Goal: Task Accomplishment & Management: Use online tool/utility

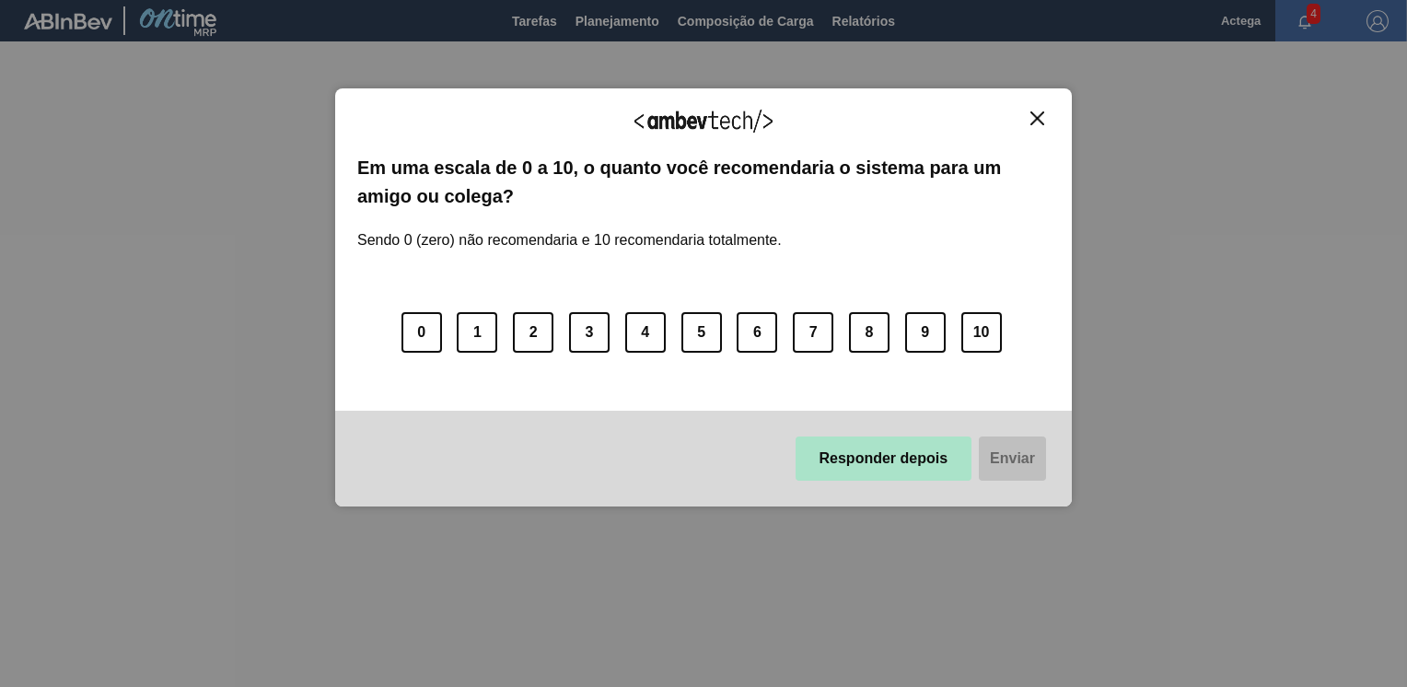
click at [909, 461] on button "Responder depois" at bounding box center [883, 458] width 177 height 44
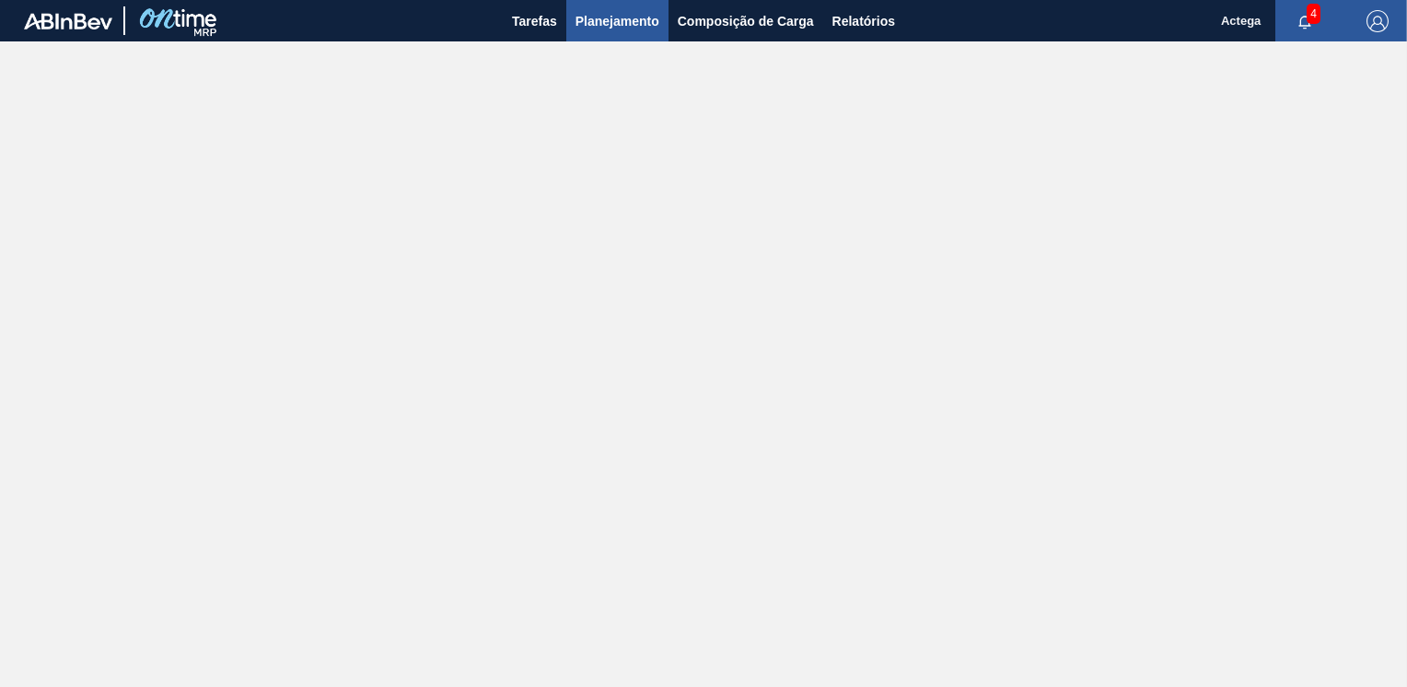
click at [616, 14] on span "Planejamento" at bounding box center [617, 21] width 84 height 22
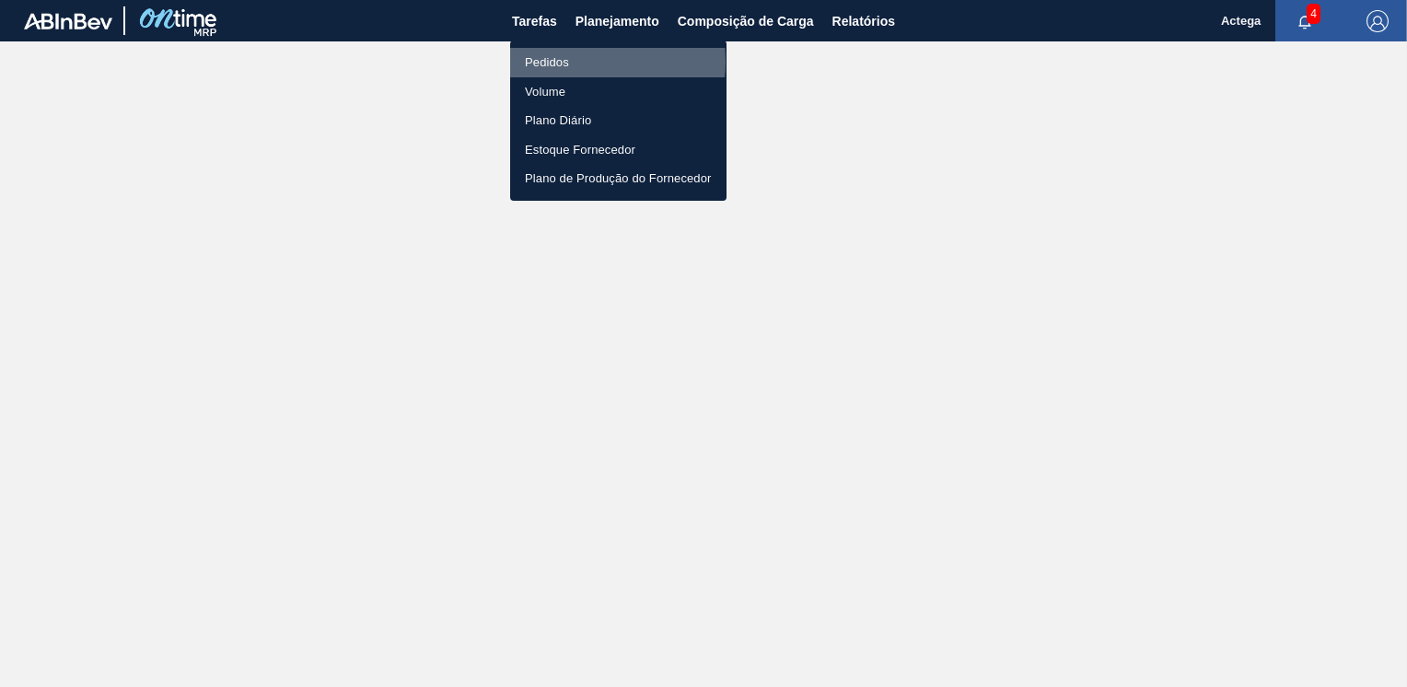
click at [563, 62] on li "Pedidos" at bounding box center [618, 62] width 216 height 29
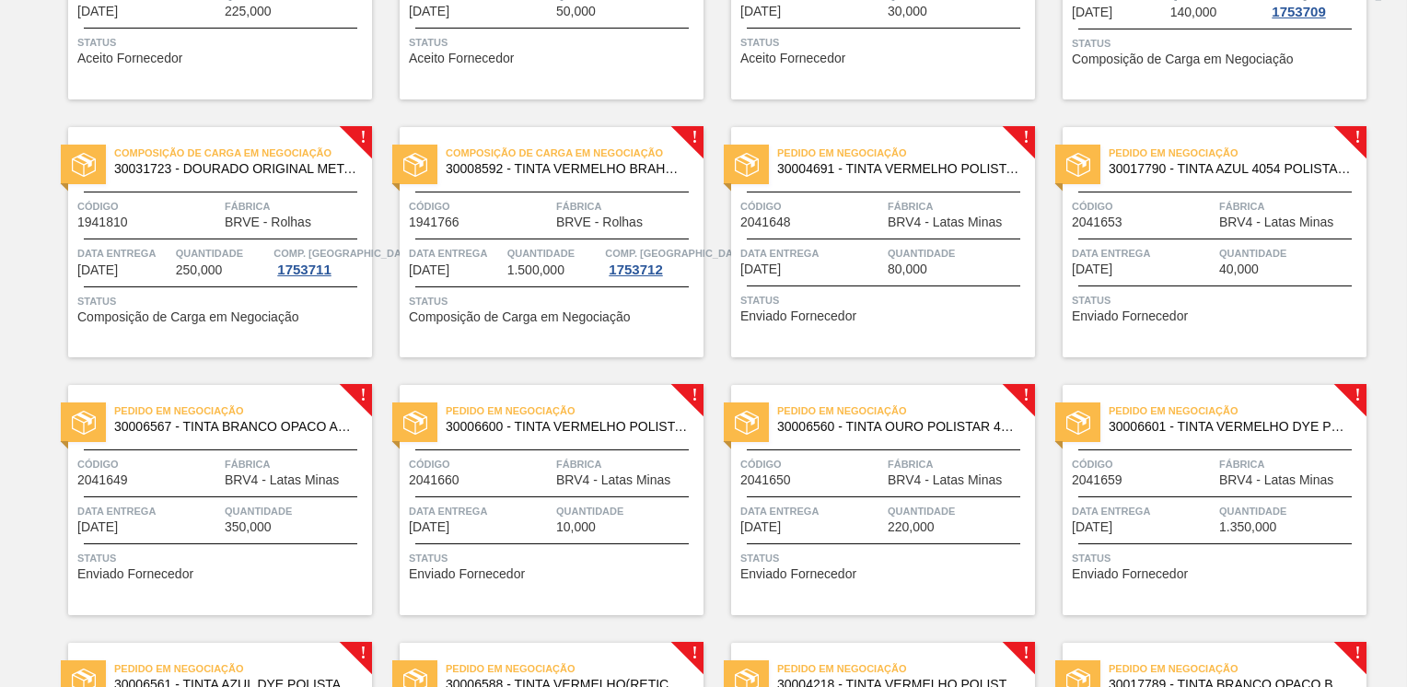
scroll to position [184, 0]
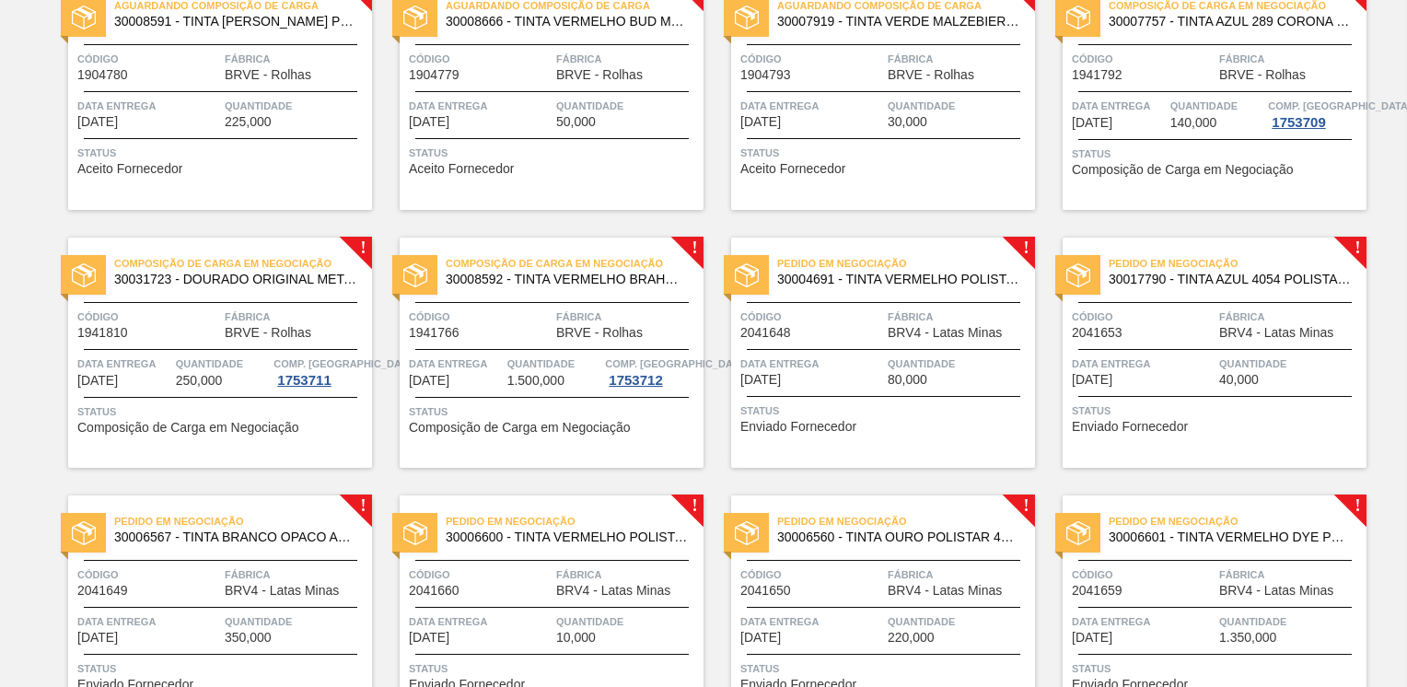
click at [863, 310] on span "Código" at bounding box center [811, 316] width 143 height 18
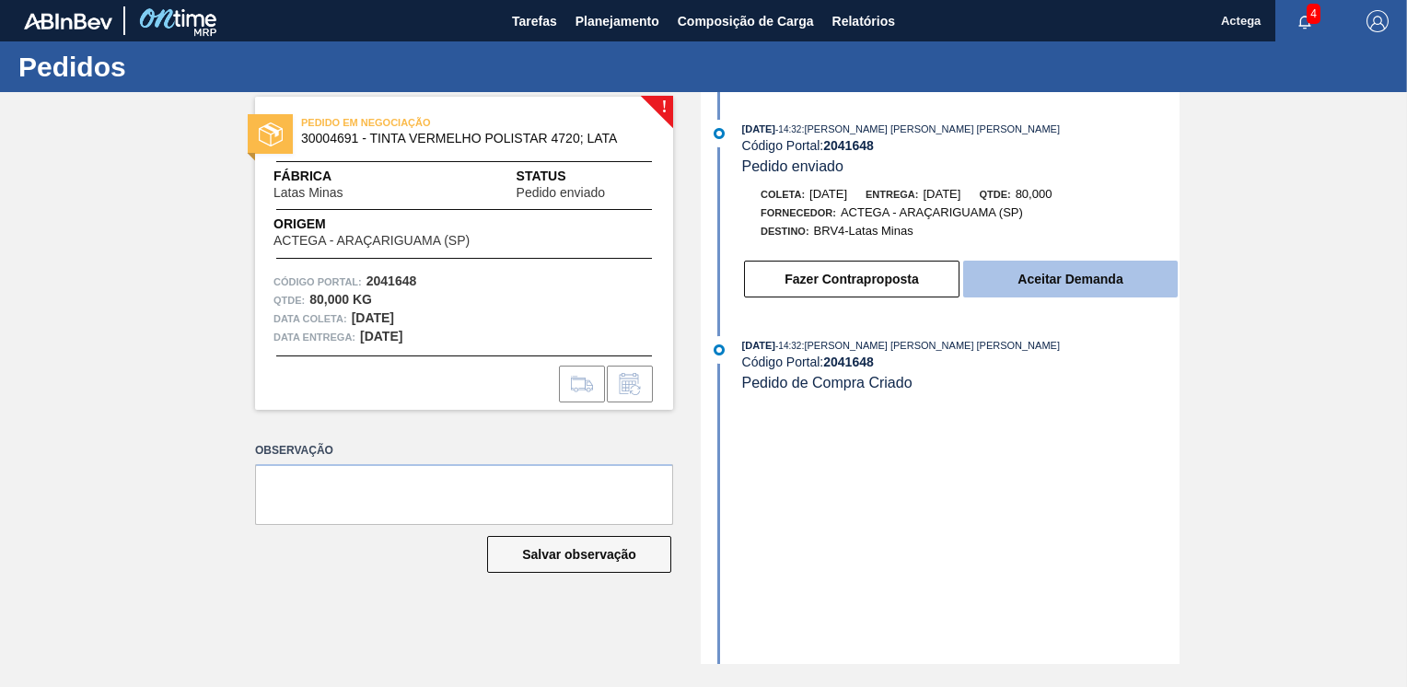
click at [1063, 282] on button "Aceitar Demanda" at bounding box center [1070, 279] width 214 height 37
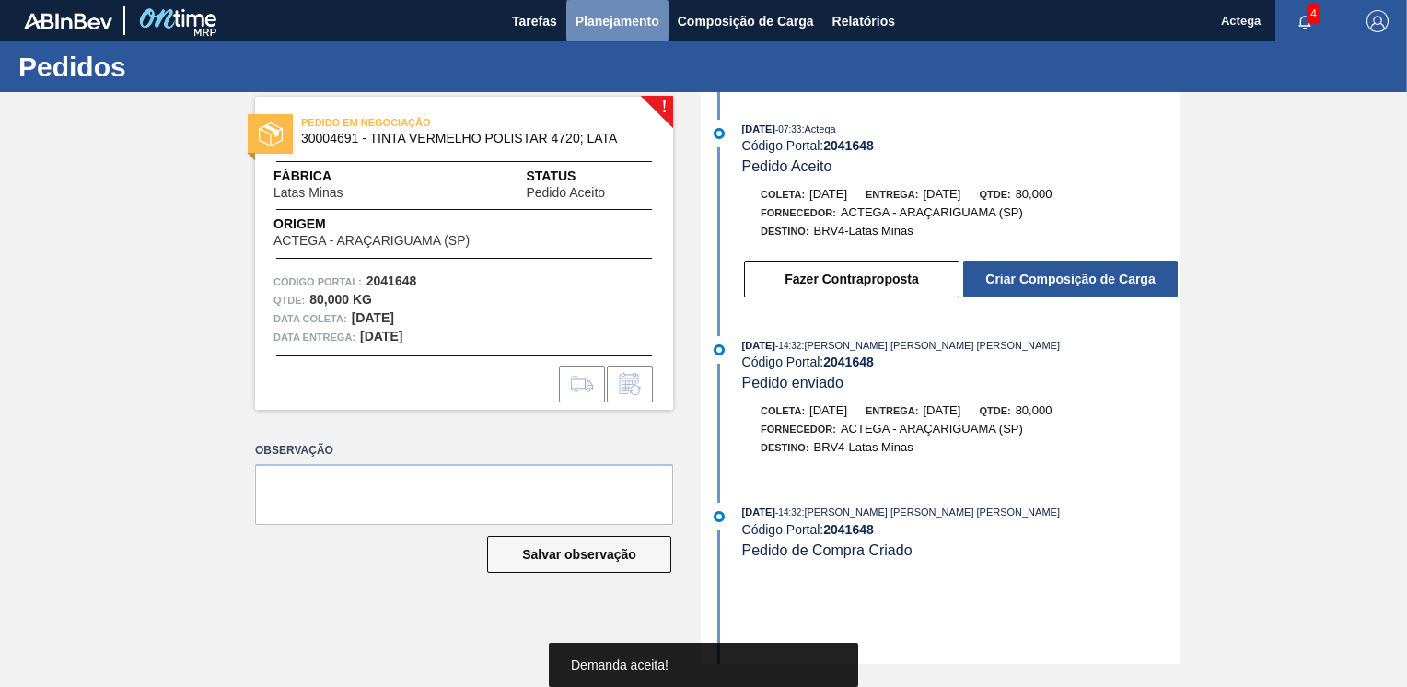
click at [622, 14] on span "Planejamento" at bounding box center [617, 21] width 84 height 22
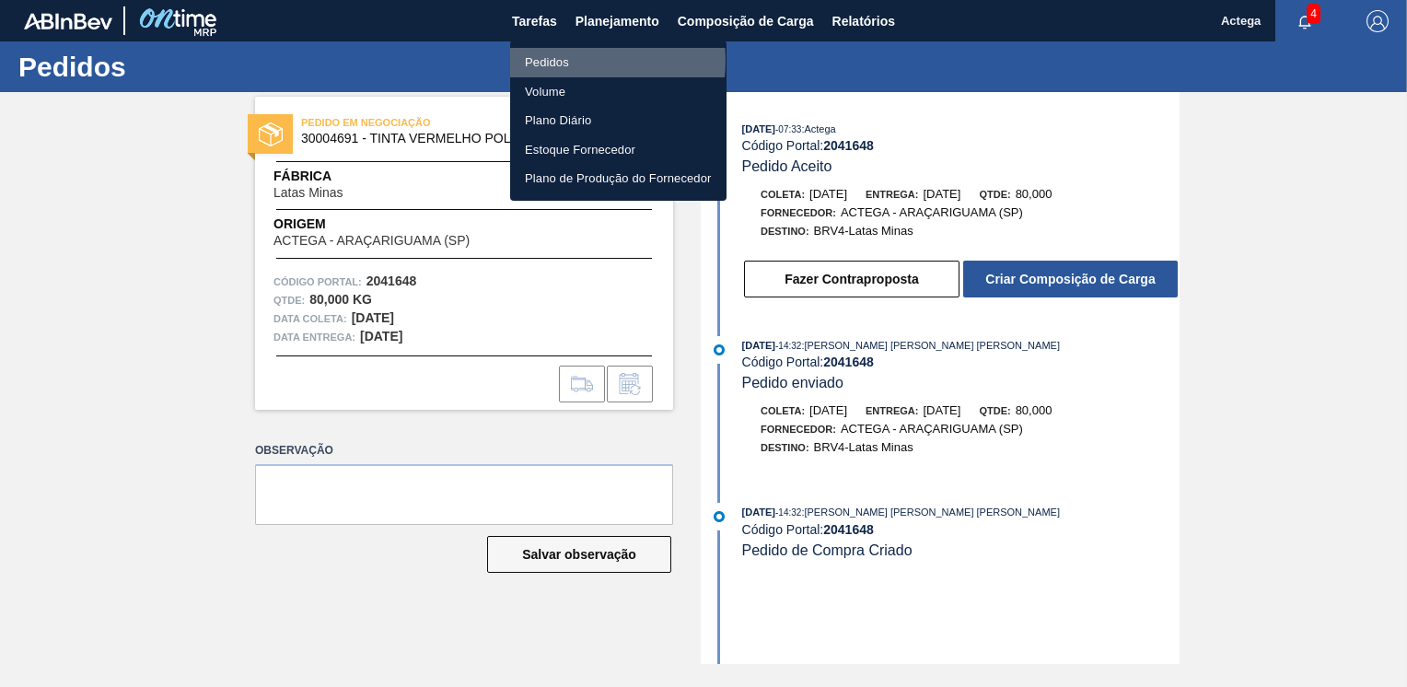
click at [570, 61] on li "Pedidos" at bounding box center [618, 62] width 216 height 29
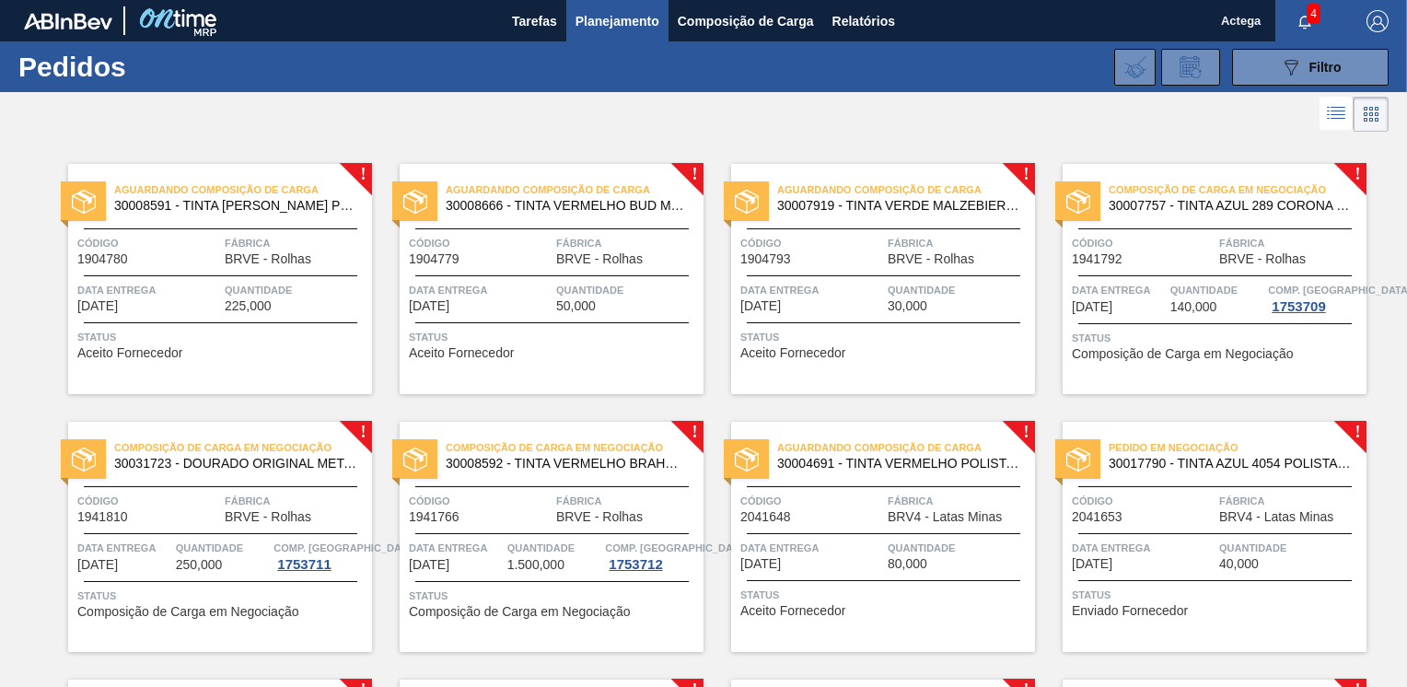
click at [876, 499] on span "Código" at bounding box center [811, 501] width 143 height 18
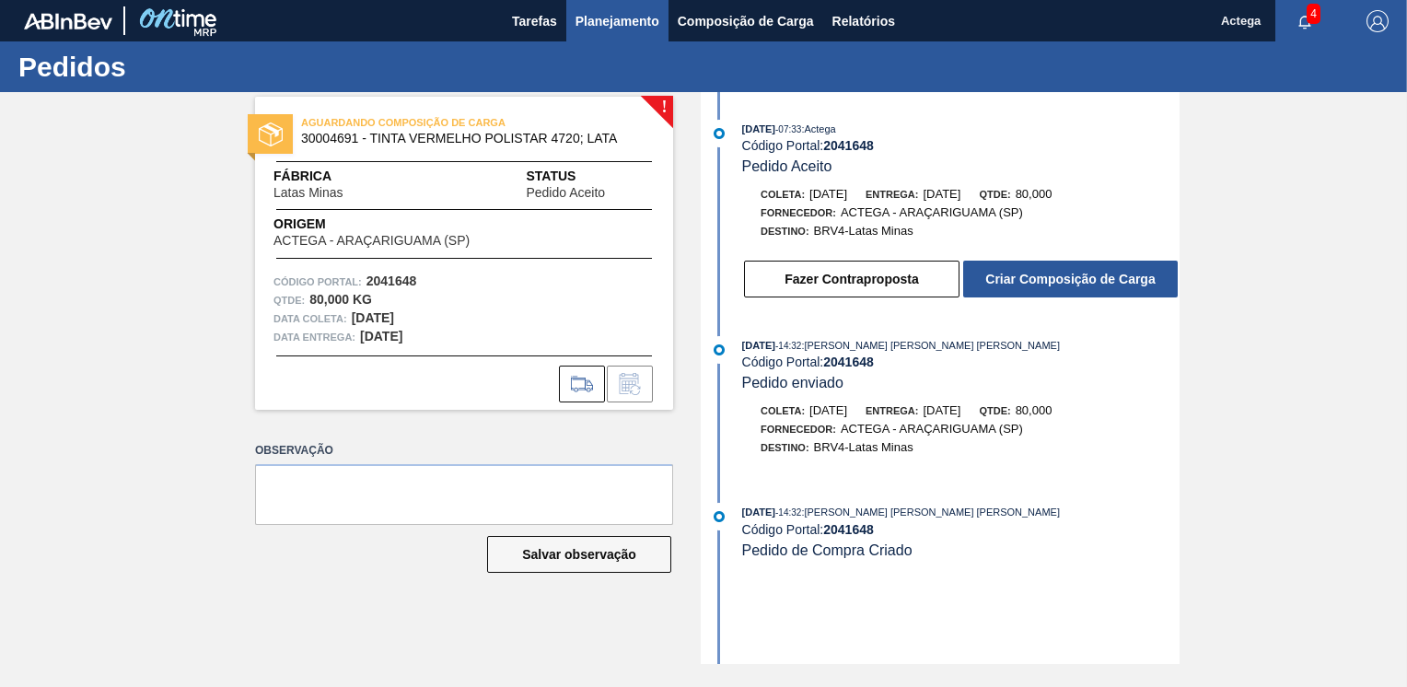
click at [617, 17] on span "Planejamento" at bounding box center [617, 21] width 84 height 22
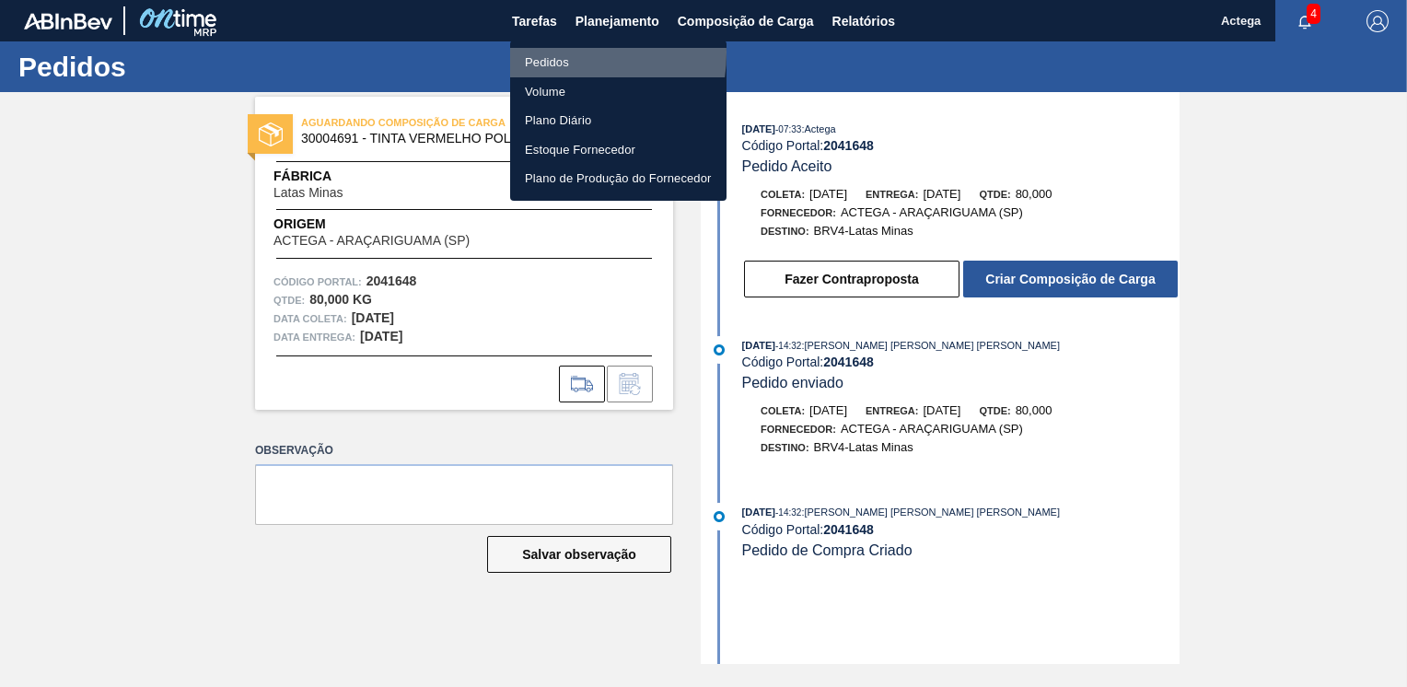
click at [556, 53] on li "Pedidos" at bounding box center [618, 62] width 216 height 29
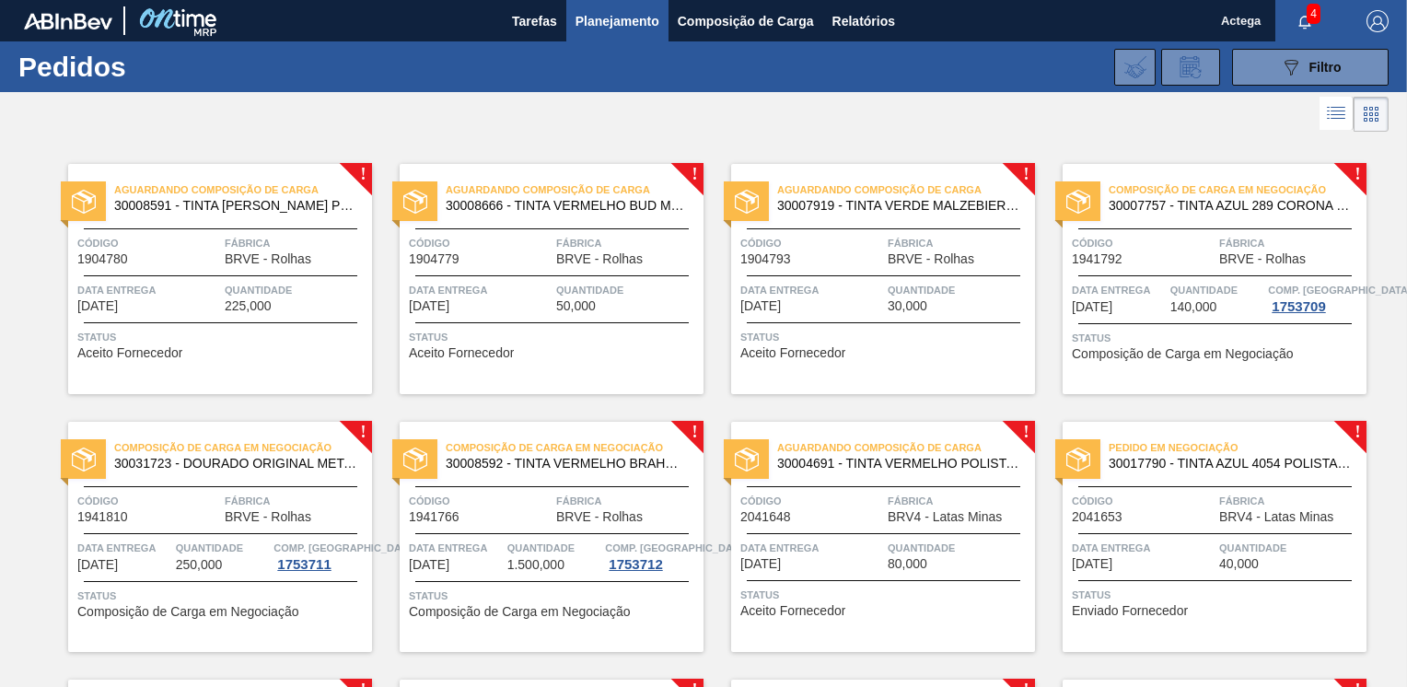
scroll to position [276, 0]
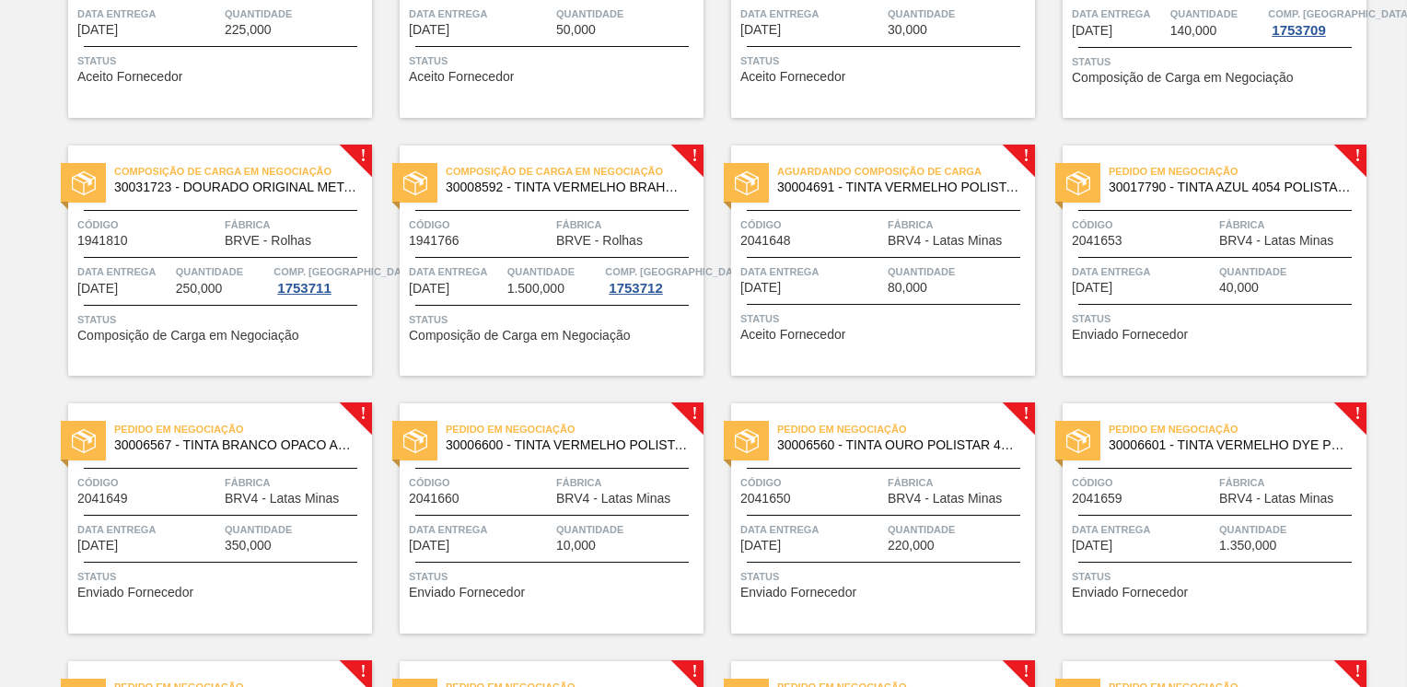
click at [875, 257] on div at bounding box center [883, 257] width 273 height 1
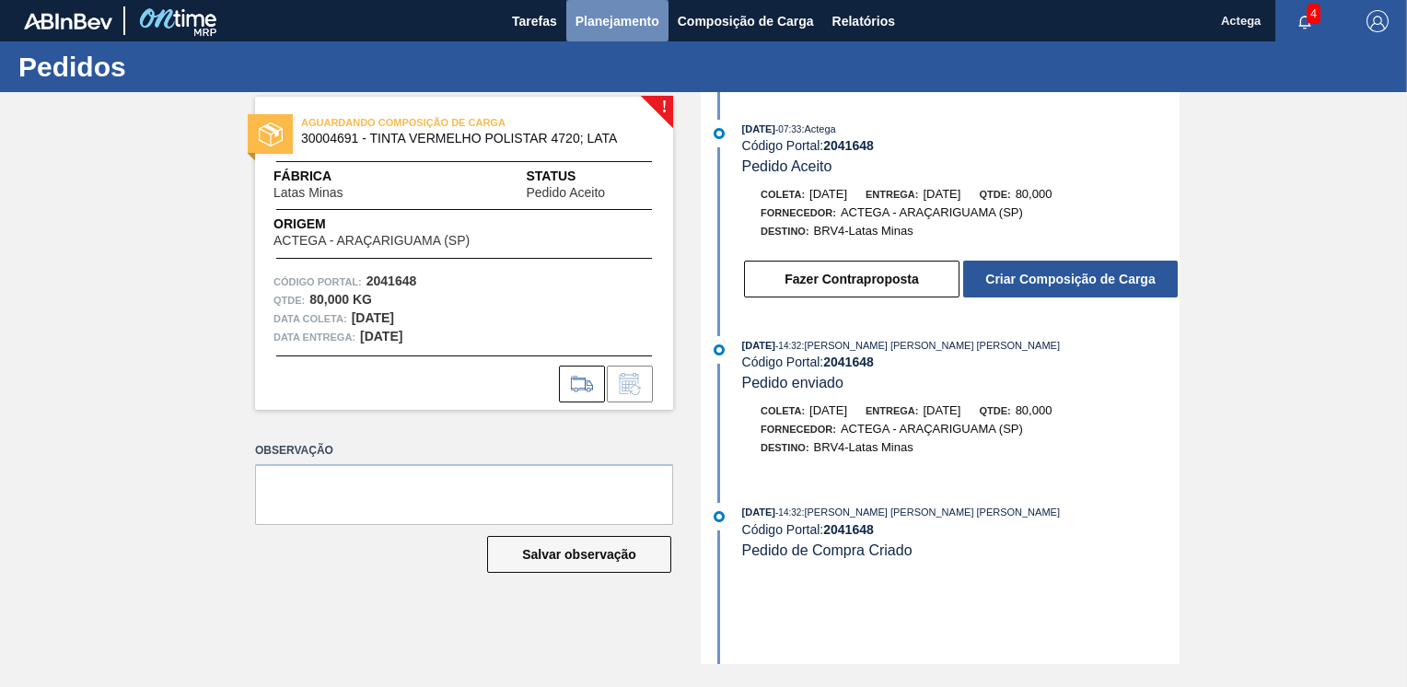
click at [611, 10] on span "Planejamento" at bounding box center [617, 21] width 84 height 22
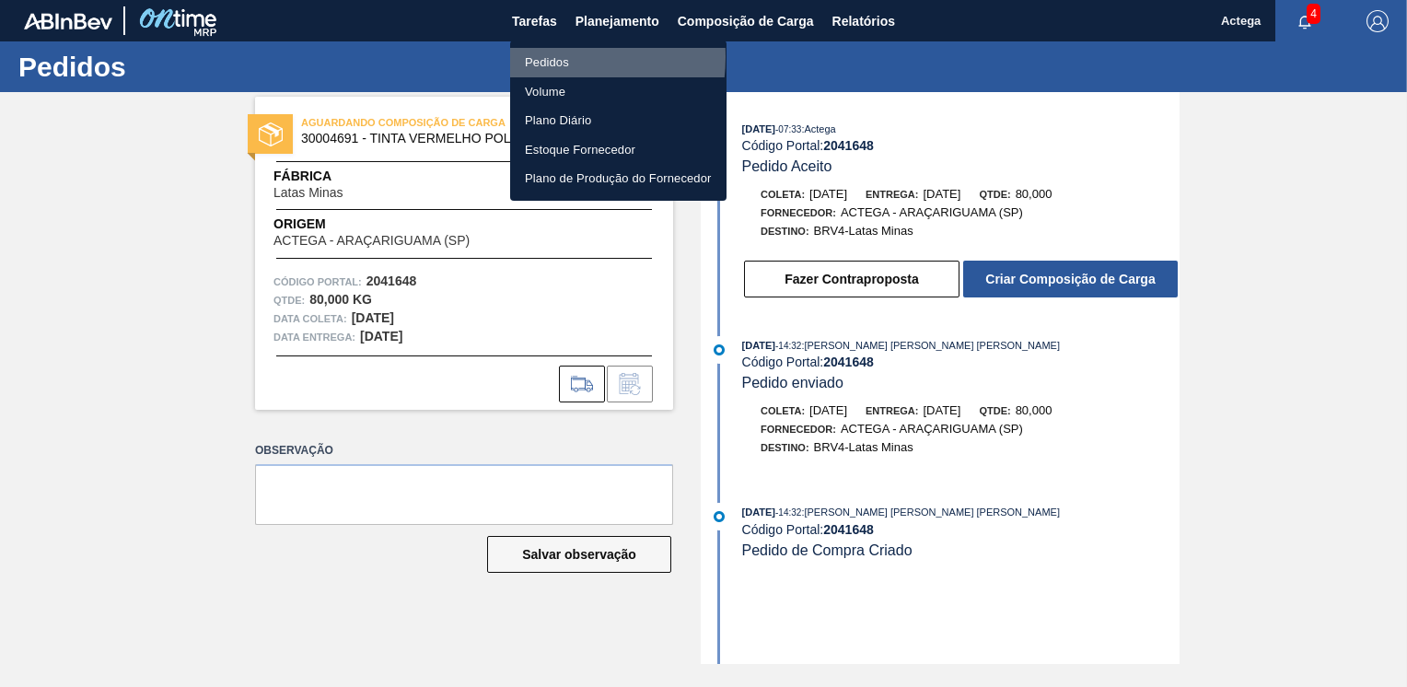
click at [539, 57] on li "Pedidos" at bounding box center [618, 62] width 216 height 29
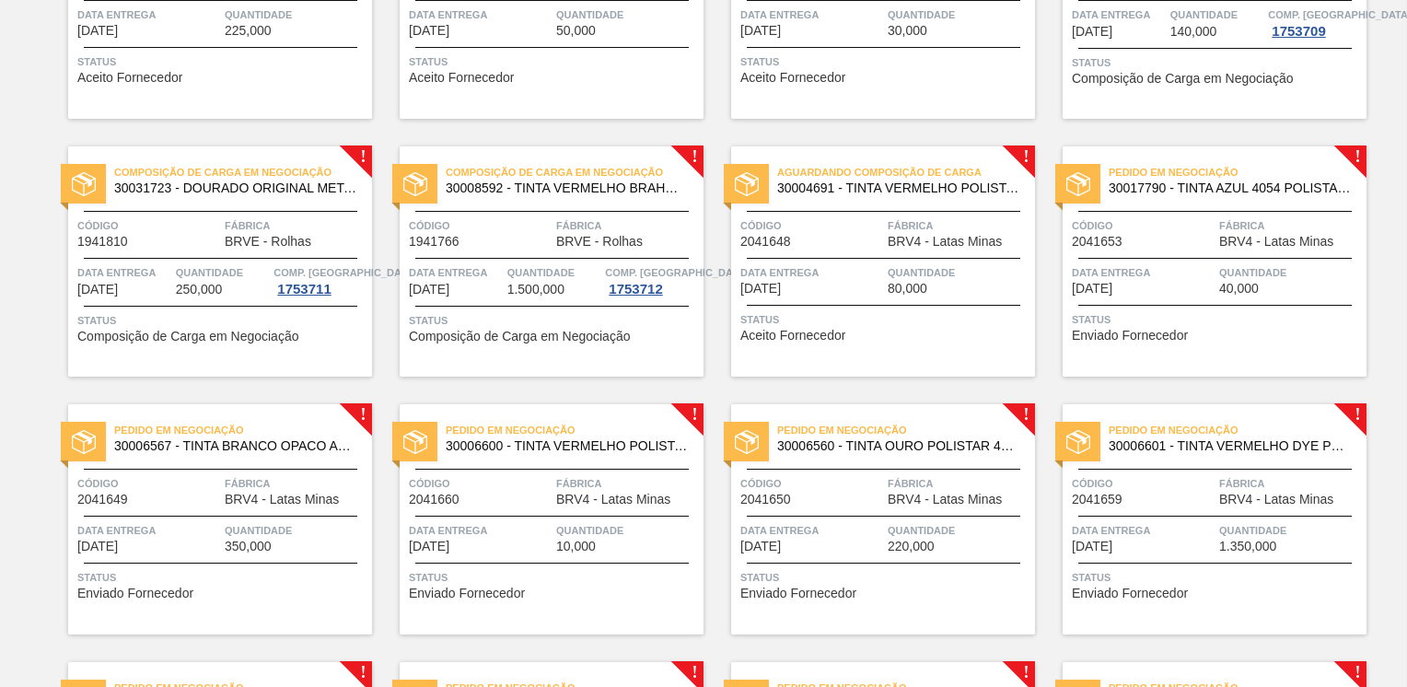
scroll to position [276, 0]
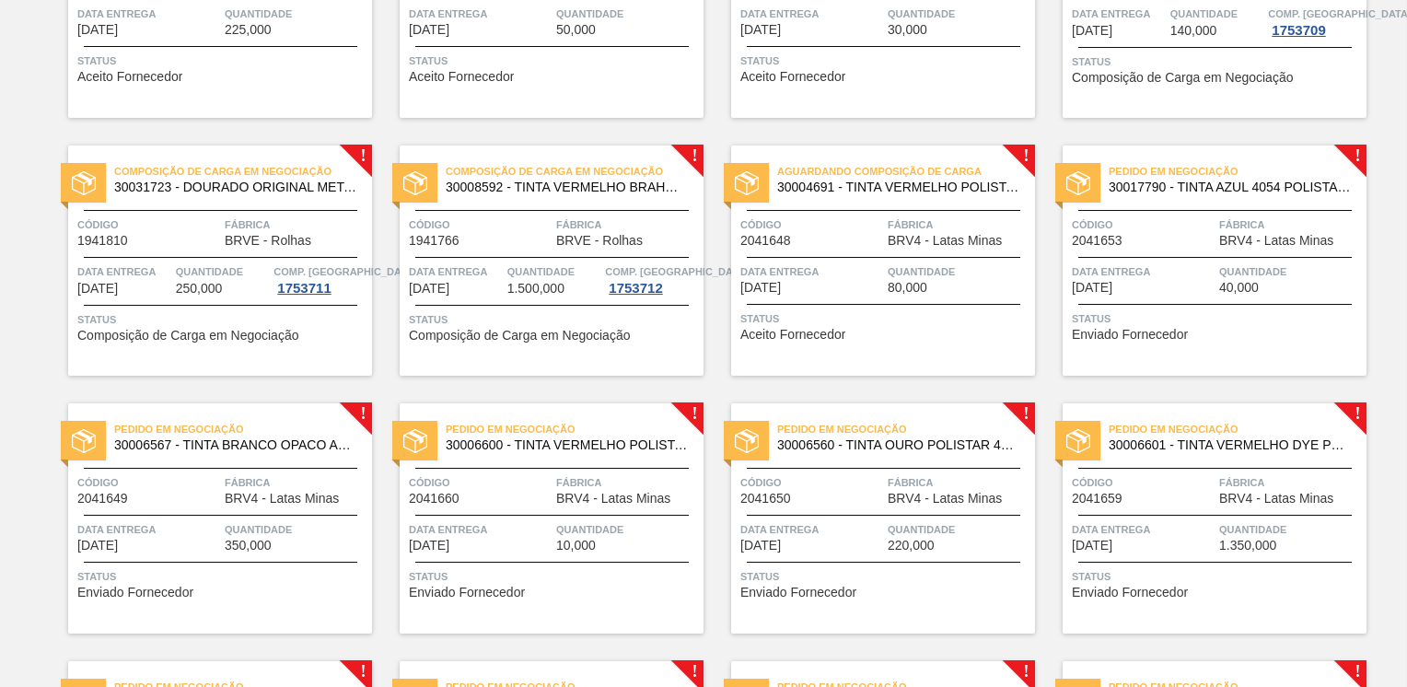
click at [1265, 218] on span "Fábrica" at bounding box center [1290, 224] width 143 height 18
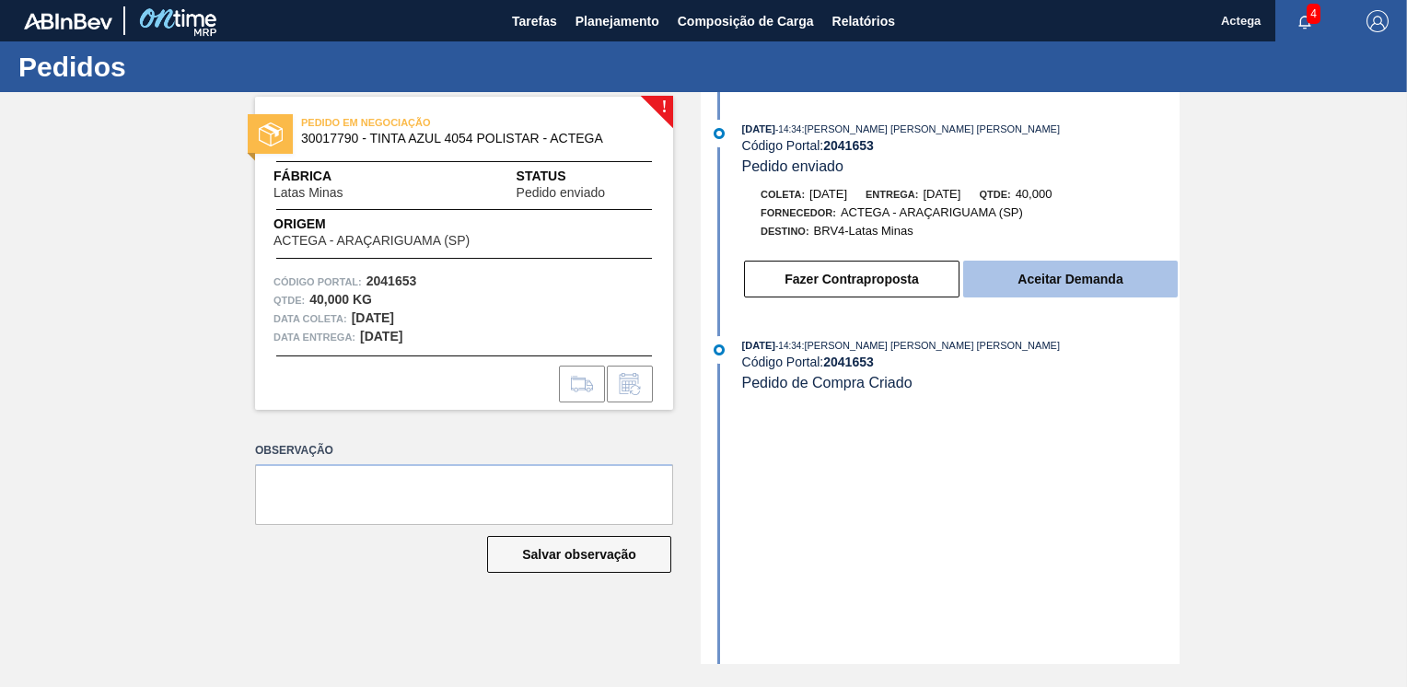
click at [1096, 274] on button "Aceitar Demanda" at bounding box center [1070, 279] width 214 height 37
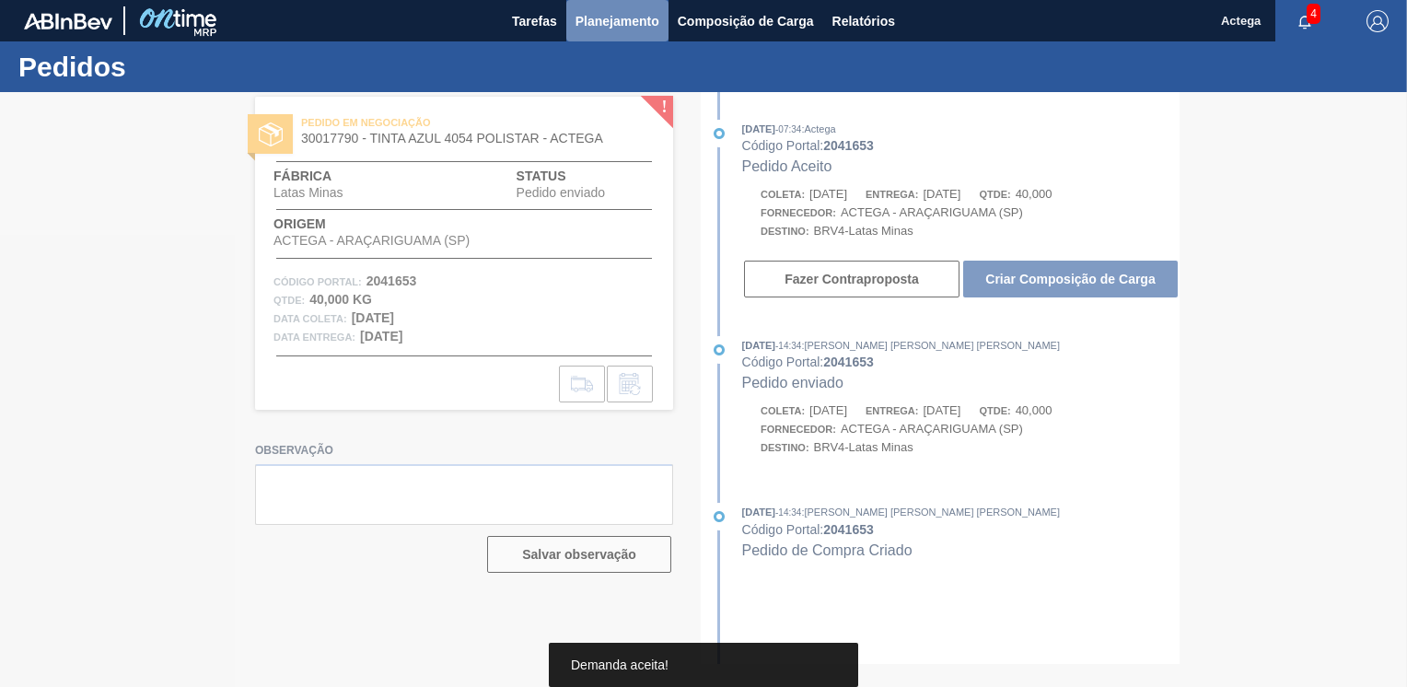
click at [611, 26] on span "Planejamento" at bounding box center [617, 21] width 84 height 22
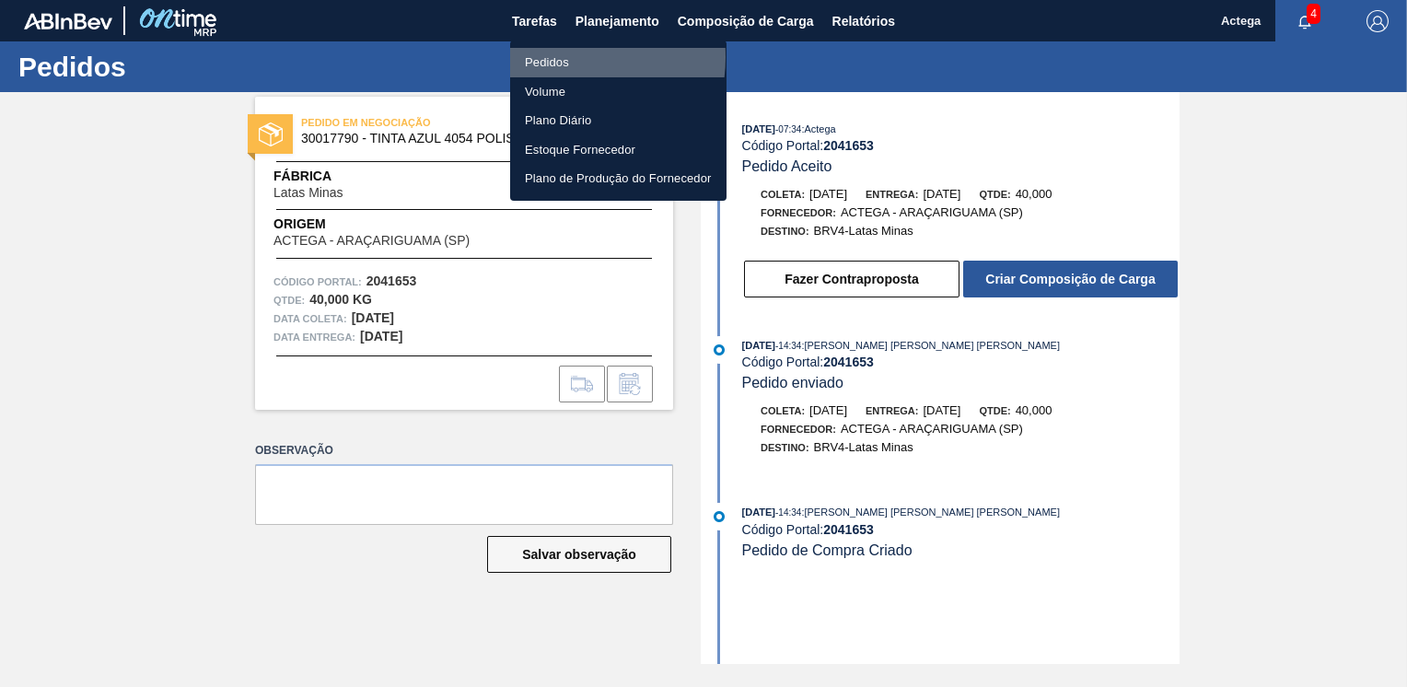
click at [556, 57] on li "Pedidos" at bounding box center [618, 62] width 216 height 29
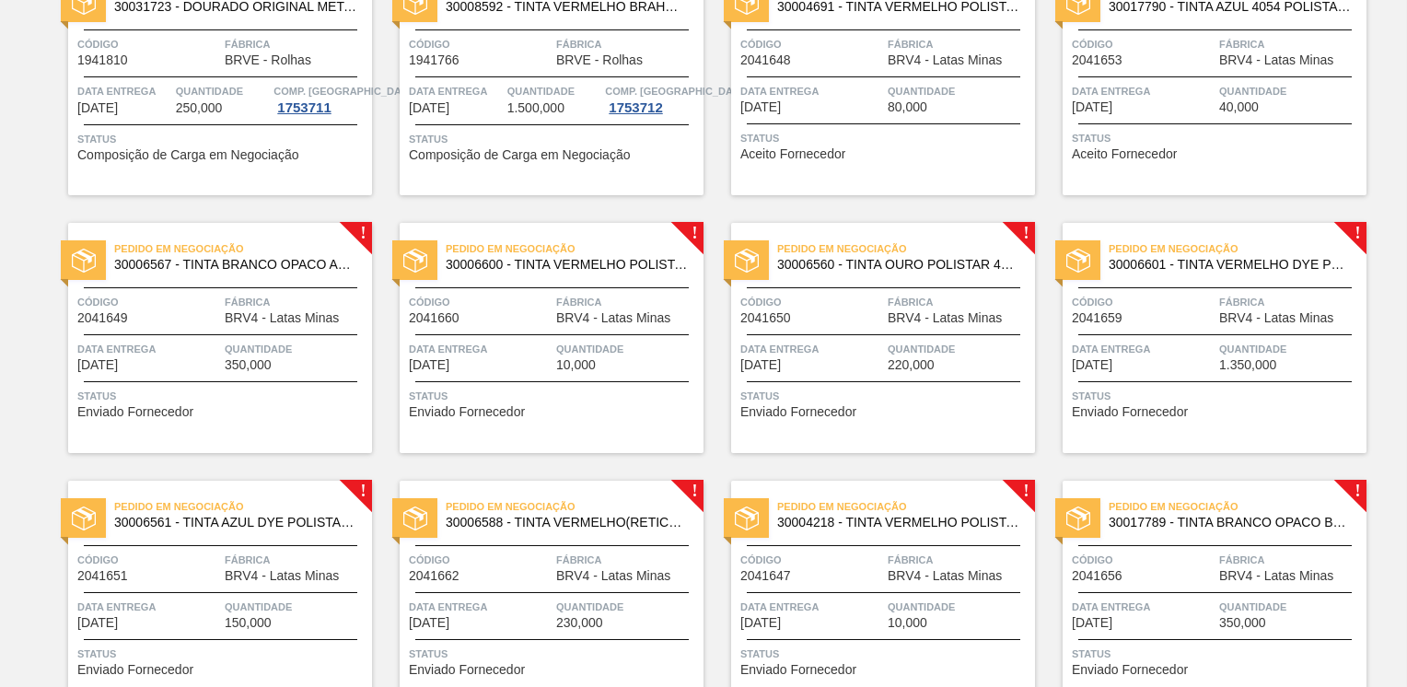
scroll to position [460, 0]
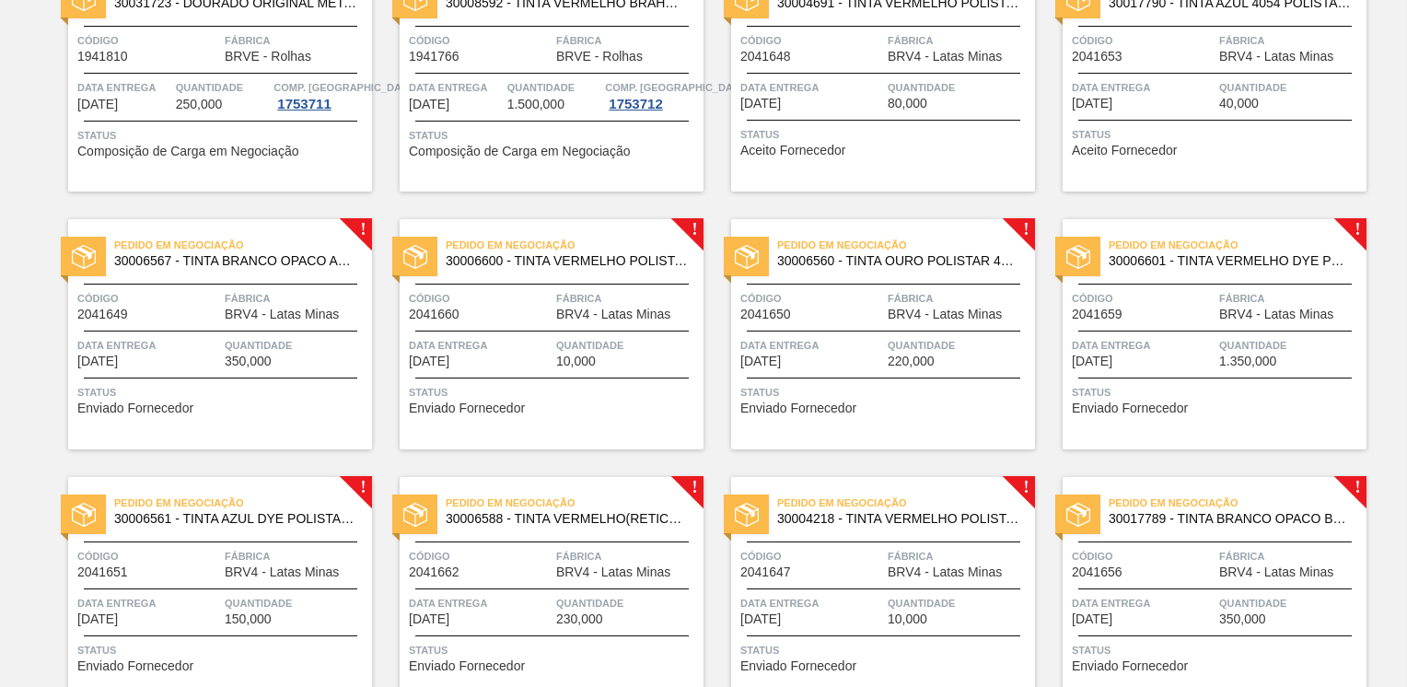
click at [269, 304] on span "Fábrica" at bounding box center [296, 298] width 143 height 18
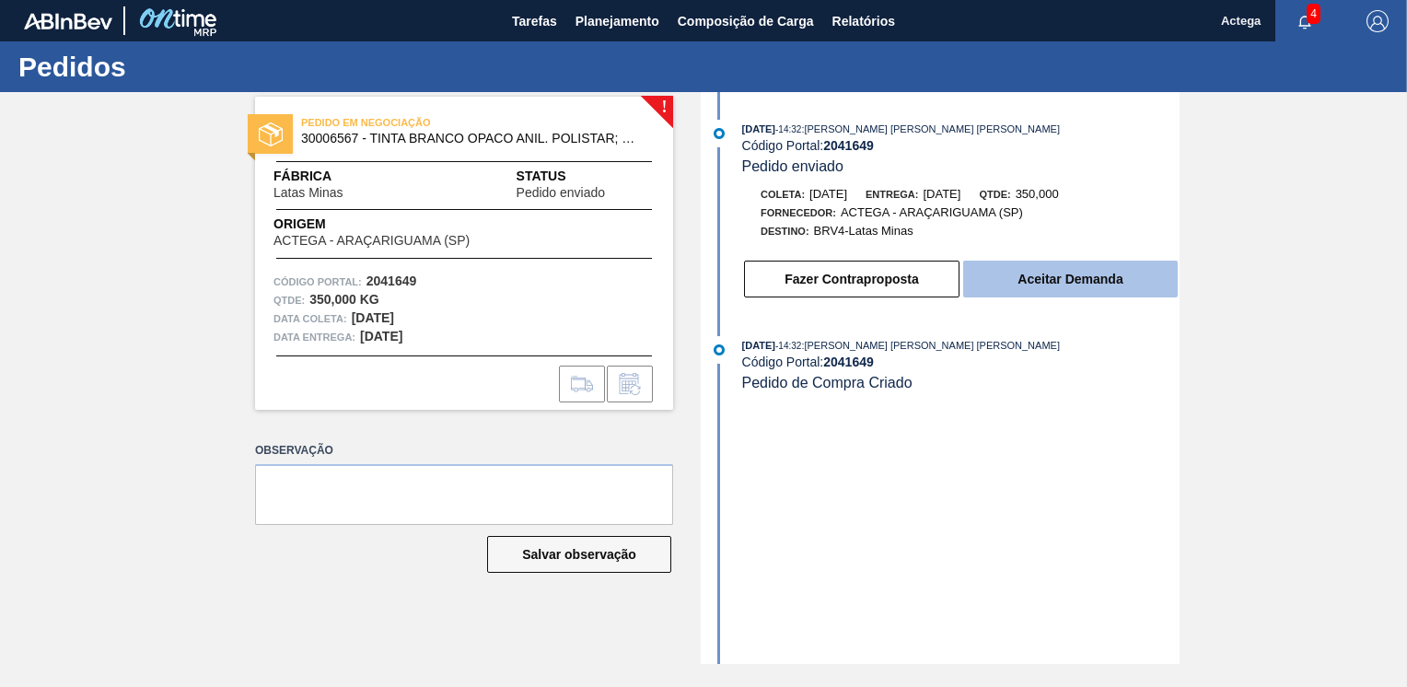
click at [1051, 285] on button "Aceitar Demanda" at bounding box center [1070, 279] width 214 height 37
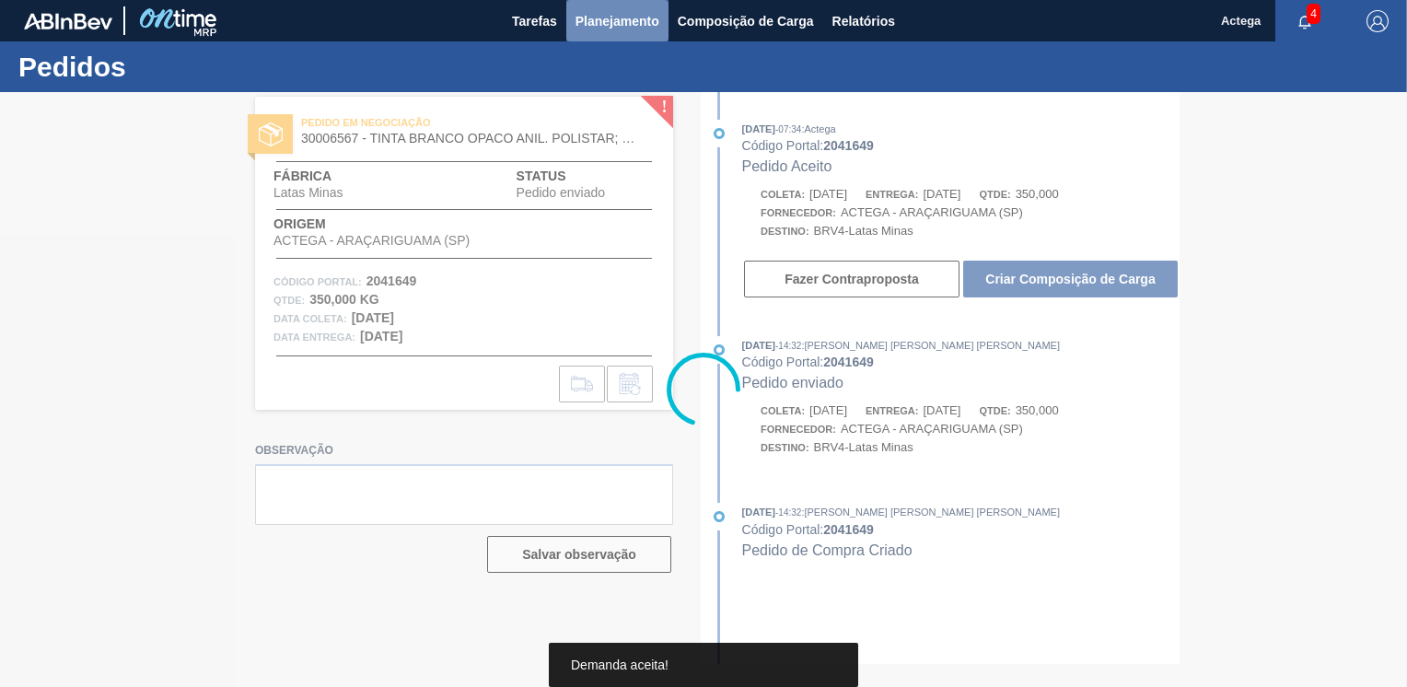
click at [619, 17] on span "Planejamento" at bounding box center [617, 21] width 84 height 22
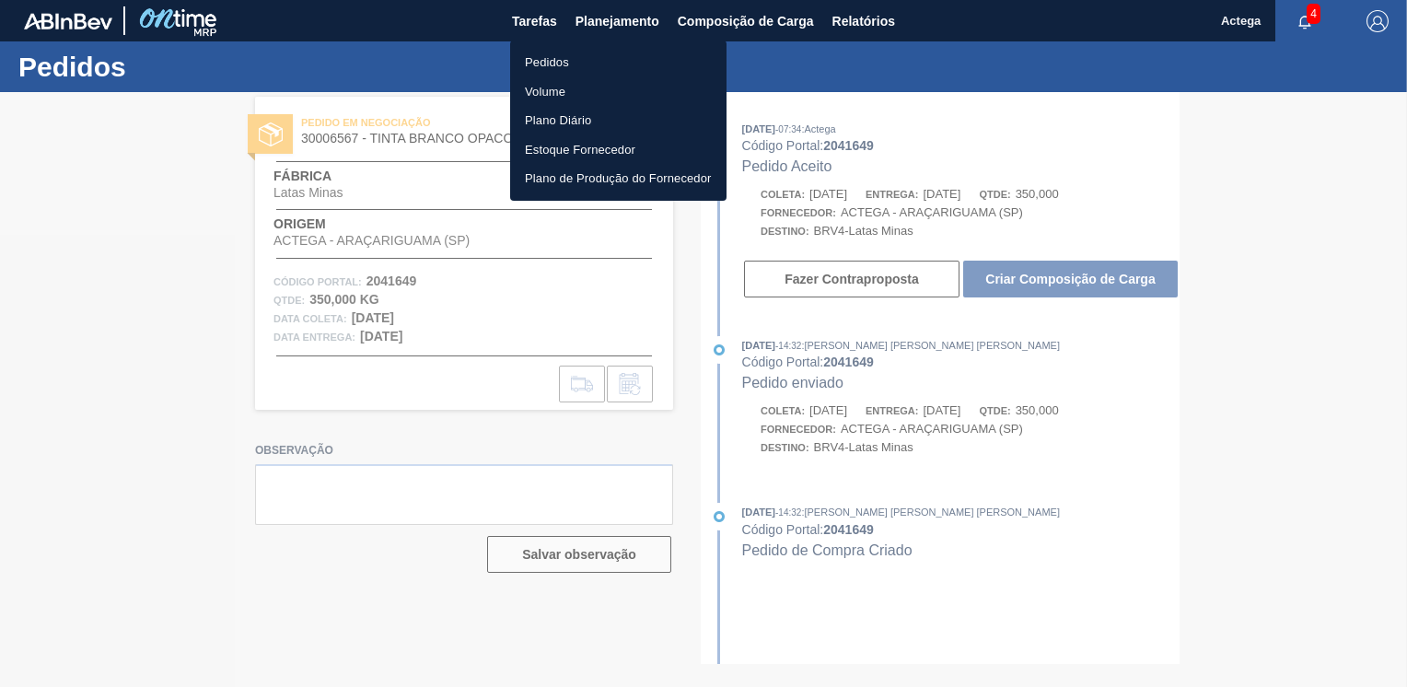
click at [556, 53] on li "Pedidos" at bounding box center [618, 62] width 216 height 29
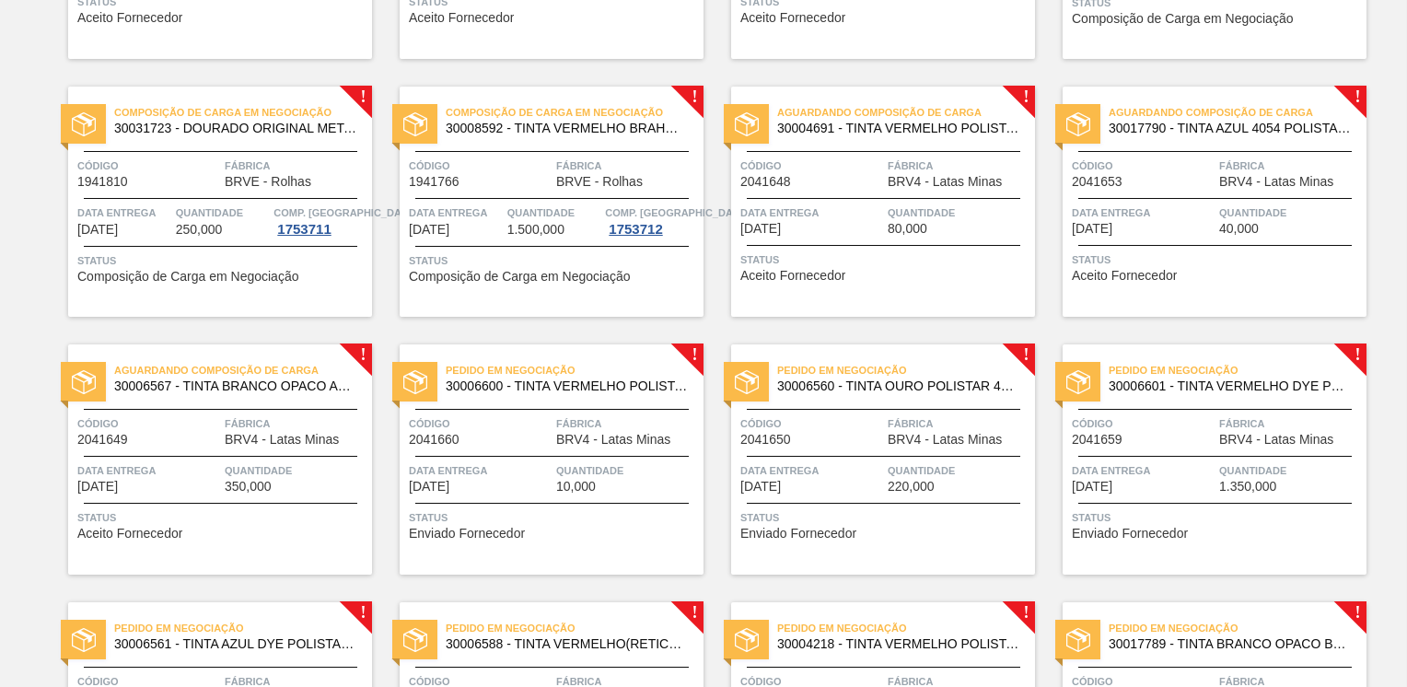
scroll to position [368, 0]
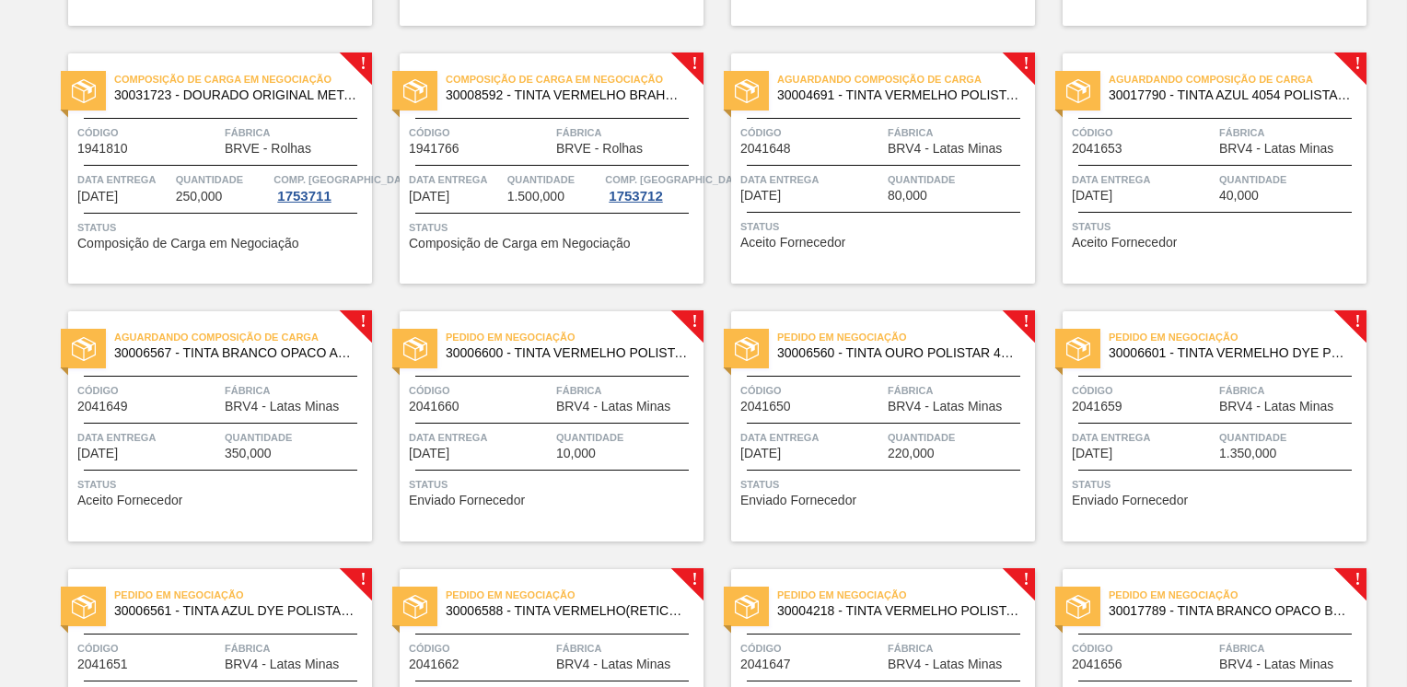
click at [506, 403] on div "Código 2041660" at bounding box center [480, 397] width 143 height 32
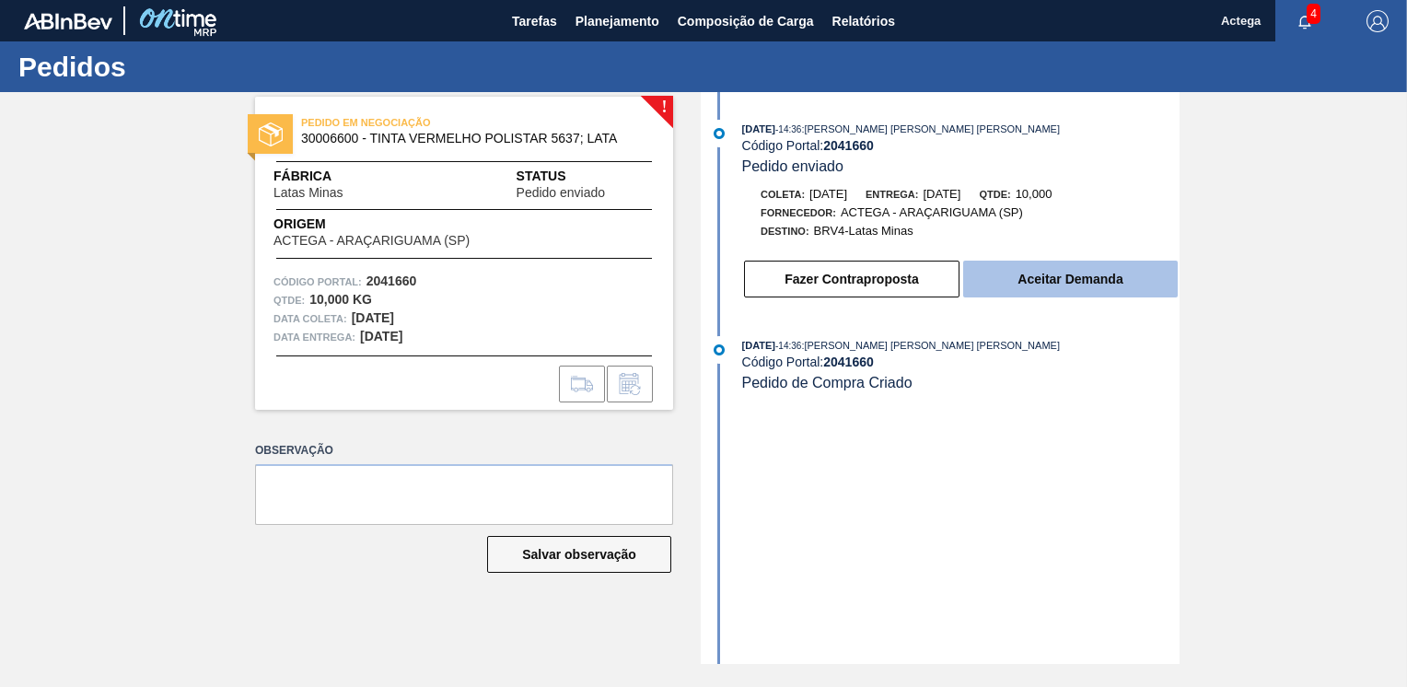
click at [1066, 289] on button "Aceitar Demanda" at bounding box center [1070, 279] width 214 height 37
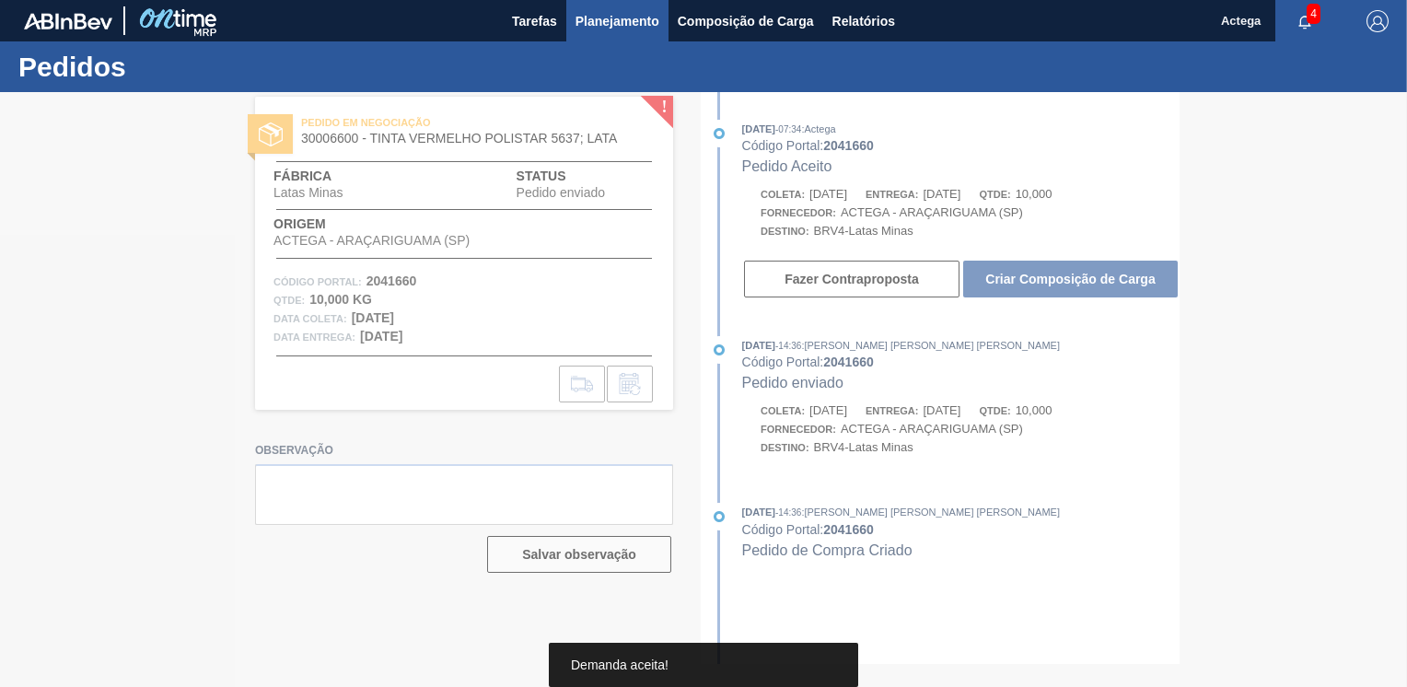
click at [608, 17] on span "Planejamento" at bounding box center [617, 21] width 84 height 22
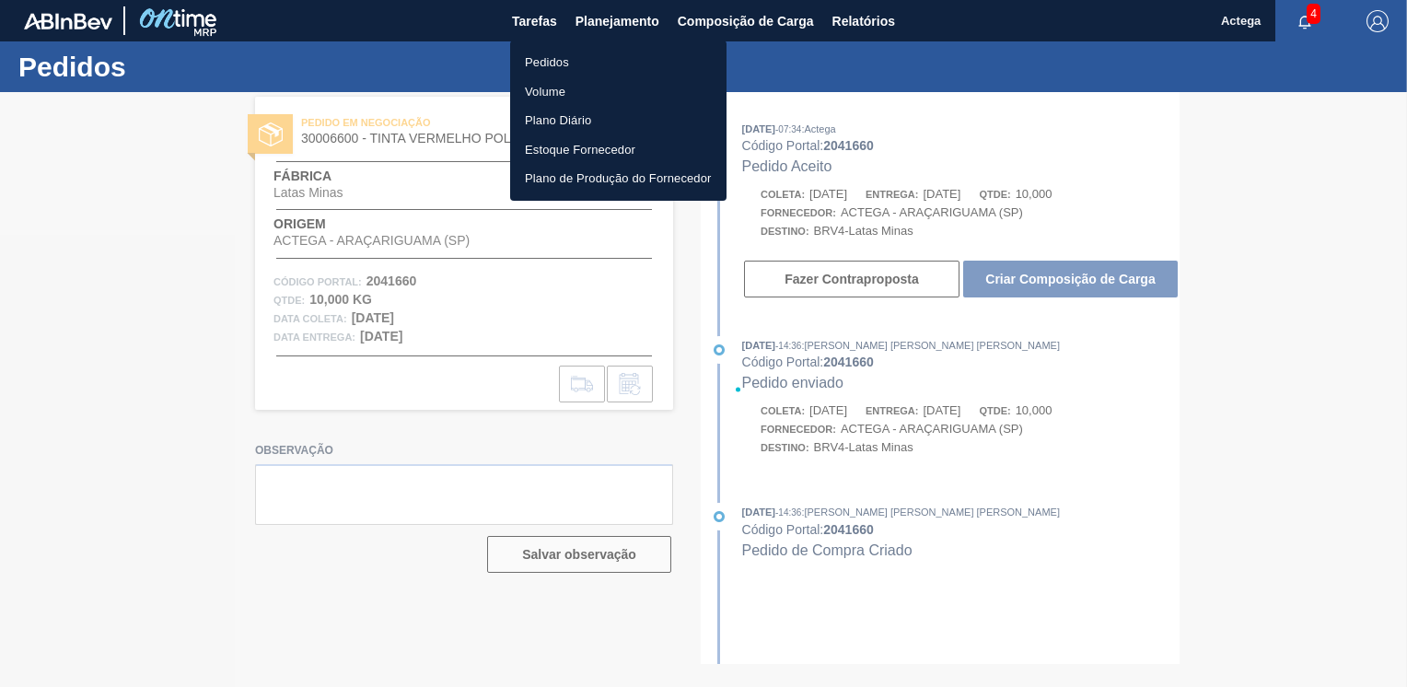
click at [588, 63] on li "Pedidos" at bounding box center [618, 62] width 216 height 29
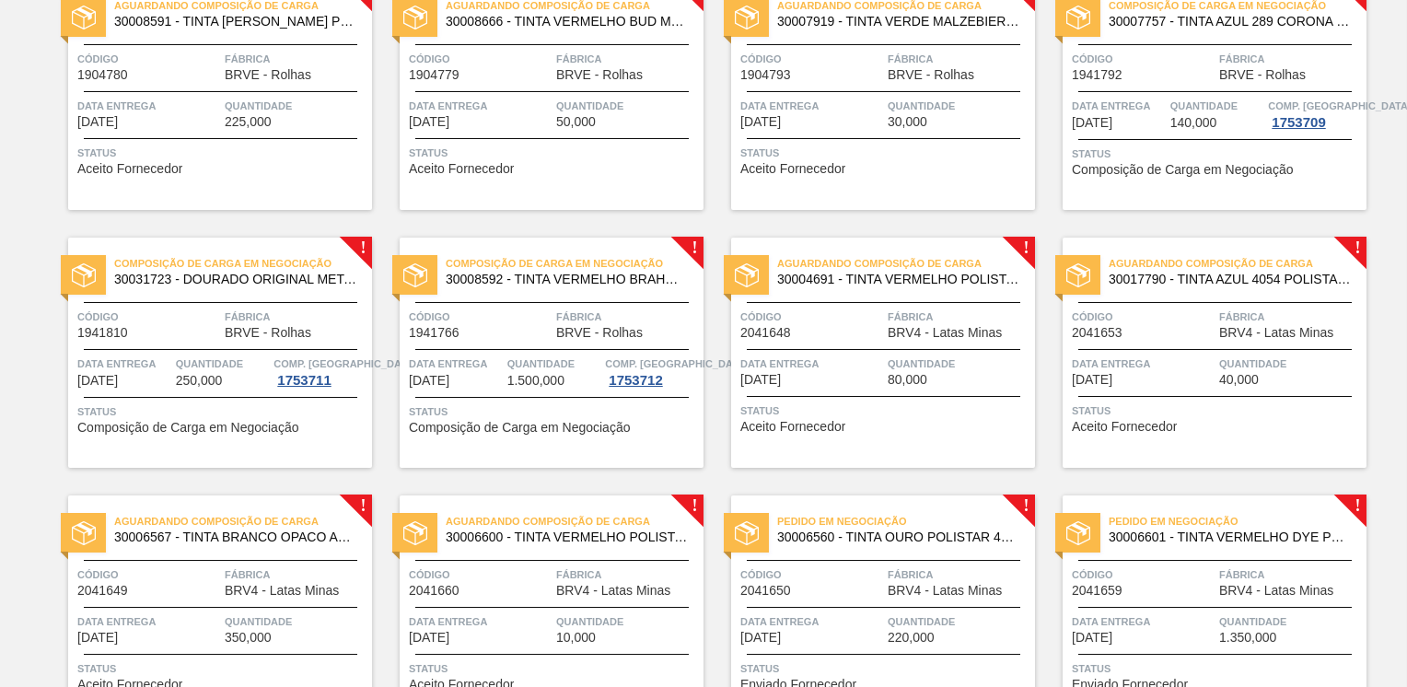
scroll to position [276, 0]
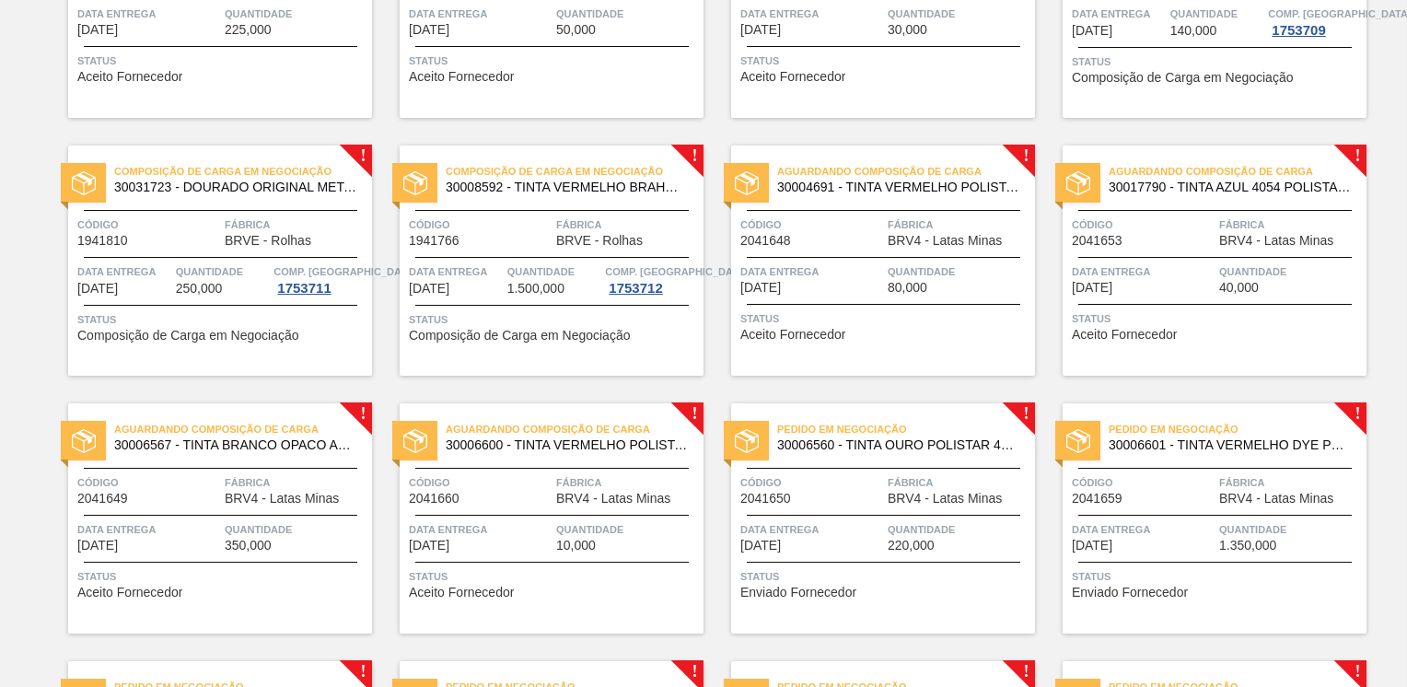
click at [888, 461] on div "Pedido em Negociação 30006560 - TINTA OURO POLISTAR 4796; LATA Código 2041650 F…" at bounding box center [883, 518] width 304 height 230
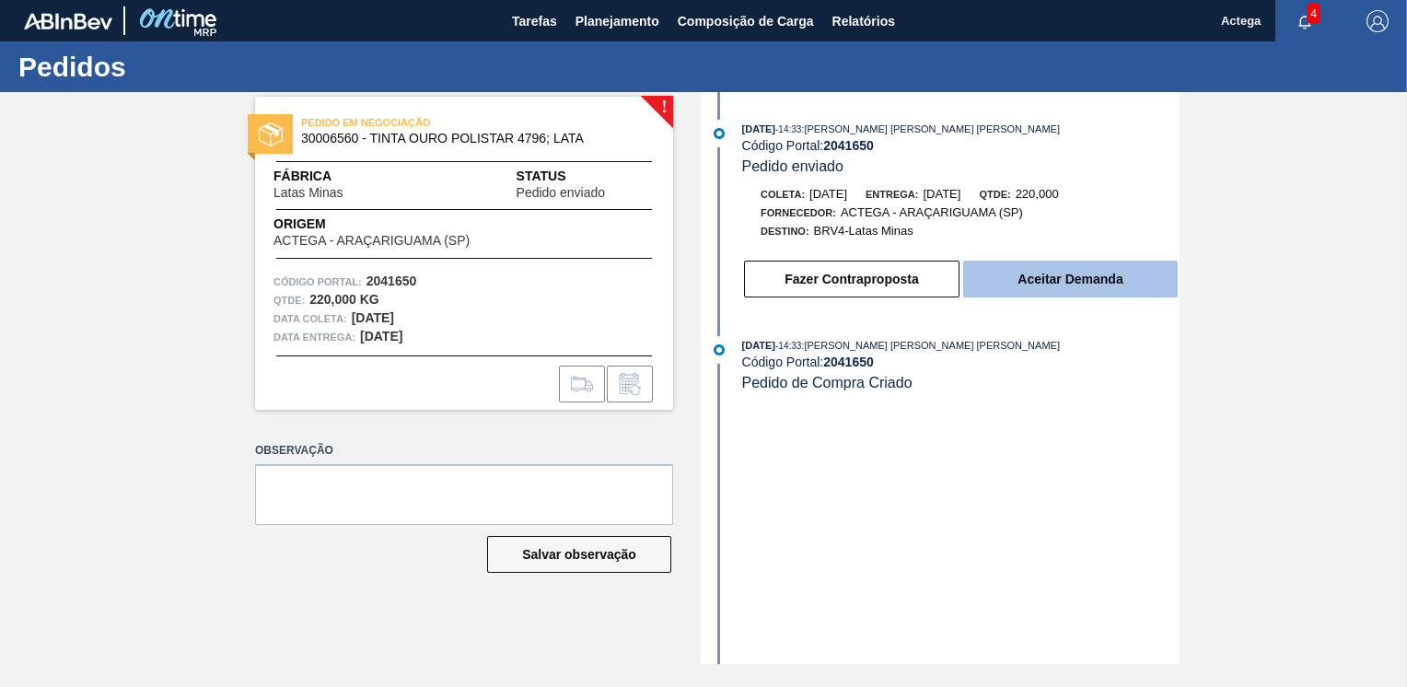
click at [1047, 284] on button "Aceitar Demanda" at bounding box center [1070, 279] width 214 height 37
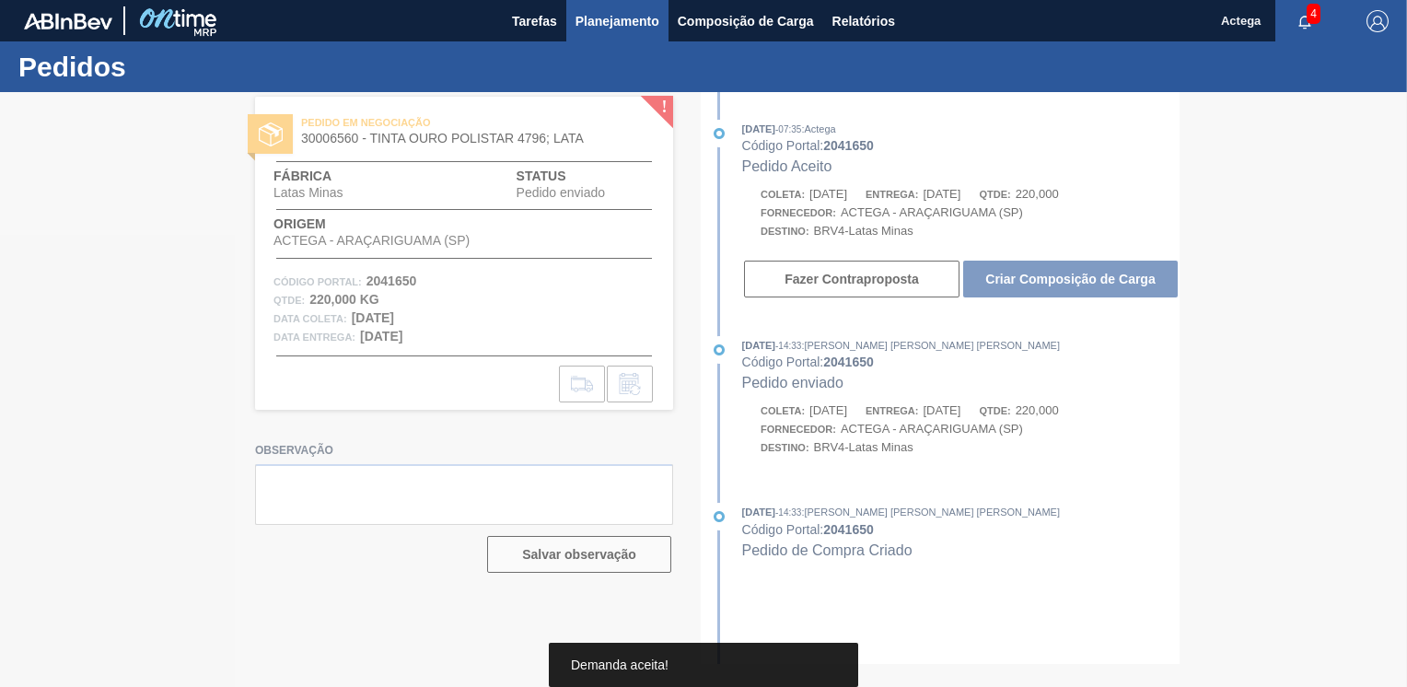
click at [596, 24] on span "Planejamento" at bounding box center [617, 21] width 84 height 22
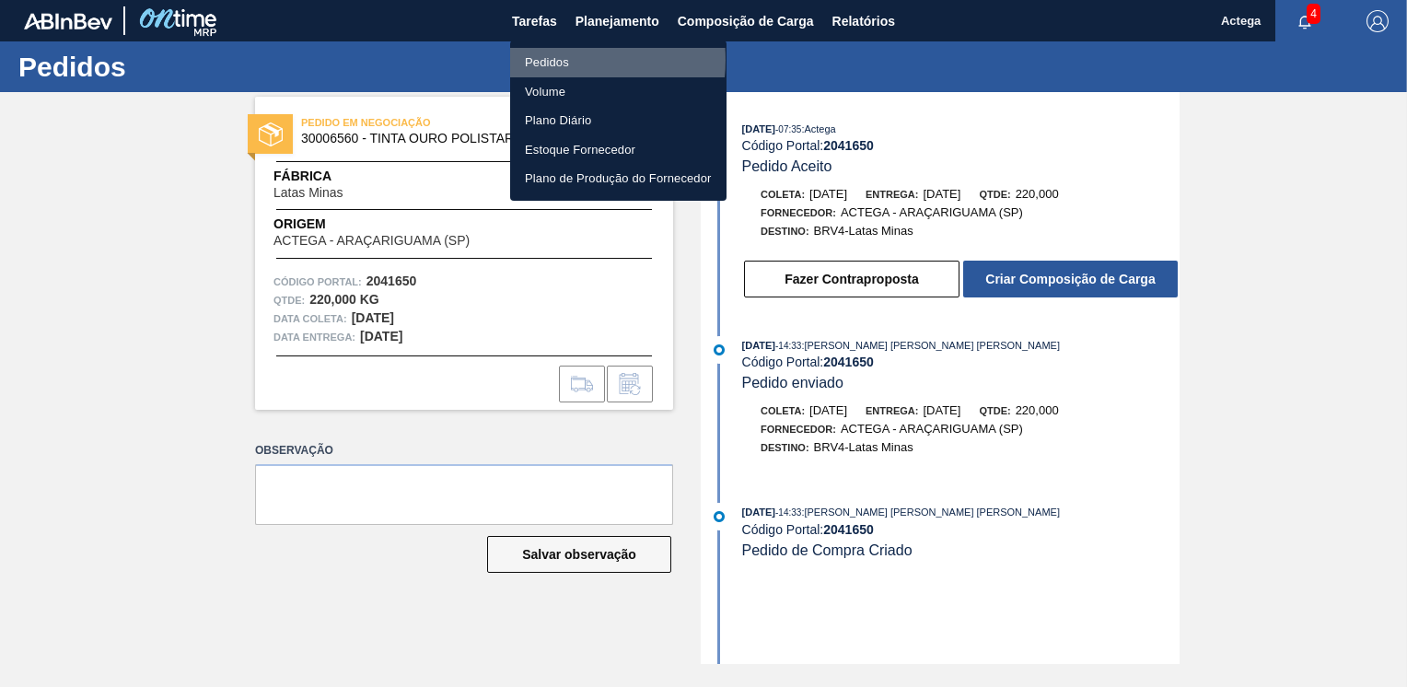
click at [552, 60] on li "Pedidos" at bounding box center [618, 62] width 216 height 29
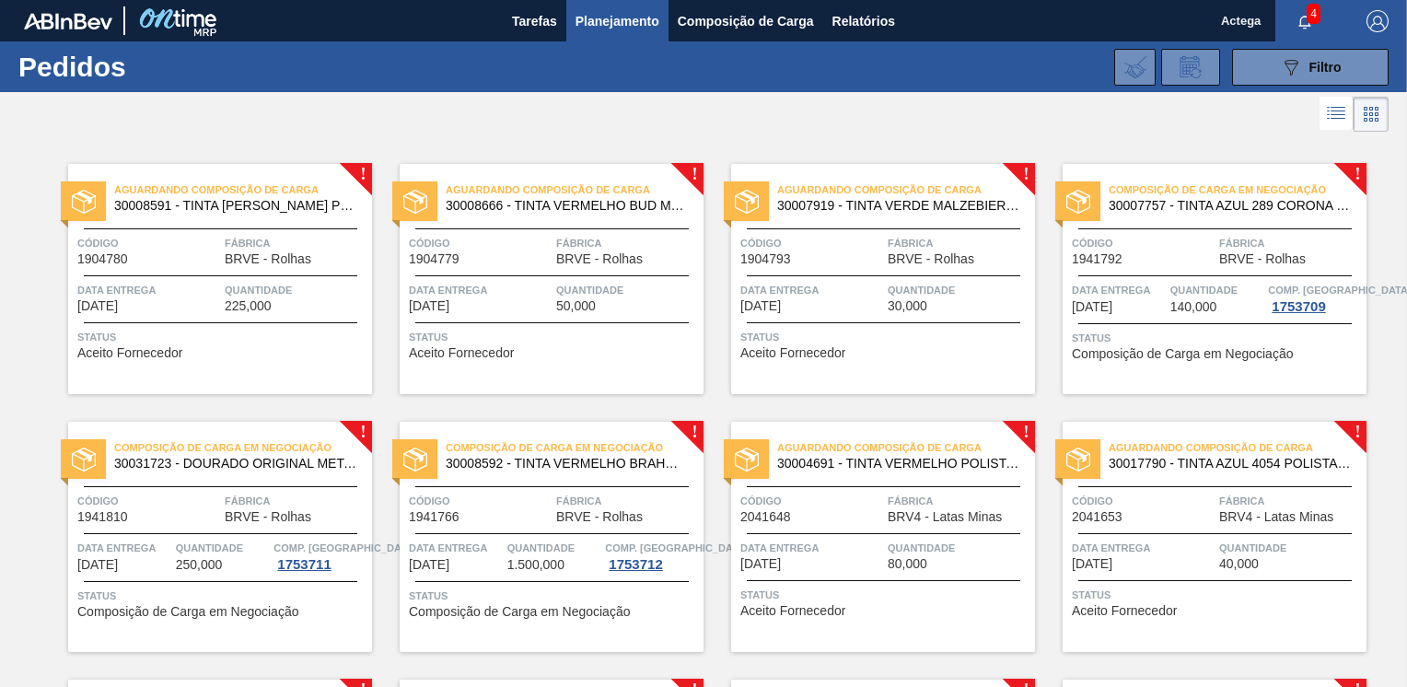
scroll to position [368, 0]
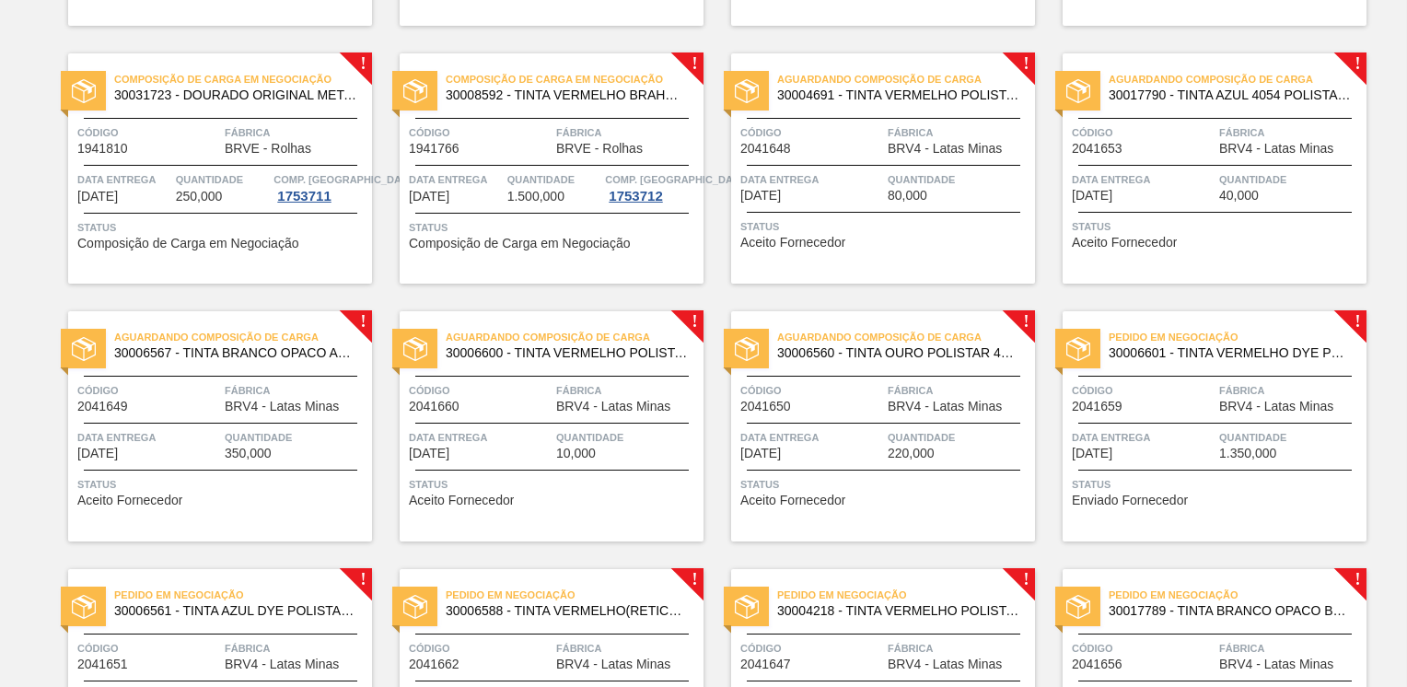
click at [1189, 381] on span "Código" at bounding box center [1143, 390] width 143 height 18
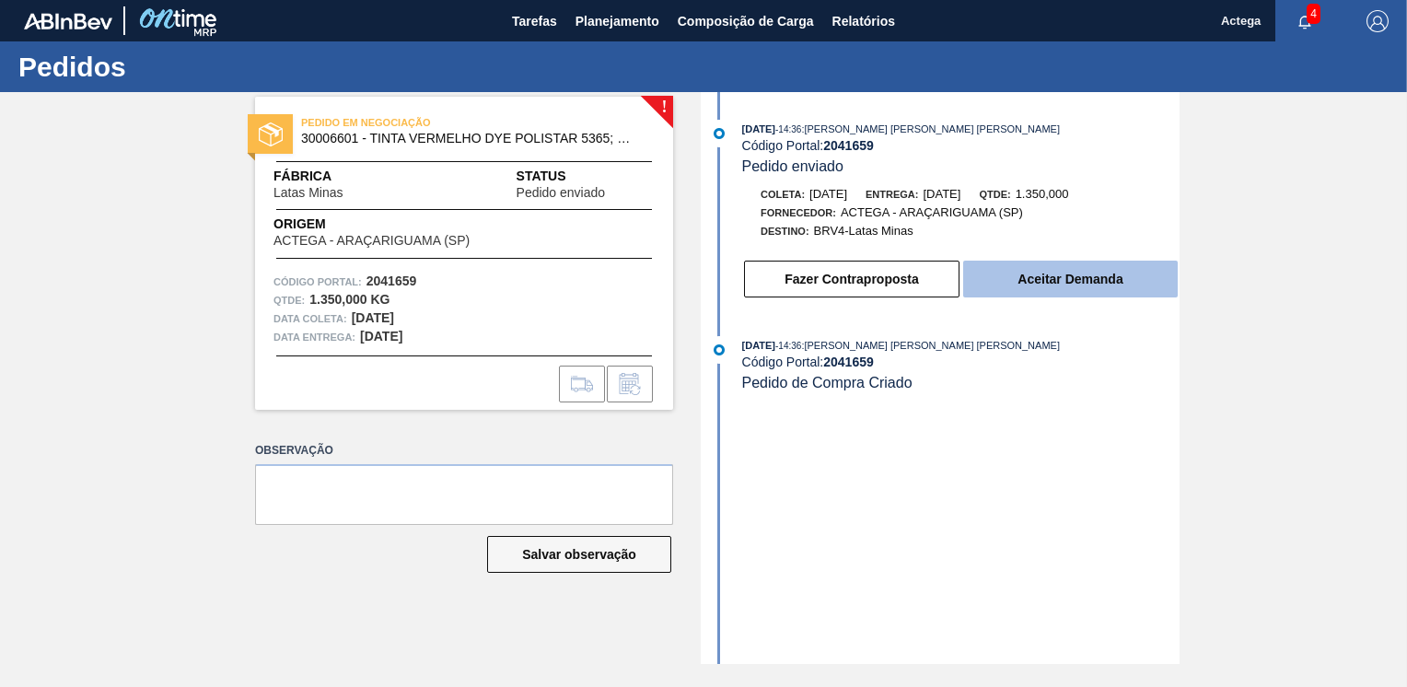
click at [1065, 271] on button "Aceitar Demanda" at bounding box center [1070, 279] width 214 height 37
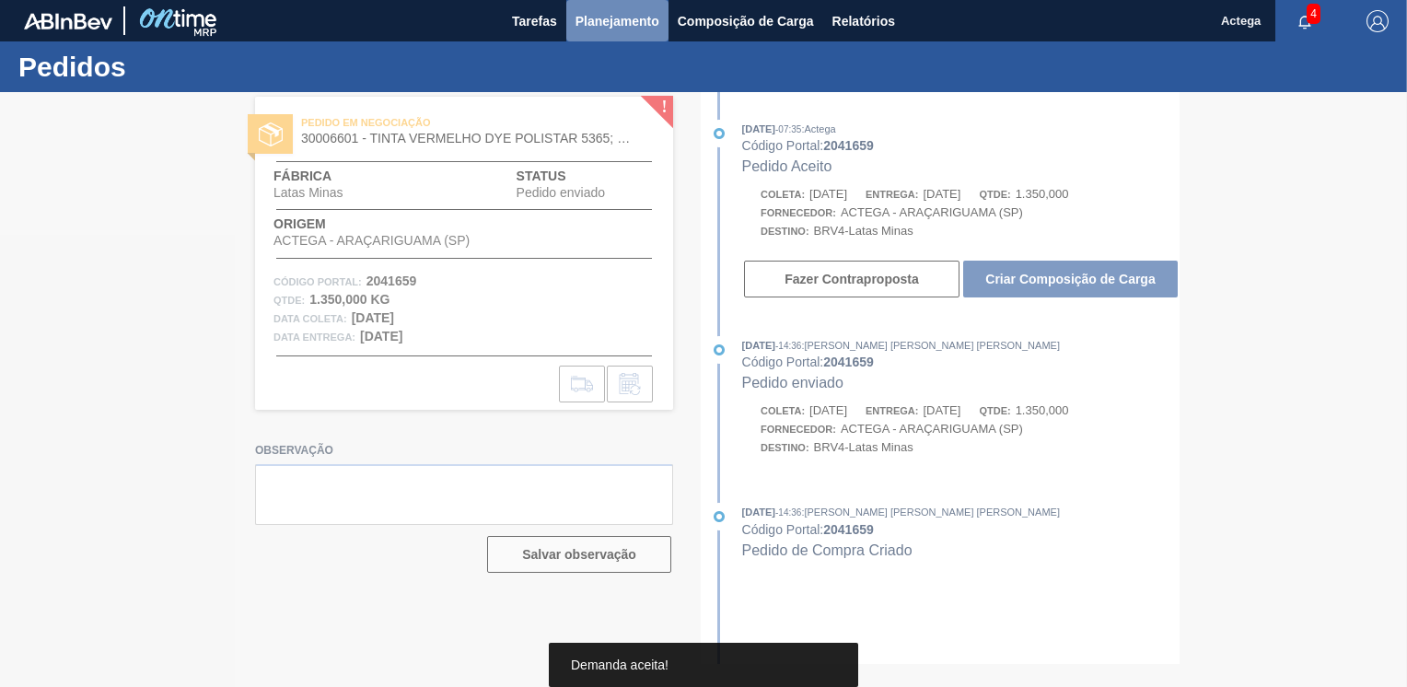
click at [597, 17] on span "Planejamento" at bounding box center [617, 21] width 84 height 22
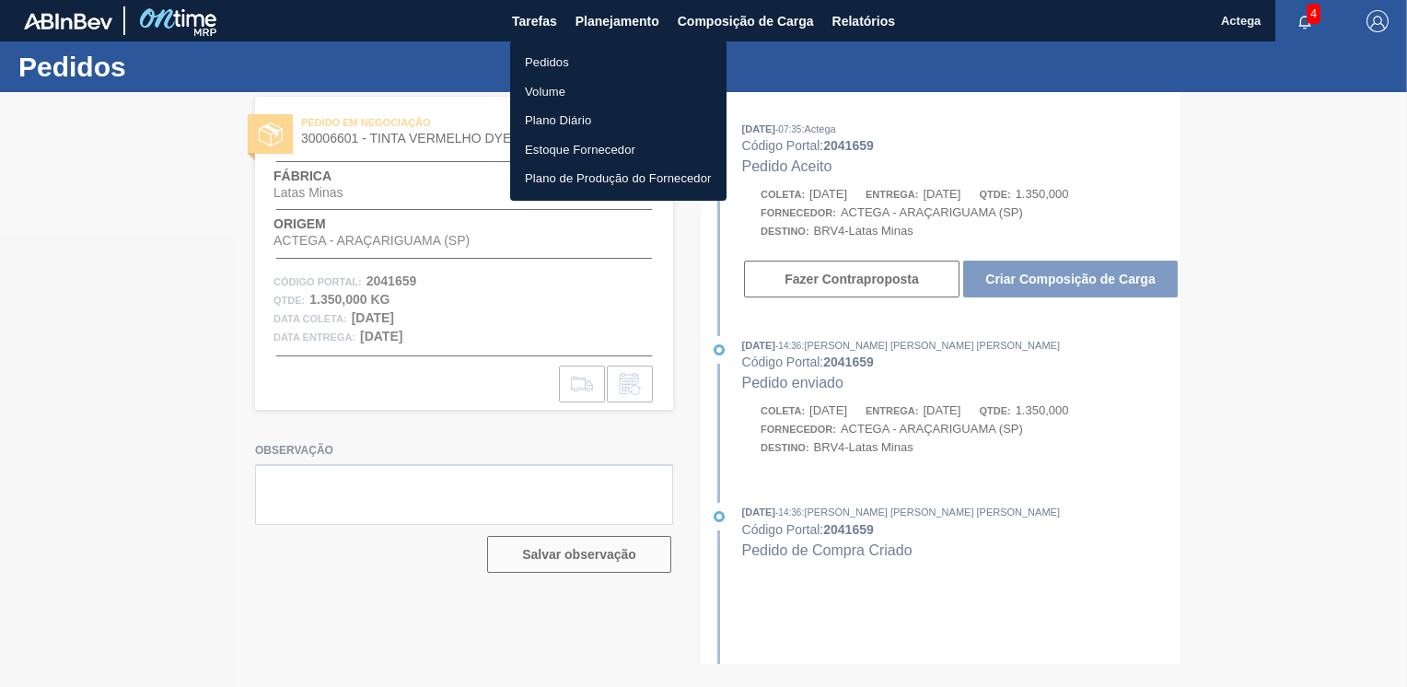
click at [553, 54] on li "Pedidos" at bounding box center [618, 62] width 216 height 29
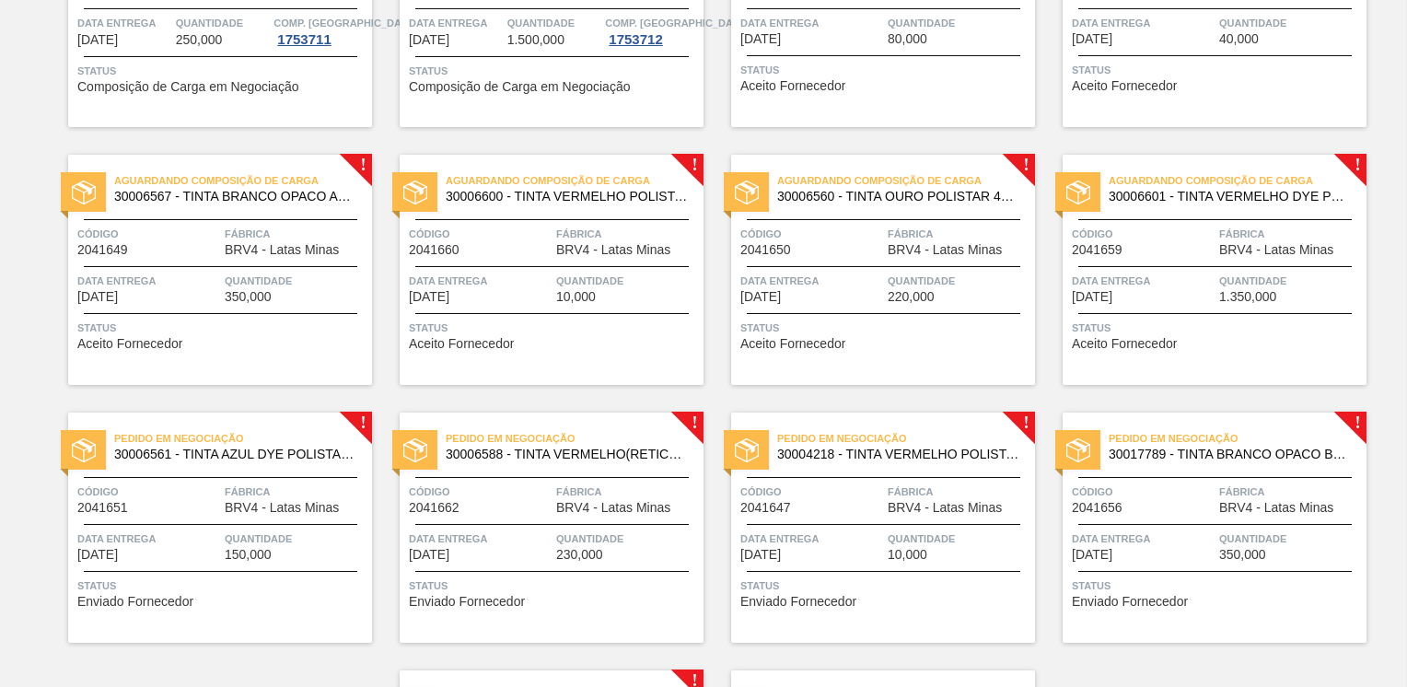
scroll to position [552, 0]
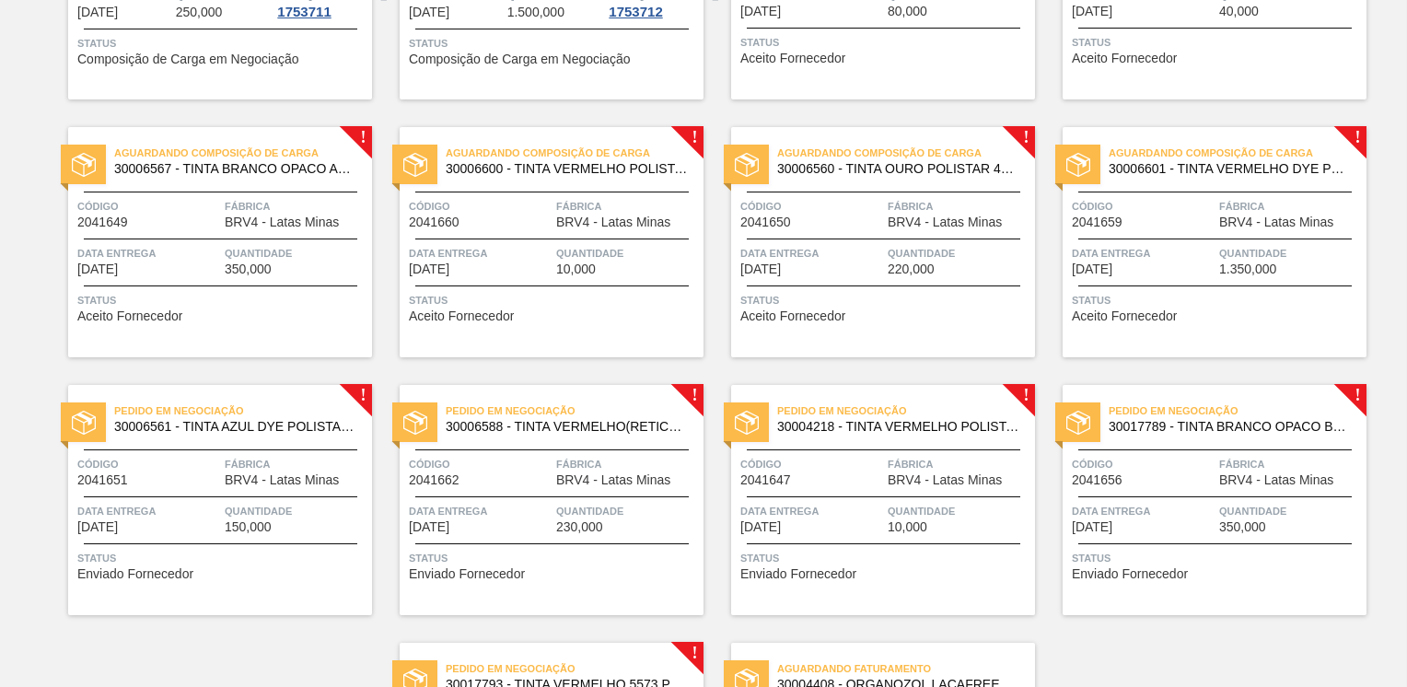
click at [275, 469] on span "Fábrica" at bounding box center [296, 464] width 143 height 18
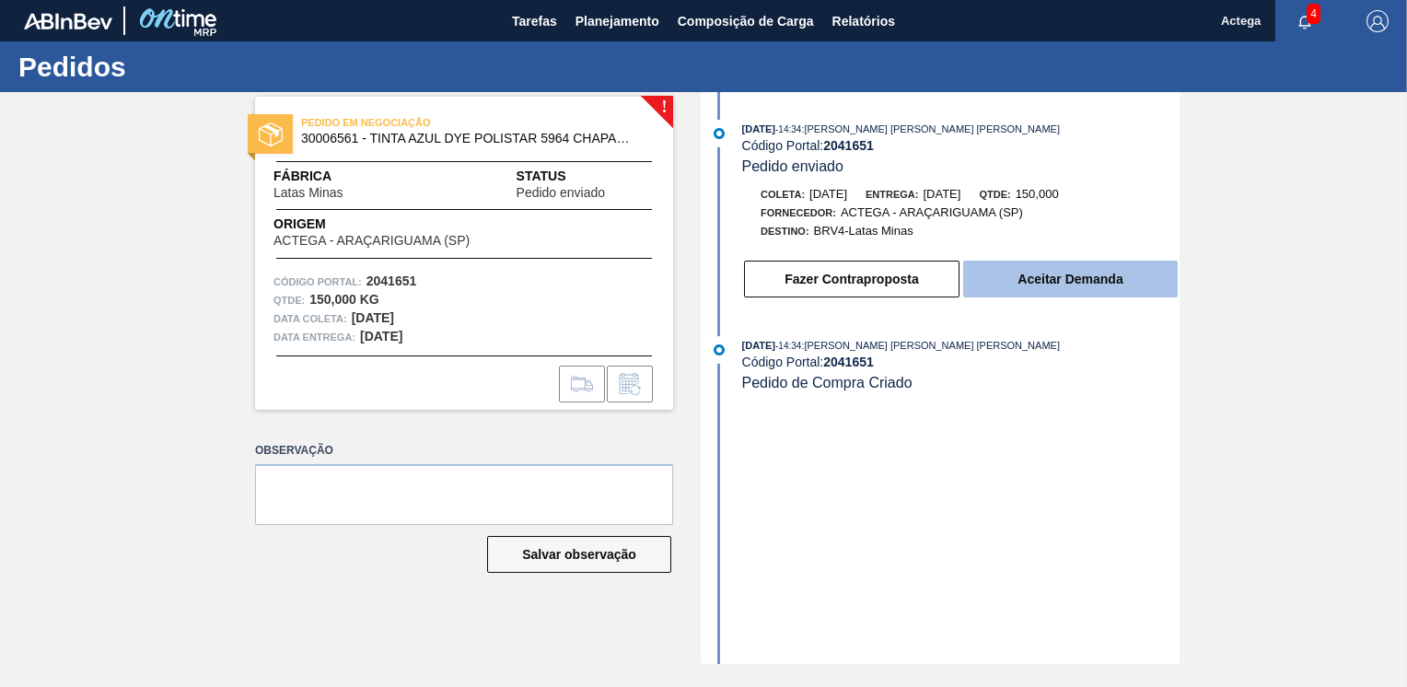
click at [1074, 279] on button "Aceitar Demanda" at bounding box center [1070, 279] width 214 height 37
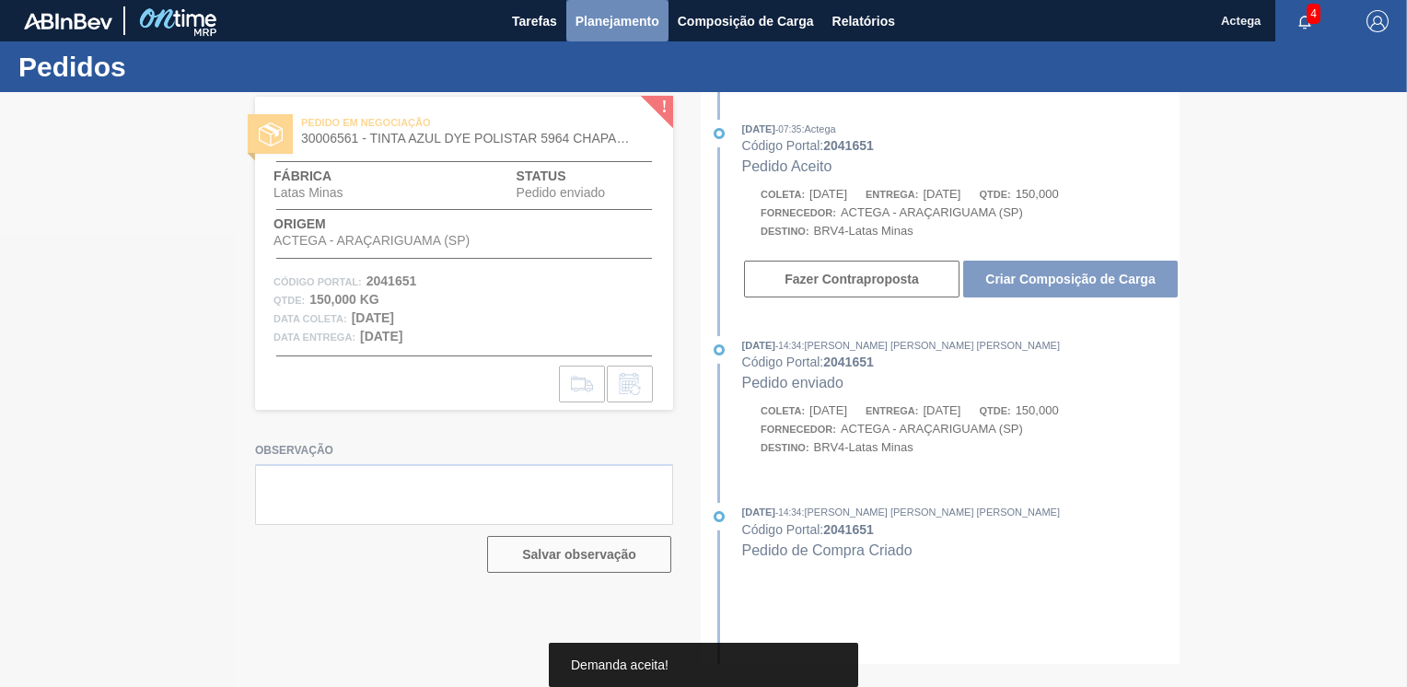
click at [616, 26] on span "Planejamento" at bounding box center [617, 21] width 84 height 22
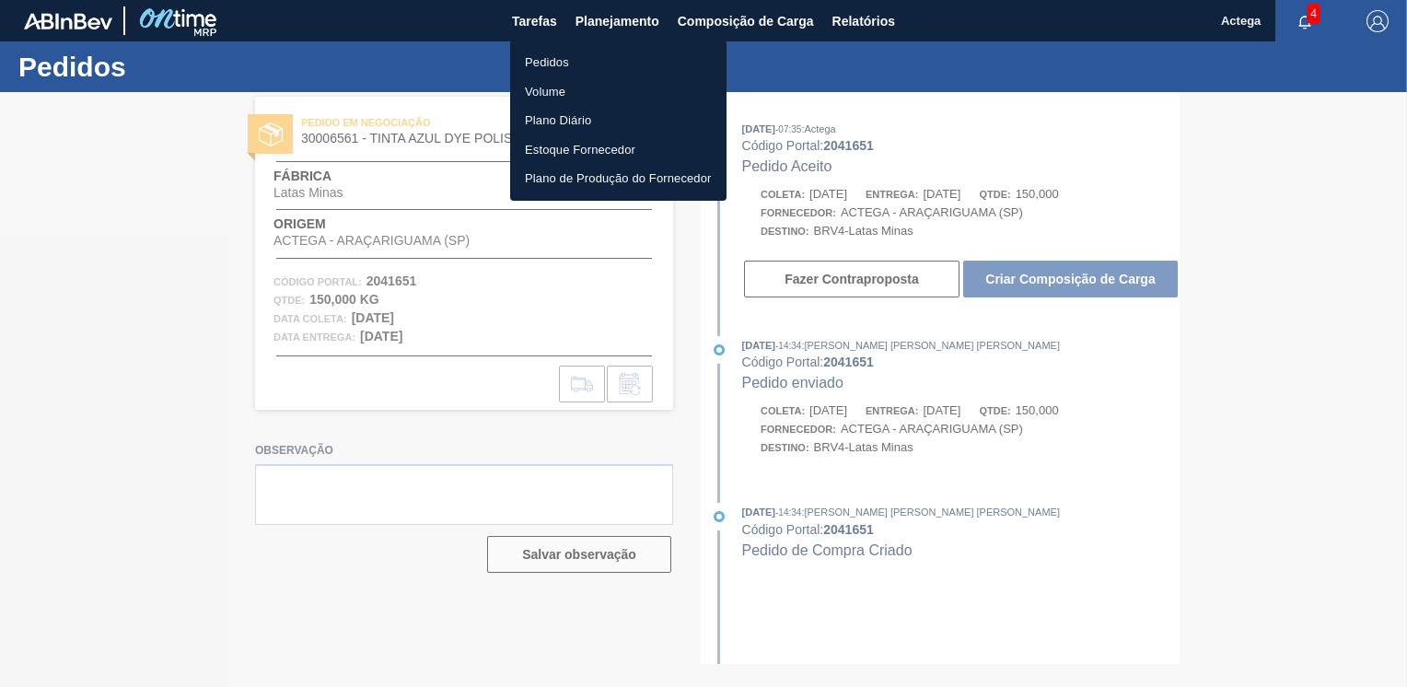
click at [585, 55] on li "Pedidos" at bounding box center [618, 62] width 216 height 29
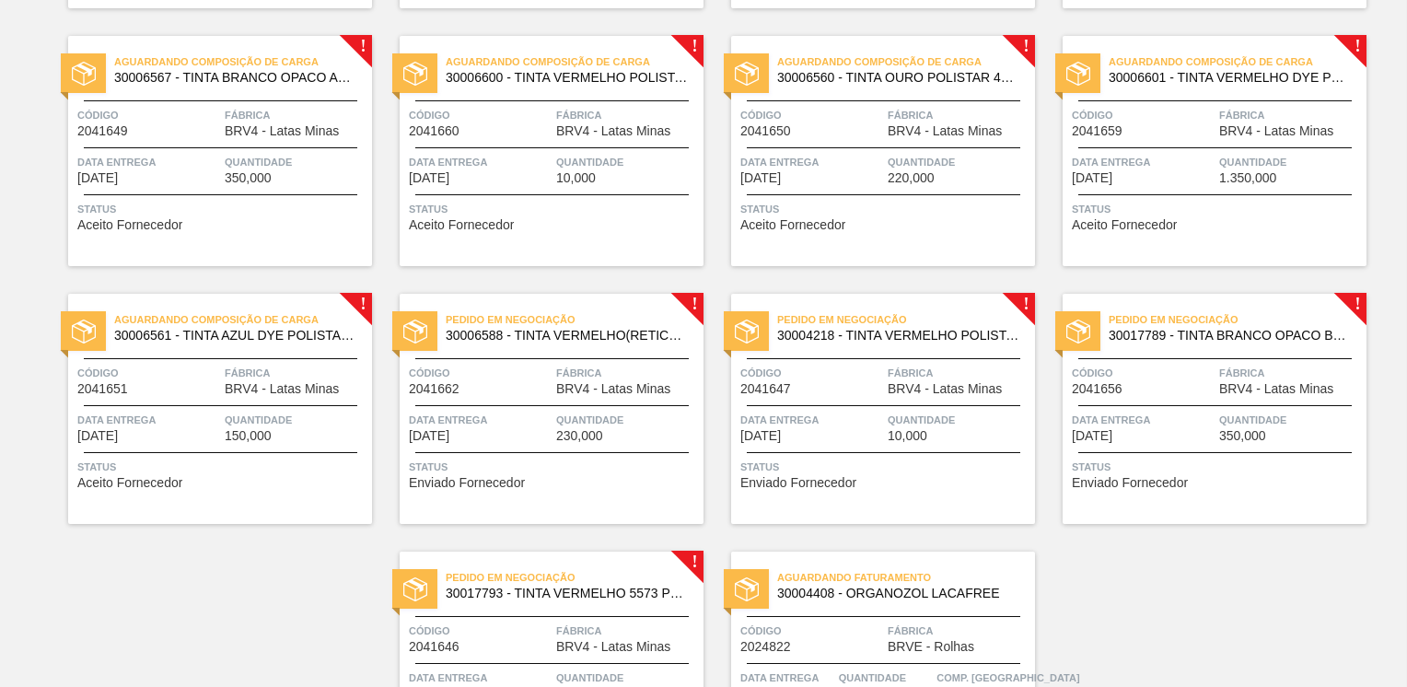
scroll to position [644, 0]
click at [574, 391] on span "BRV4 - Latas Minas" at bounding box center [613, 388] width 114 height 14
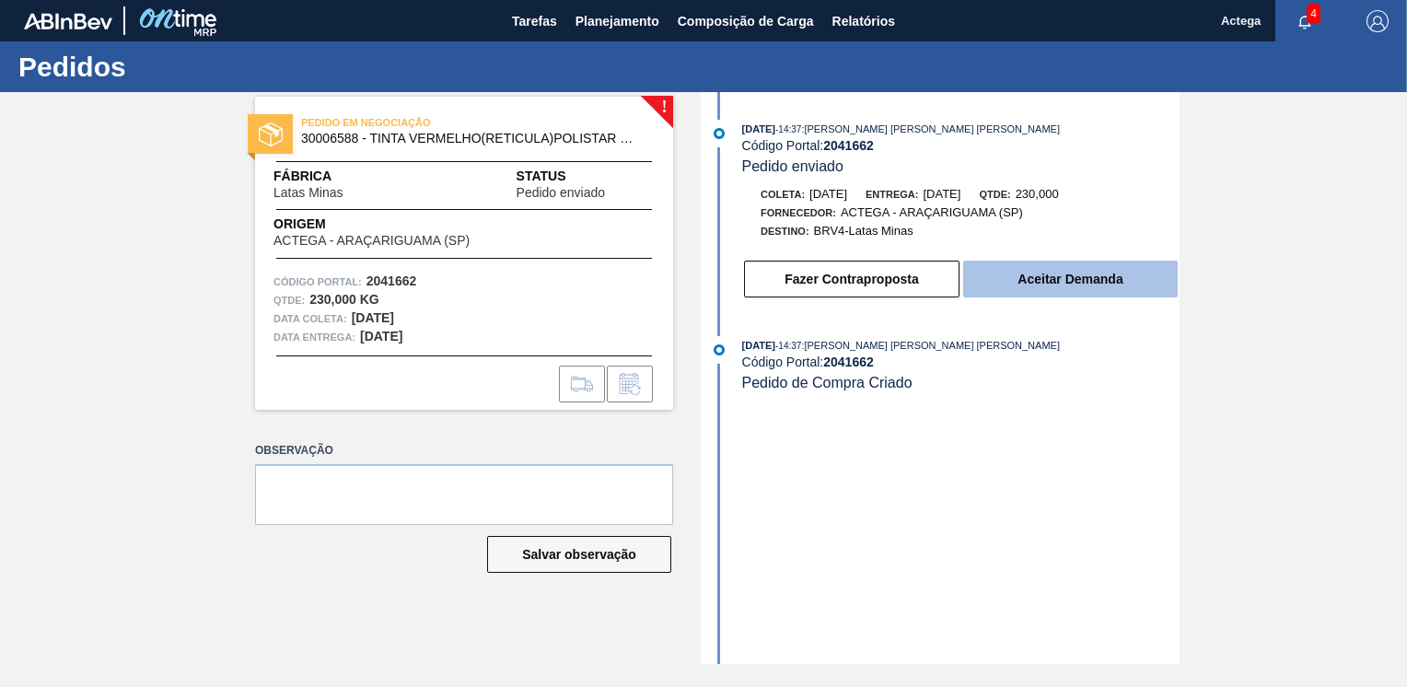
click at [1061, 285] on button "Aceitar Demanda" at bounding box center [1070, 279] width 214 height 37
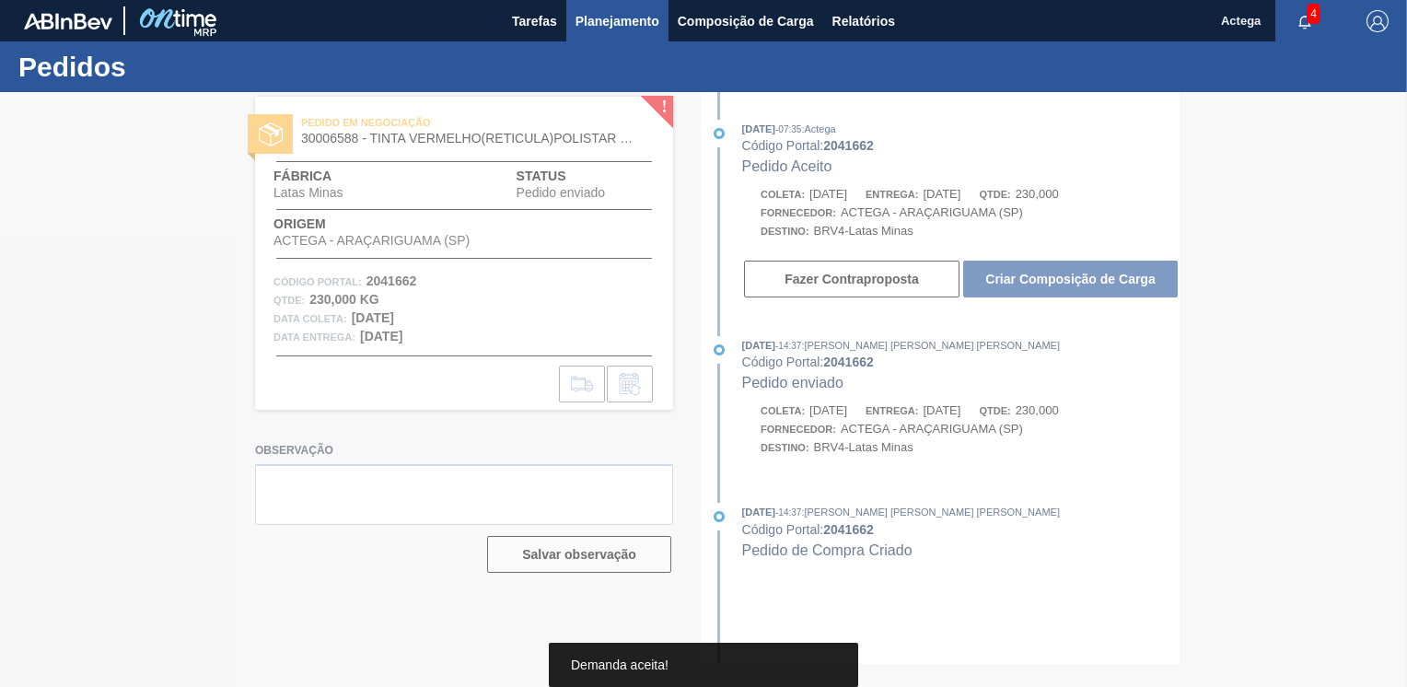
click at [626, 20] on span "Planejamento" at bounding box center [617, 21] width 84 height 22
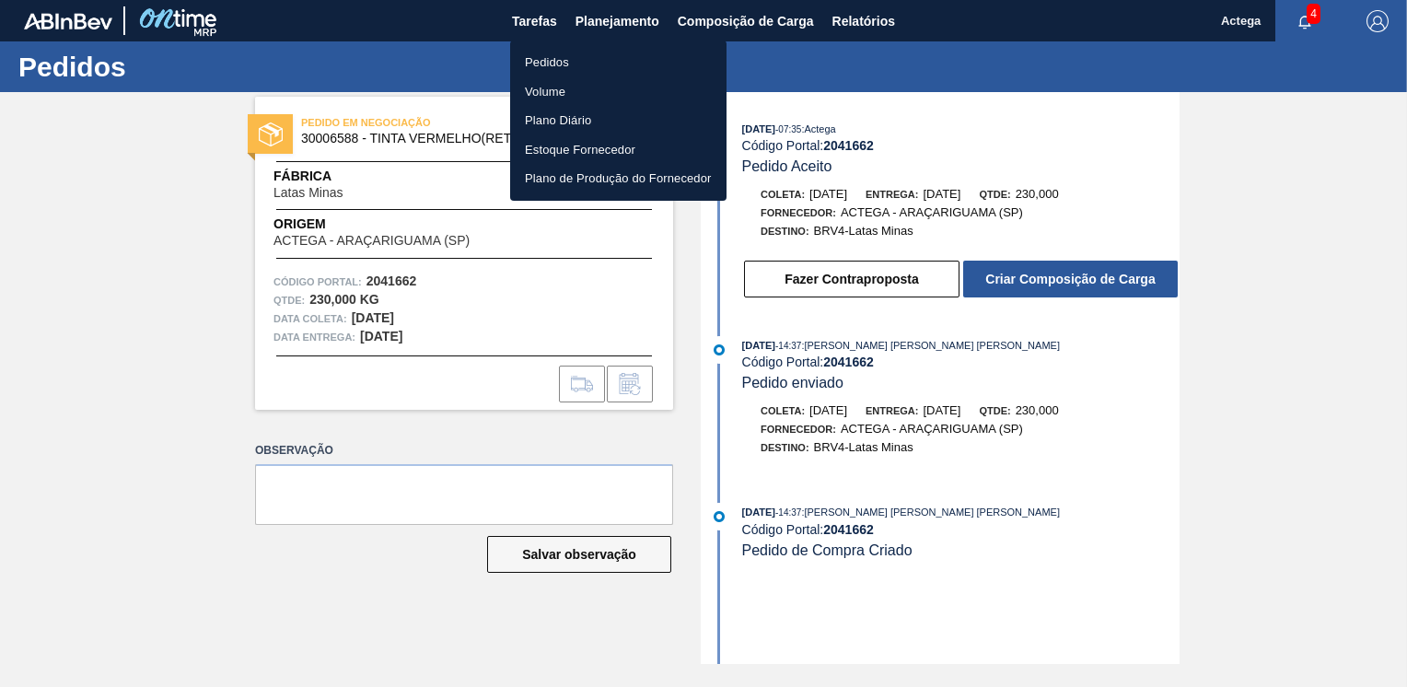
click at [560, 57] on li "Pedidos" at bounding box center [618, 62] width 216 height 29
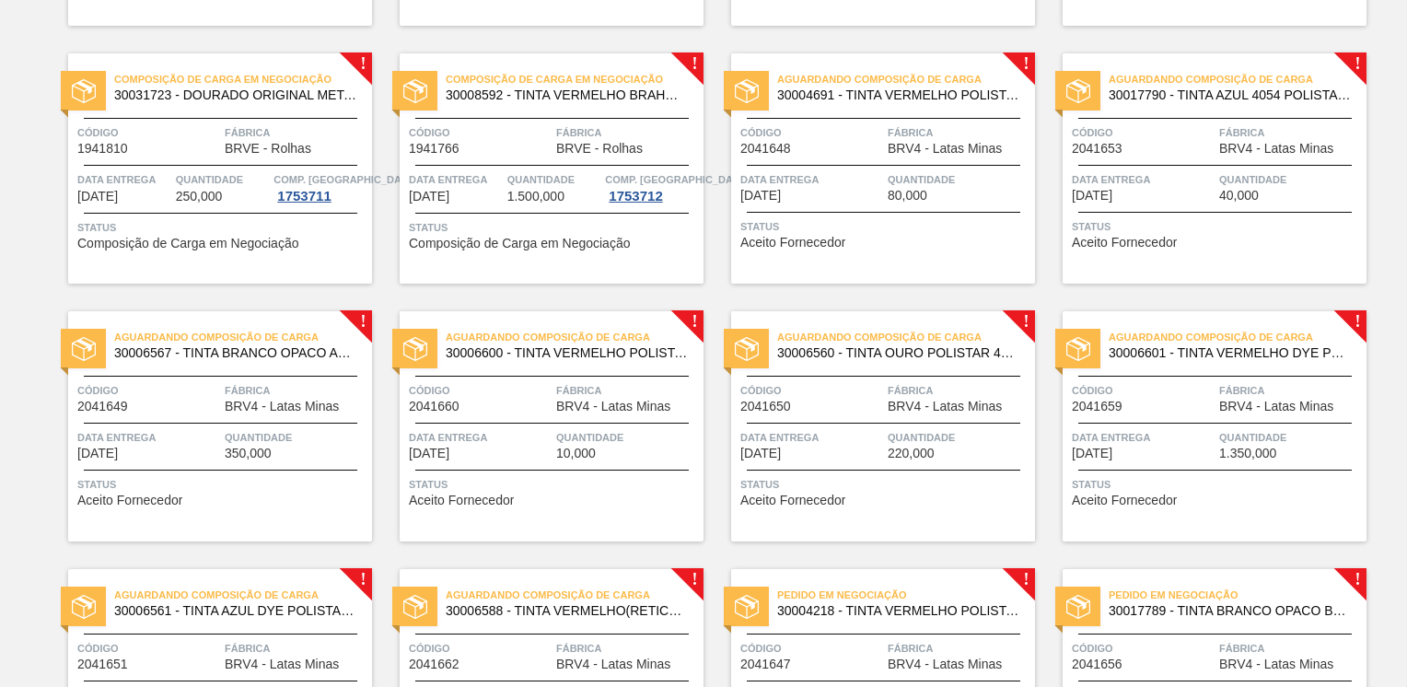
scroll to position [460, 0]
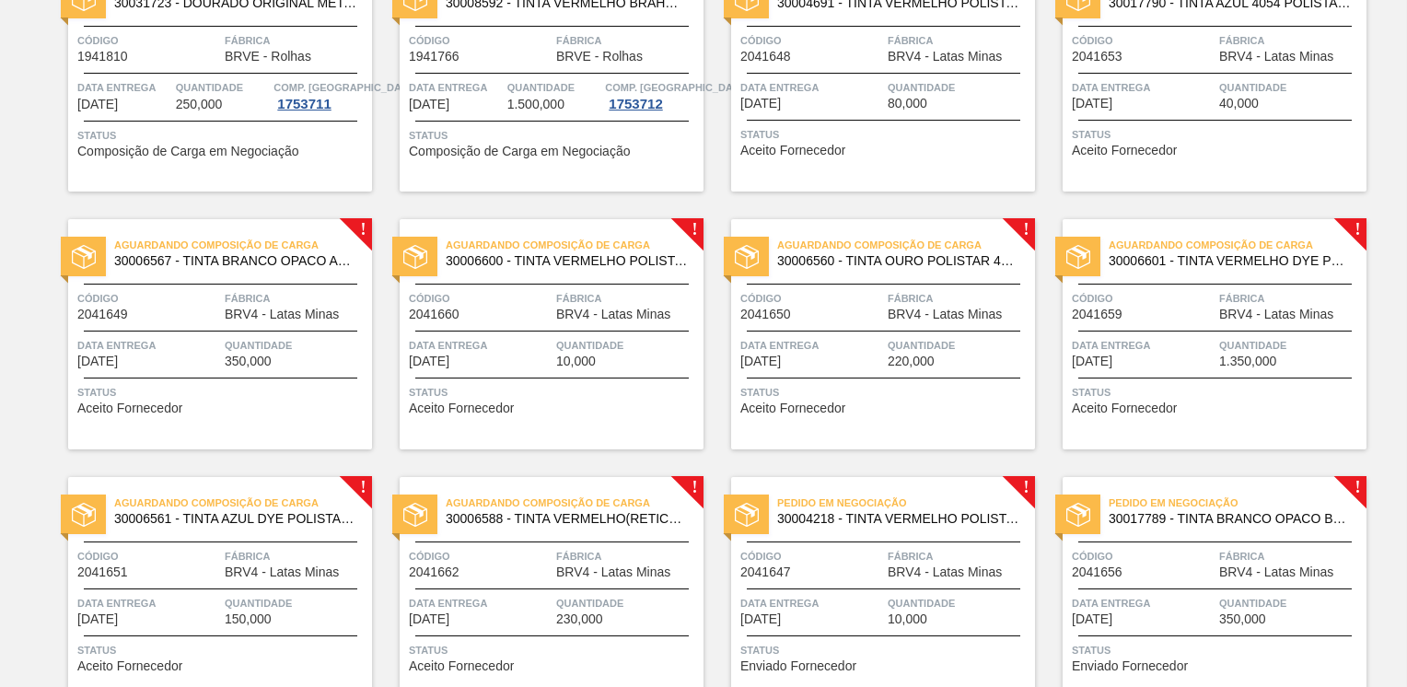
click at [824, 558] on span "Código" at bounding box center [811, 556] width 143 height 18
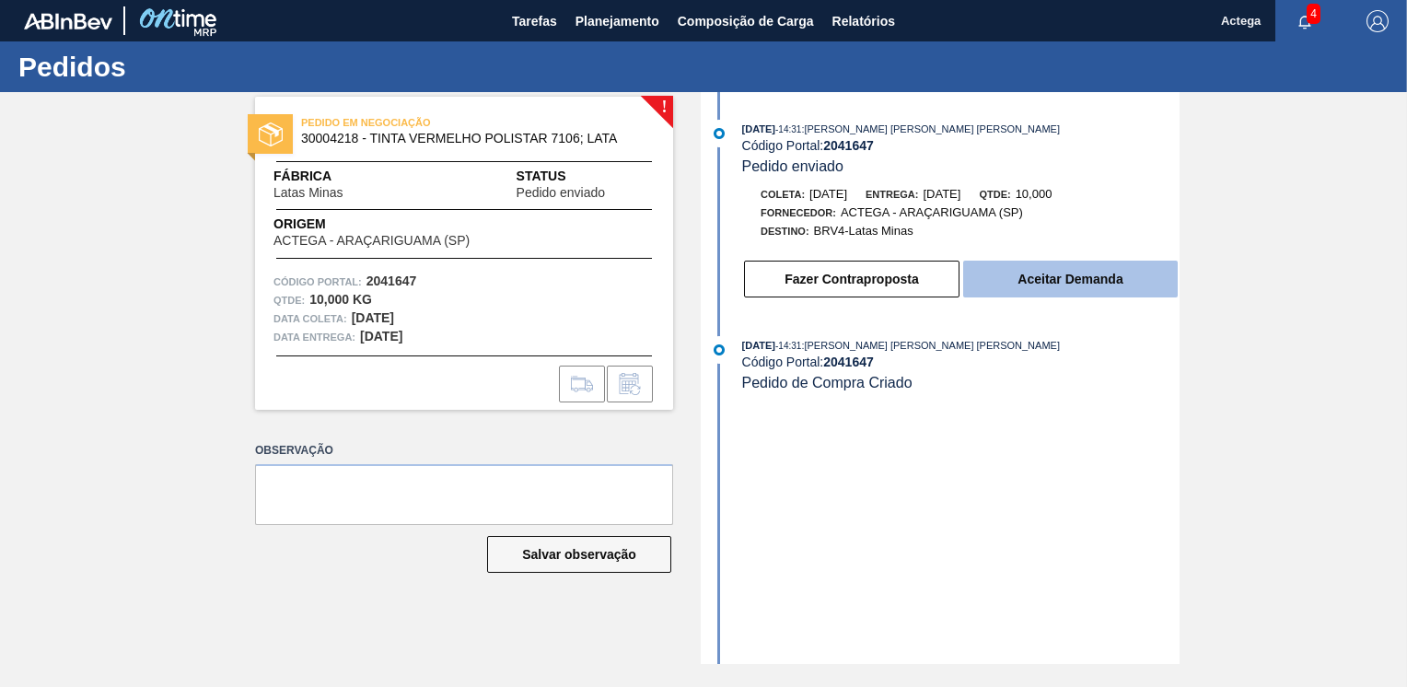
click at [1038, 282] on button "Aceitar Demanda" at bounding box center [1070, 279] width 214 height 37
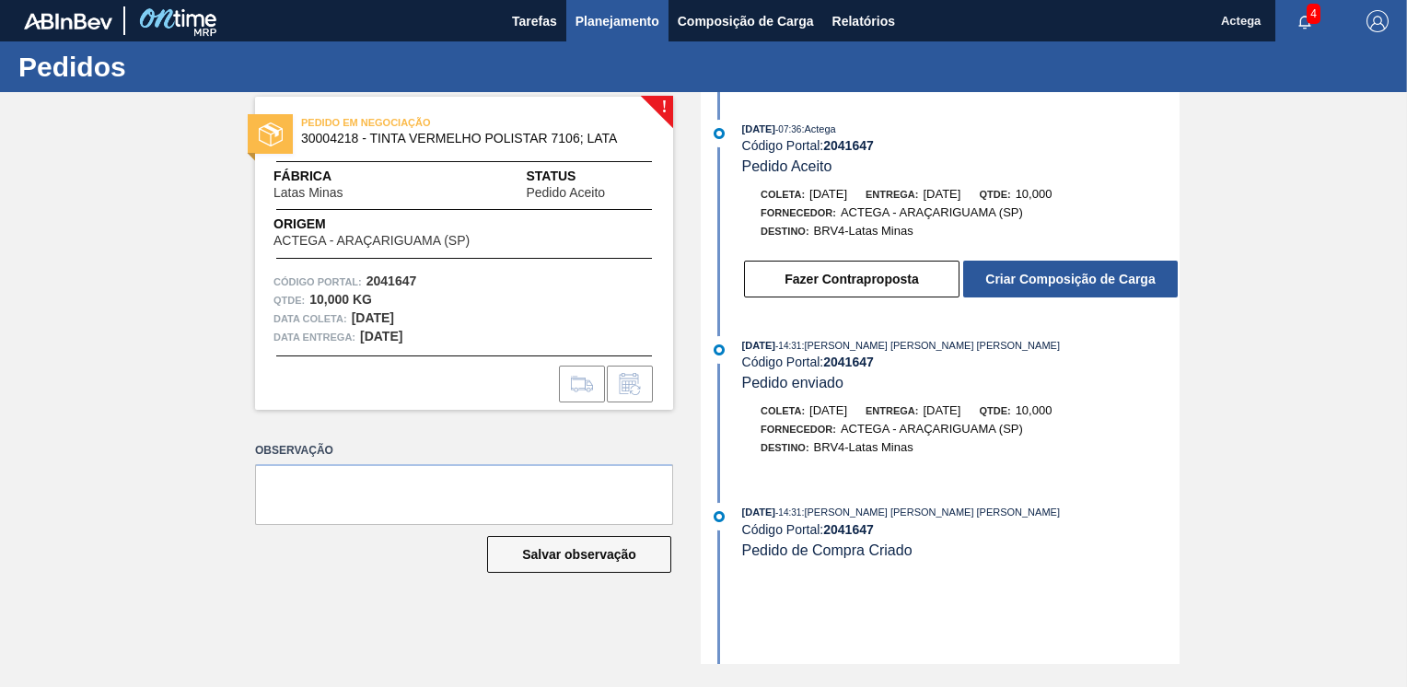
click at [608, 23] on span "Planejamento" at bounding box center [617, 21] width 84 height 22
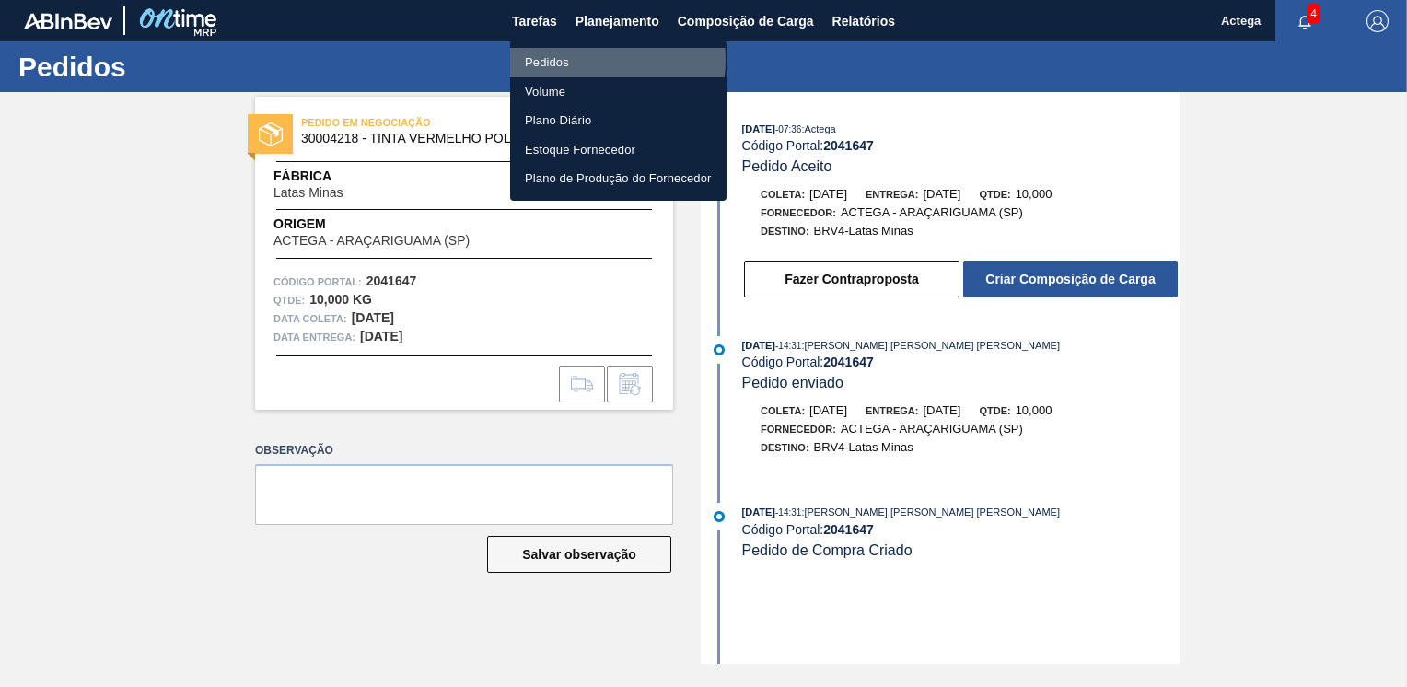
click at [580, 60] on li "Pedidos" at bounding box center [618, 62] width 216 height 29
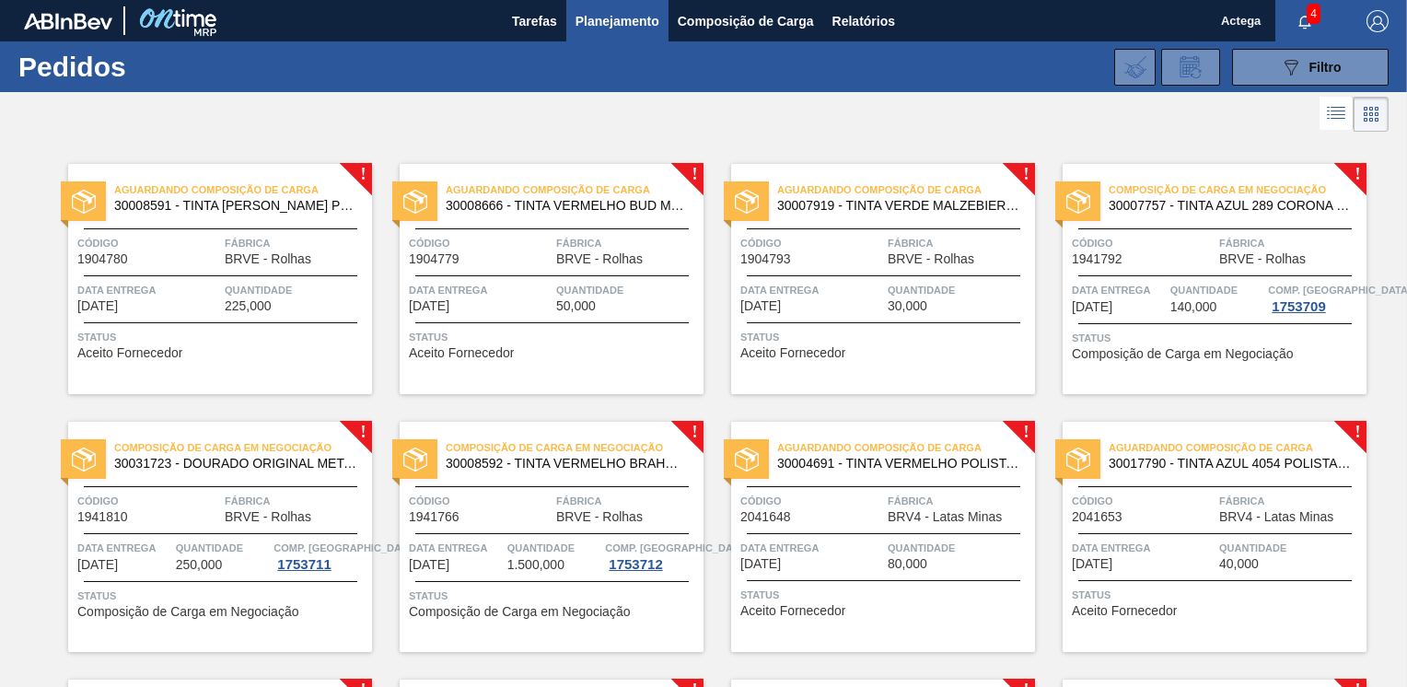
scroll to position [184, 0]
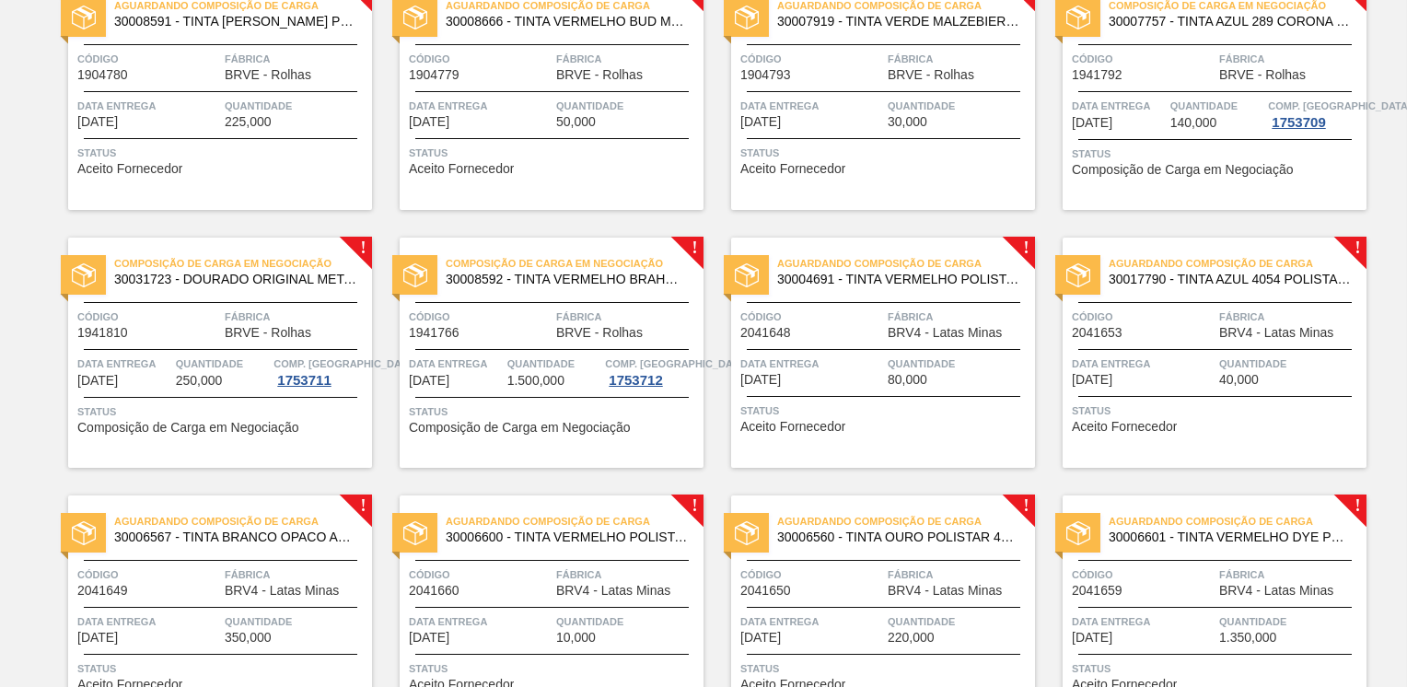
click at [912, 352] on div "Aguardando Composição de Carga 30004691 - TINTA VERMELHO POLISTAR 4720; LATA Có…" at bounding box center [883, 352] width 304 height 230
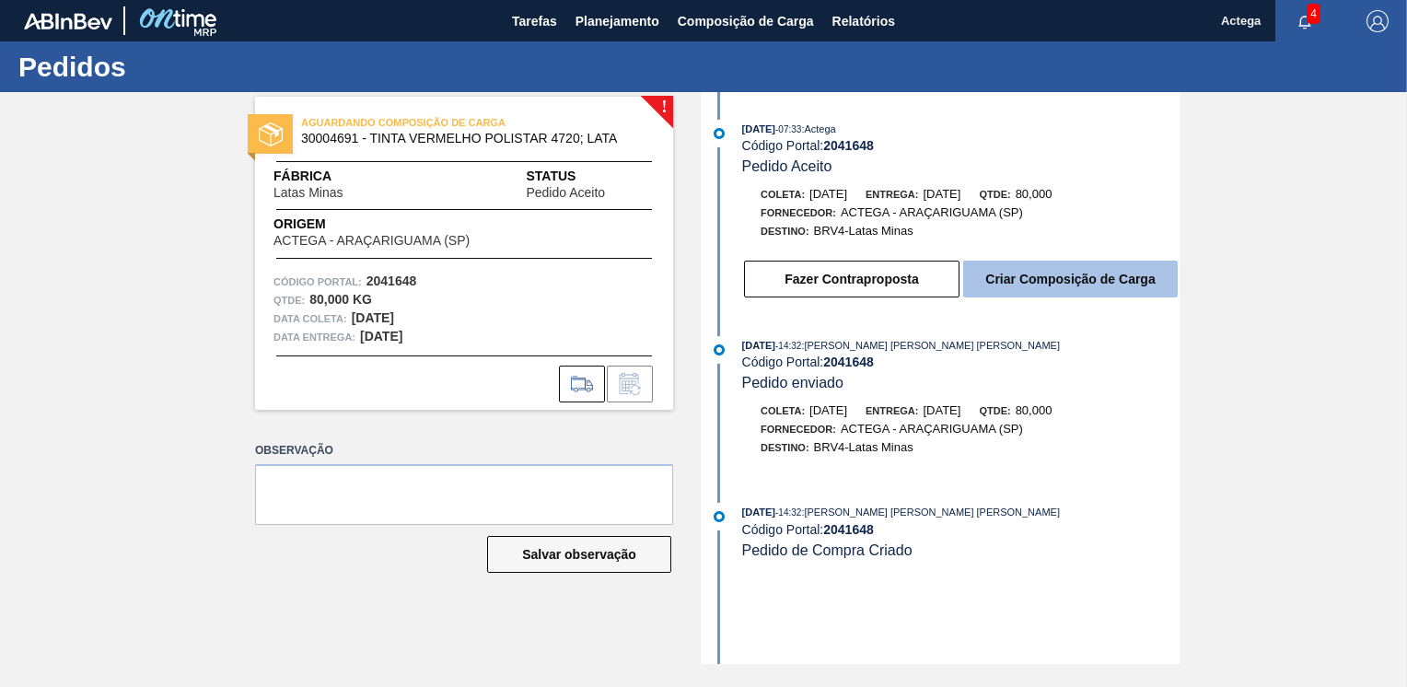
click at [1064, 272] on button "Criar Composição de Carga" at bounding box center [1070, 279] width 214 height 37
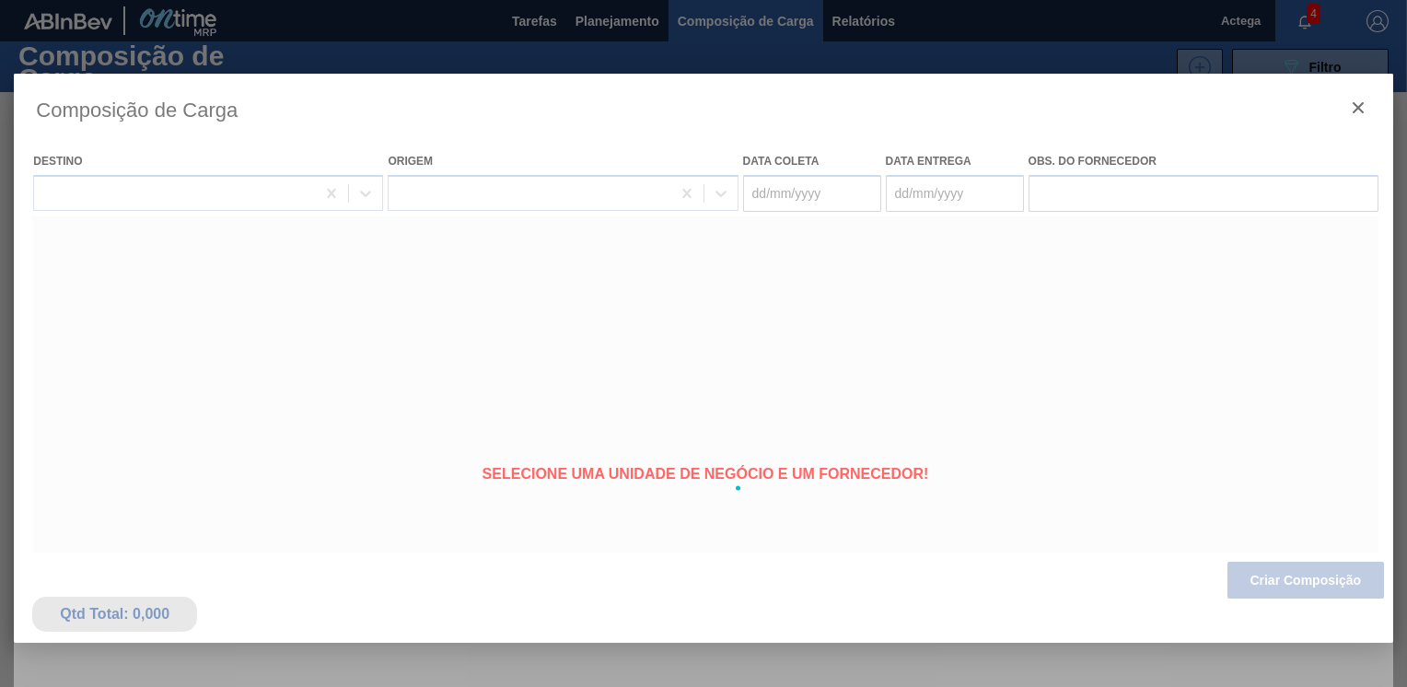
type coleta "[DATE]"
type entrega "[DATE]"
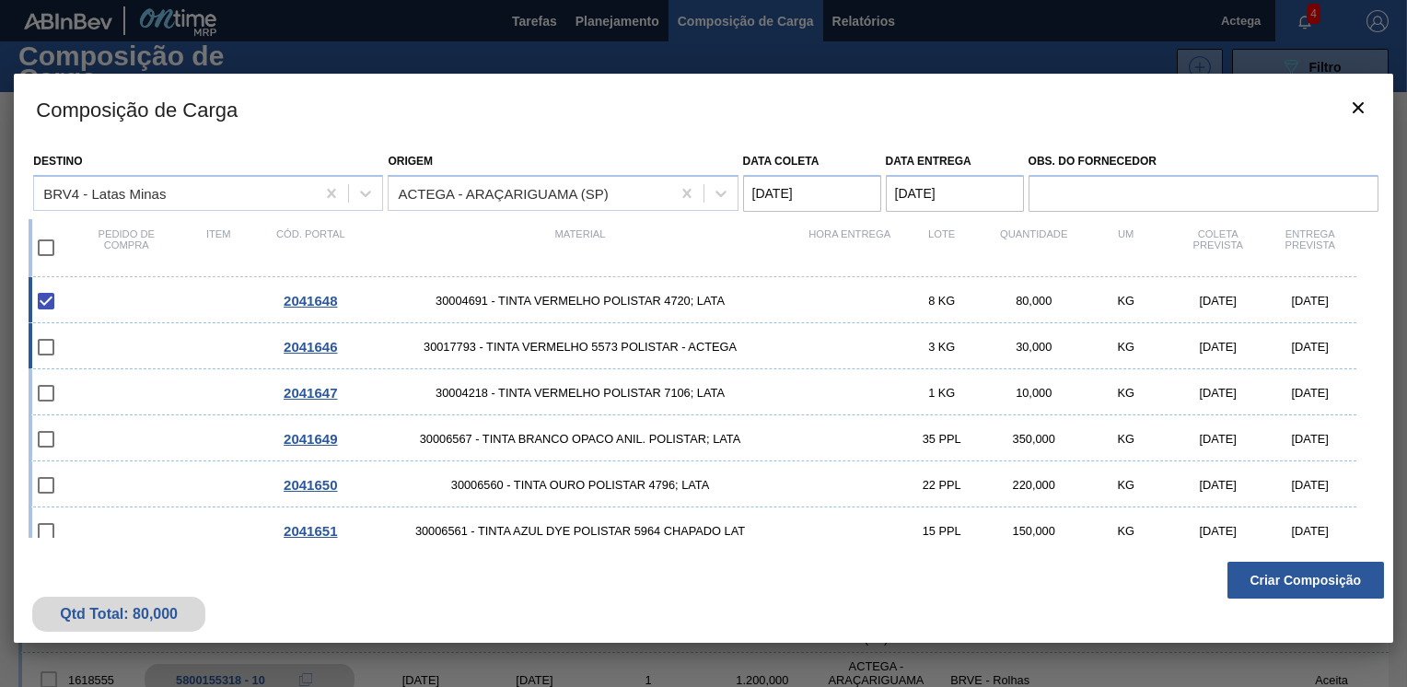
click at [57, 337] on input "checkbox" at bounding box center [46, 347] width 39 height 39
click at [43, 347] on input "checkbox" at bounding box center [46, 347] width 39 height 39
click at [44, 353] on input "checkbox" at bounding box center [46, 347] width 39 height 39
checkbox input "false"
click at [41, 390] on input "checkbox" at bounding box center [46, 393] width 39 height 39
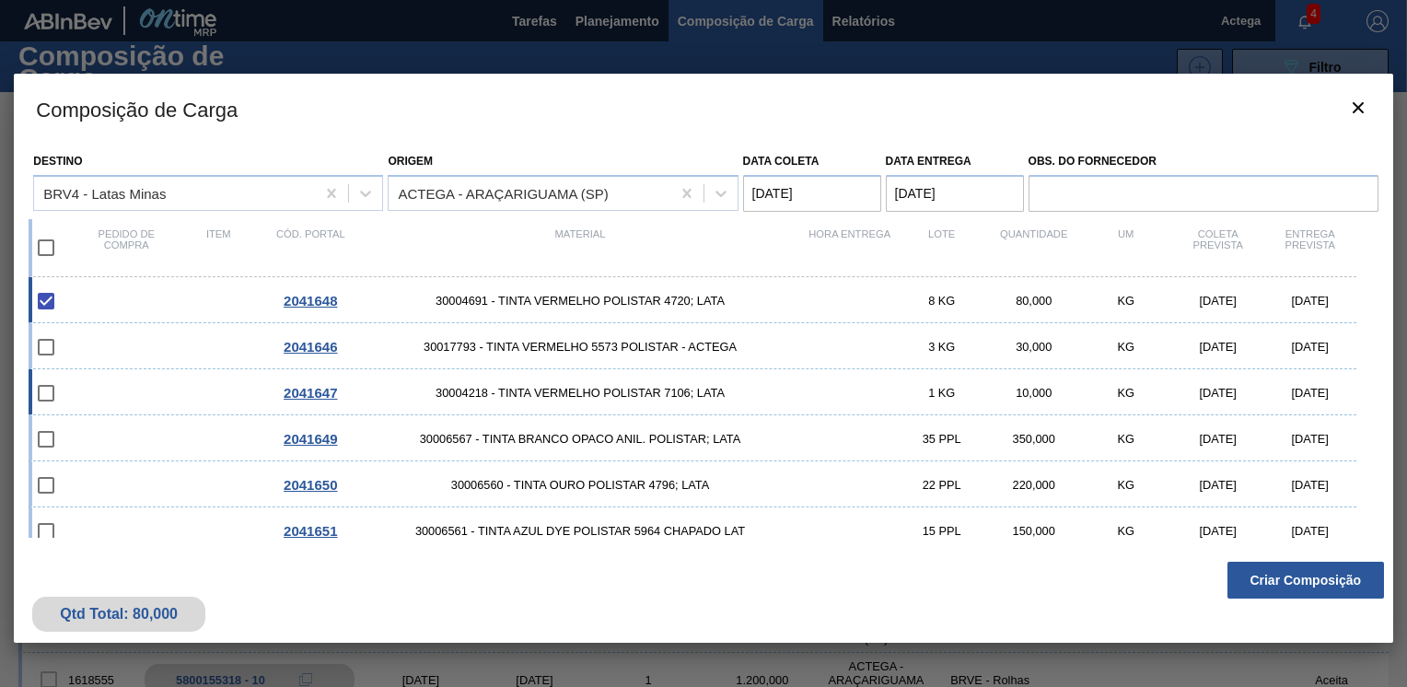
checkbox input "false"
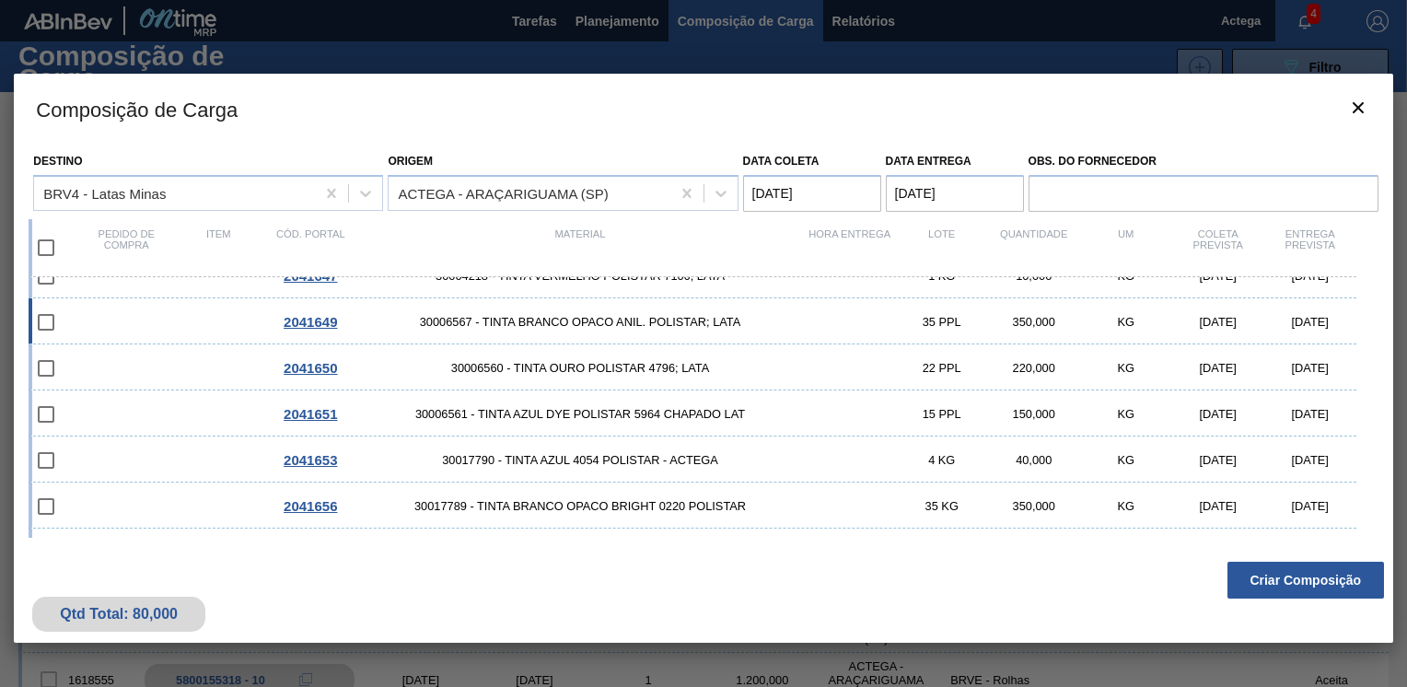
scroll to position [245, 0]
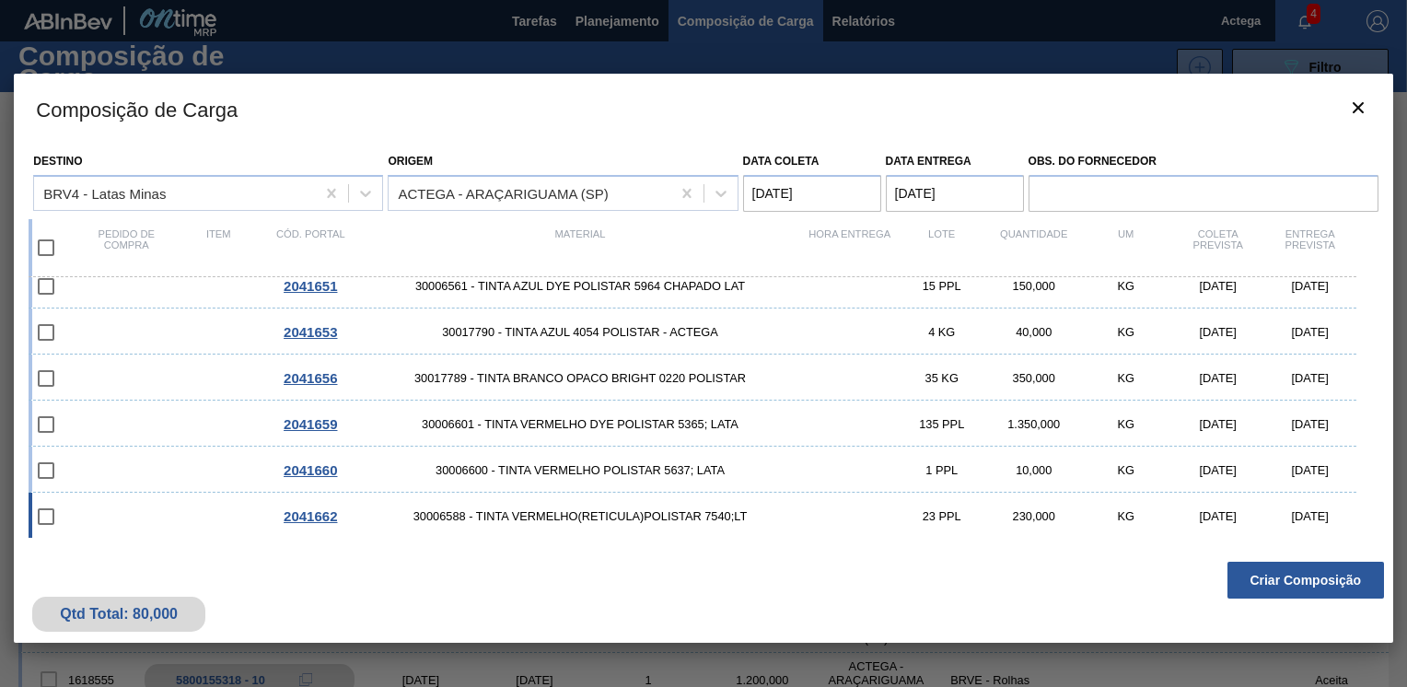
click at [51, 519] on input "checkbox" at bounding box center [46, 516] width 39 height 39
checkbox input "false"
click at [49, 490] on div "2041660 30006600 - TINTA VERMELHO POLISTAR 5637; LATA 1 PPL 10,000 KG [DATE] [D…" at bounding box center [692, 469] width 1327 height 46
checkbox input "true"
click at [55, 400] on div "2041659 30006601 - TINTA VERMELHO DYE POLISTAR 5365; LATA 135 PPL 1.350,000 KG …" at bounding box center [692, 423] width 1327 height 46
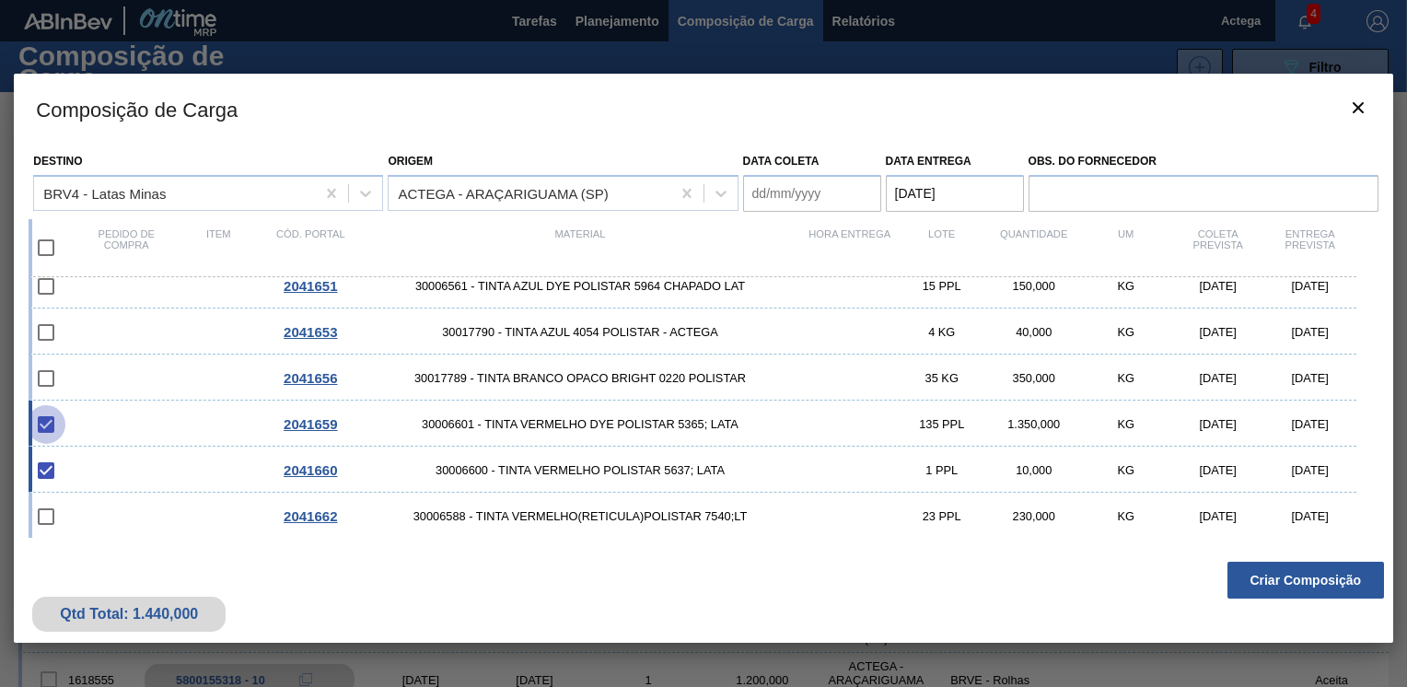
click at [50, 431] on input "checkbox" at bounding box center [46, 424] width 39 height 39
checkbox input "true"
click at [41, 497] on input "checkbox" at bounding box center [46, 516] width 39 height 39
checkbox input "false"
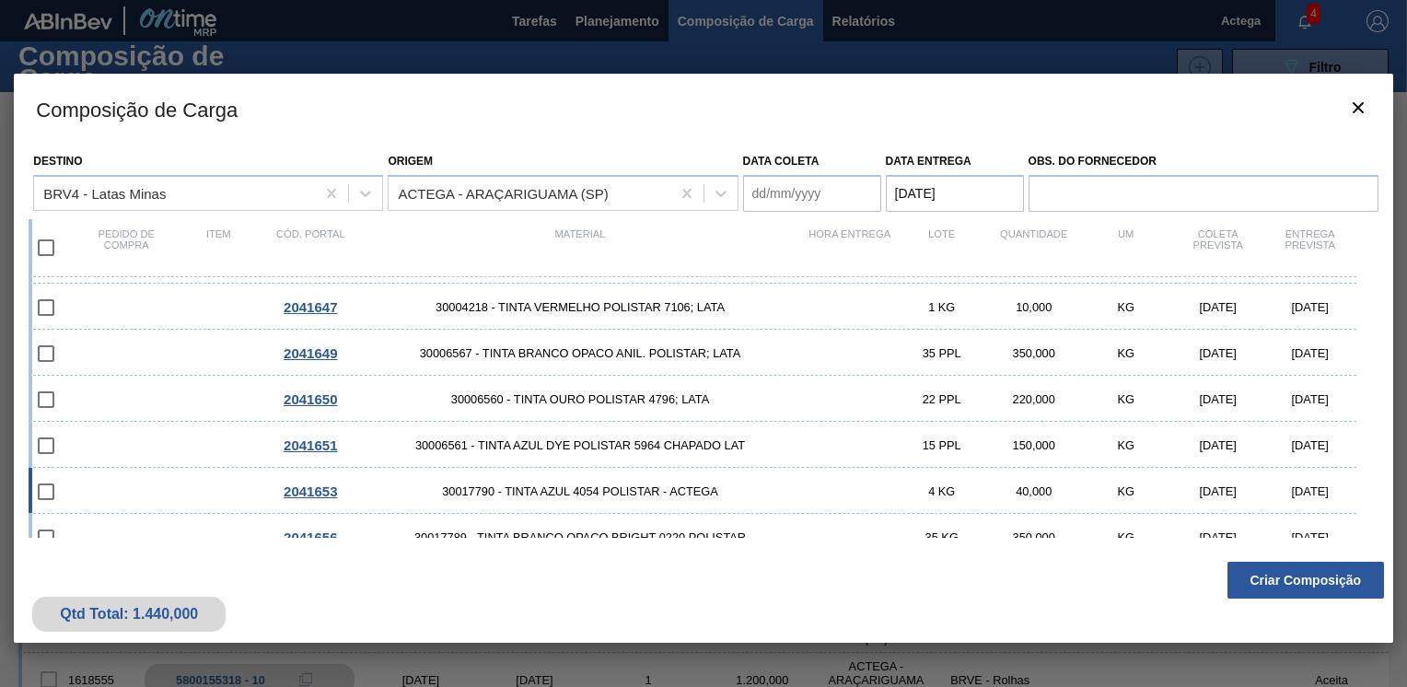
scroll to position [0, 0]
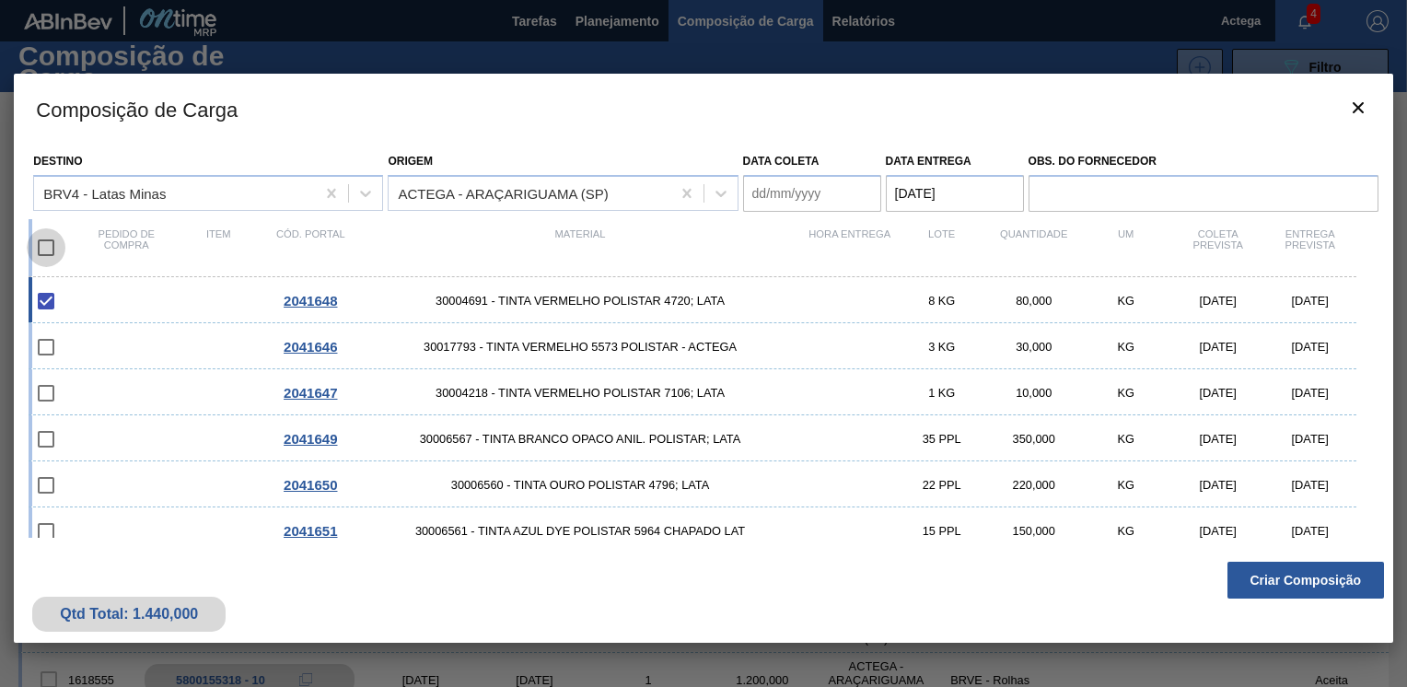
click at [44, 239] on input "checkbox" at bounding box center [46, 247] width 39 height 39
checkbox input "true"
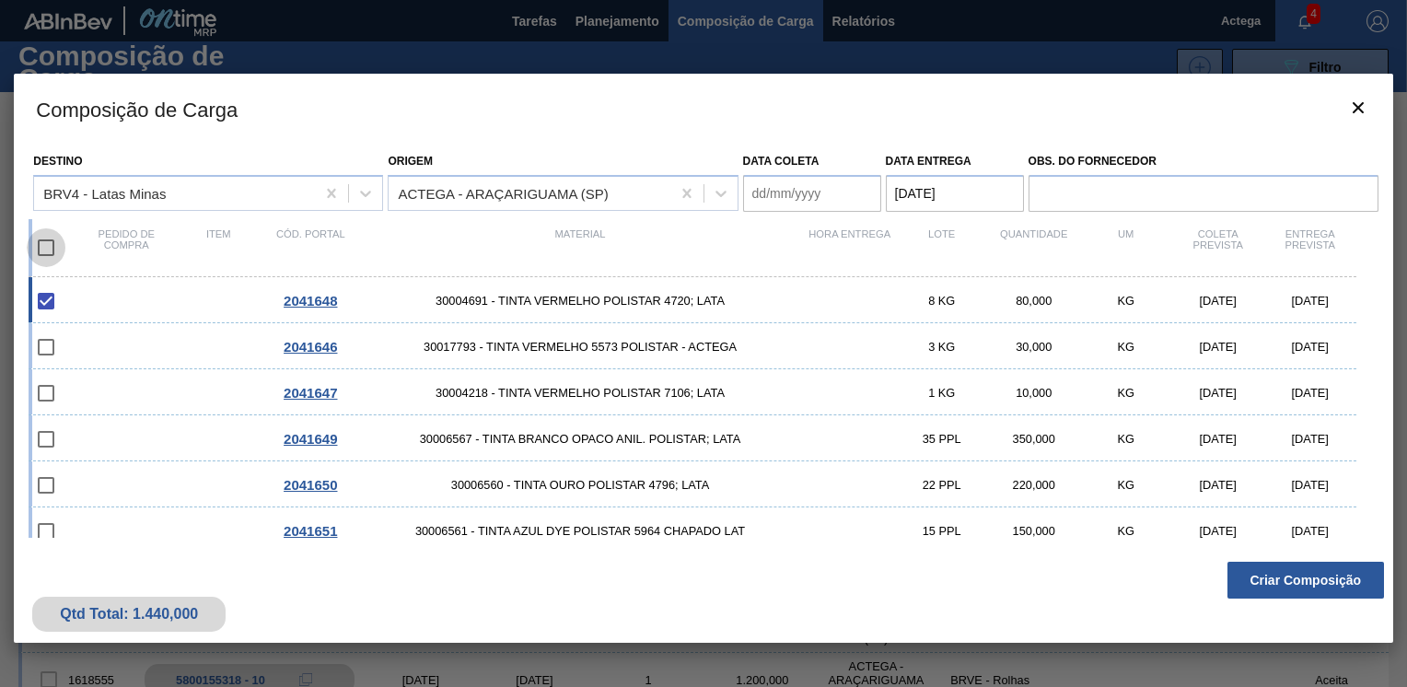
checkbox input "true"
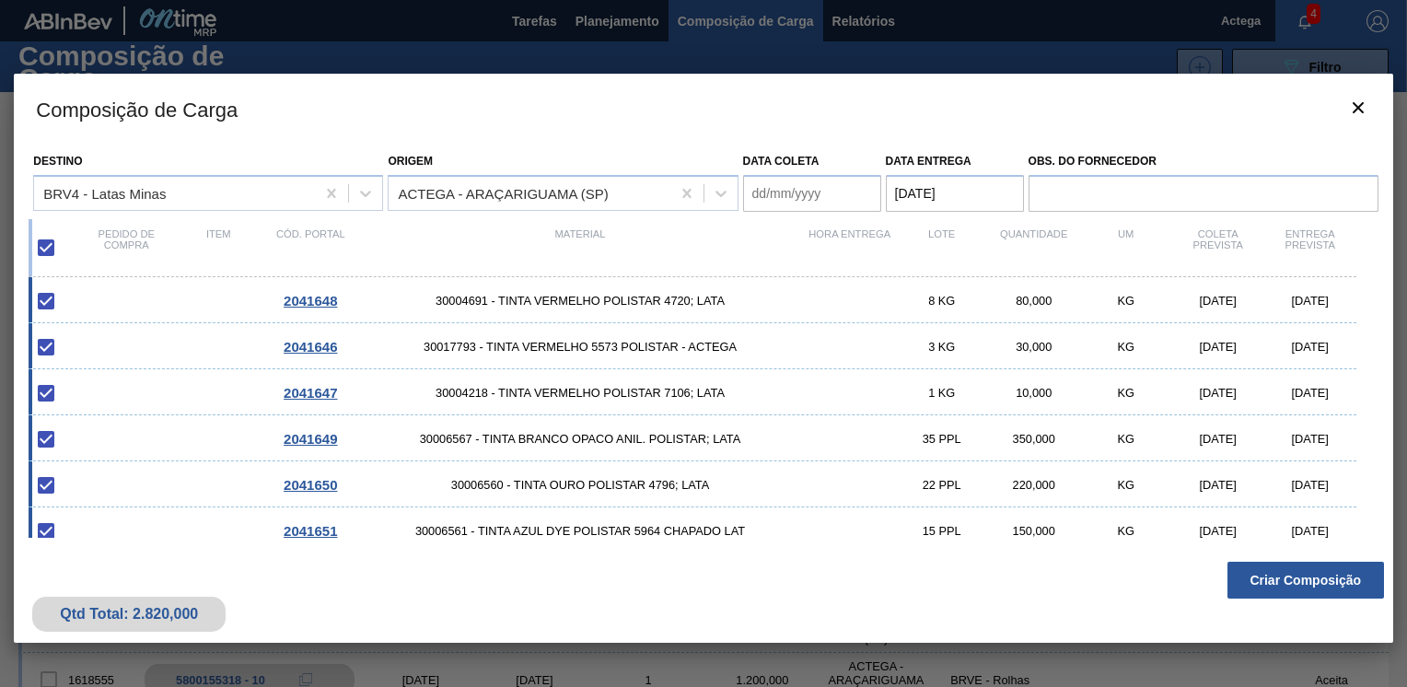
click at [753, 188] on coleta "Data coleta" at bounding box center [812, 193] width 138 height 37
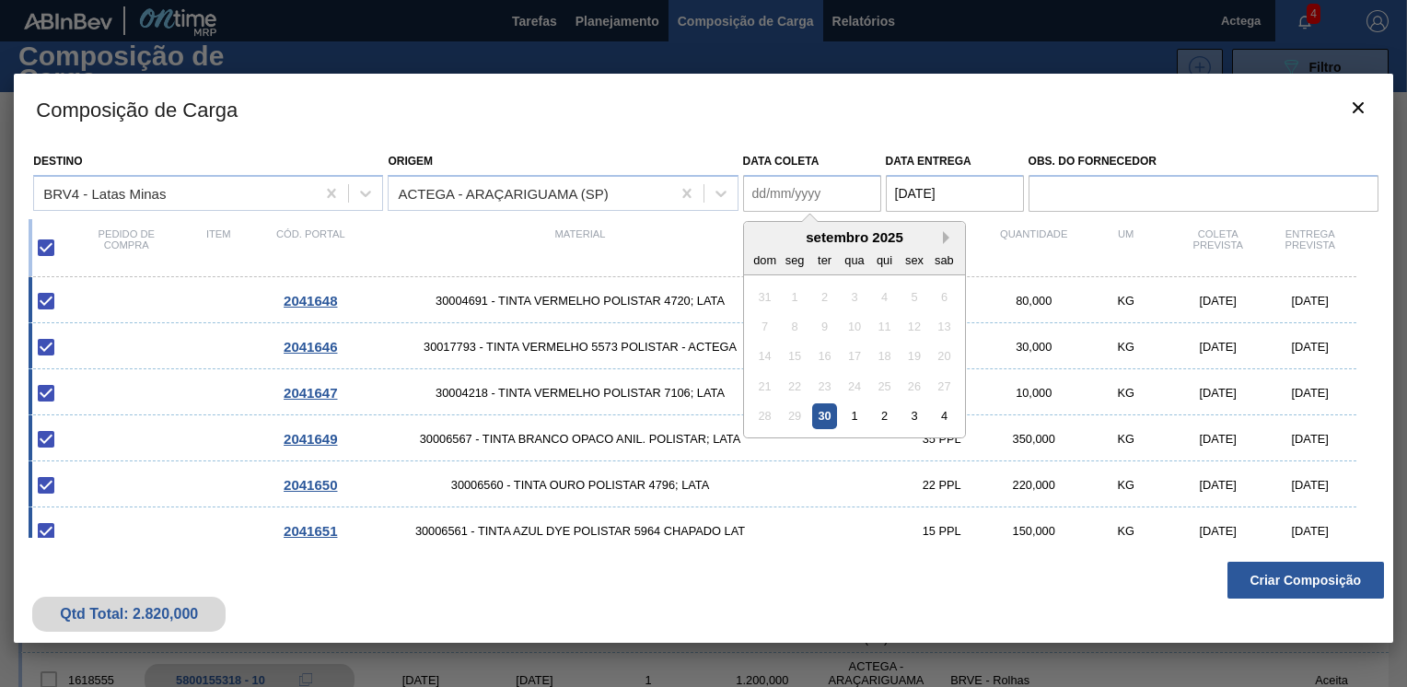
click at [943, 236] on button "Next Month" at bounding box center [949, 237] width 13 height 13
click at [799, 325] on div "6" at bounding box center [794, 326] width 25 height 25
type coleta "[DATE]"
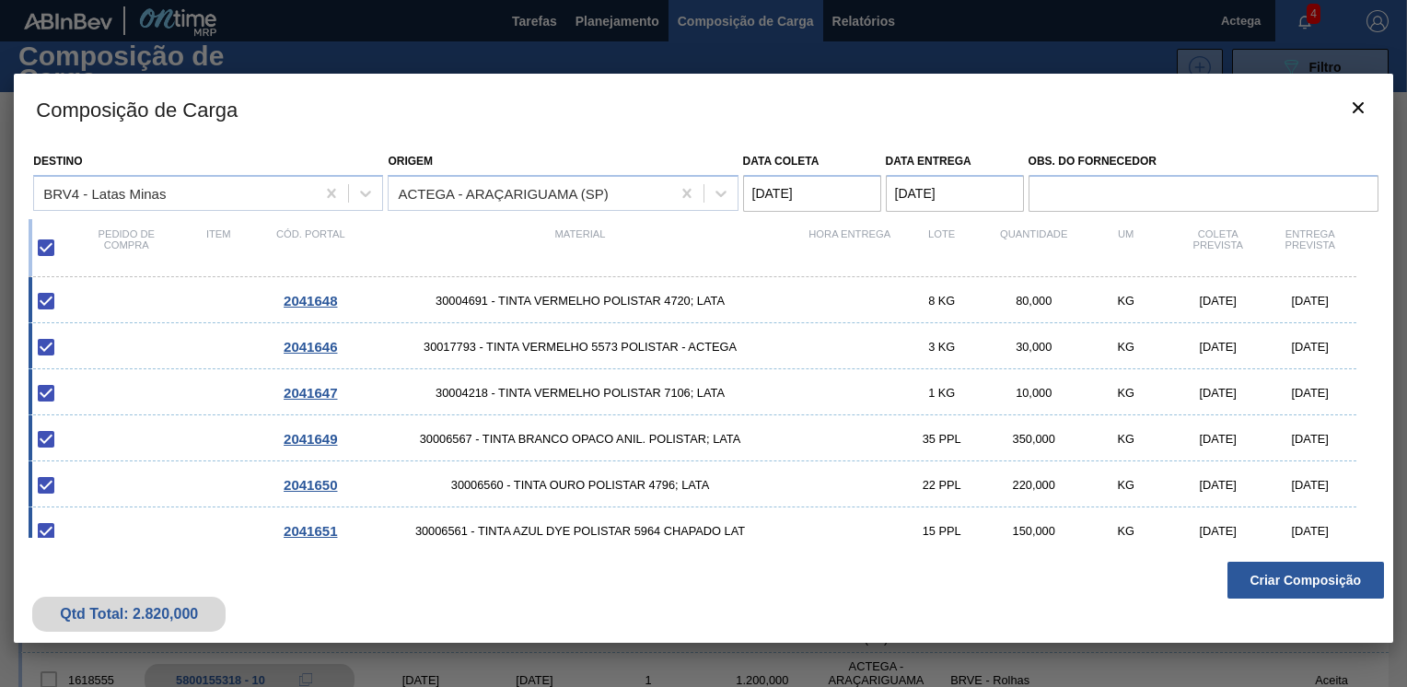
click at [906, 193] on entrega "[DATE]" at bounding box center [955, 193] width 138 height 37
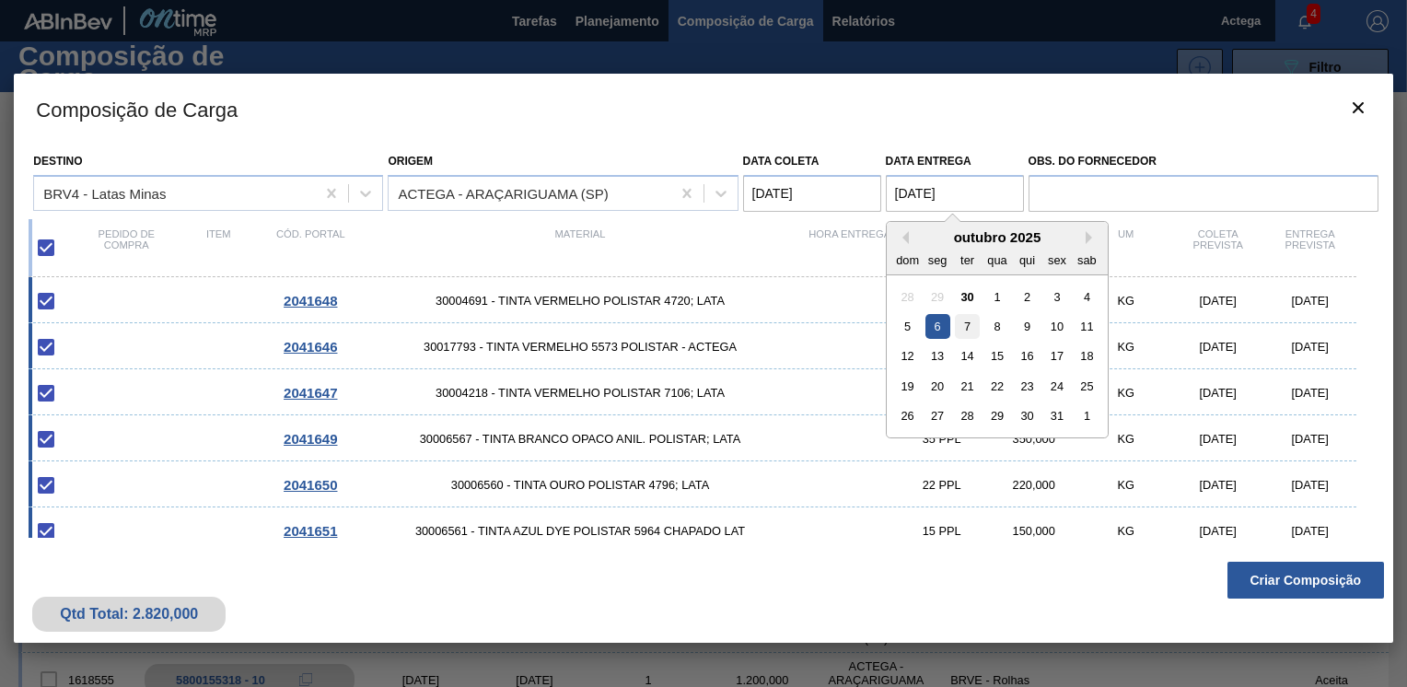
click at [958, 316] on div "7" at bounding box center [967, 326] width 25 height 25
type entrega "[DATE]"
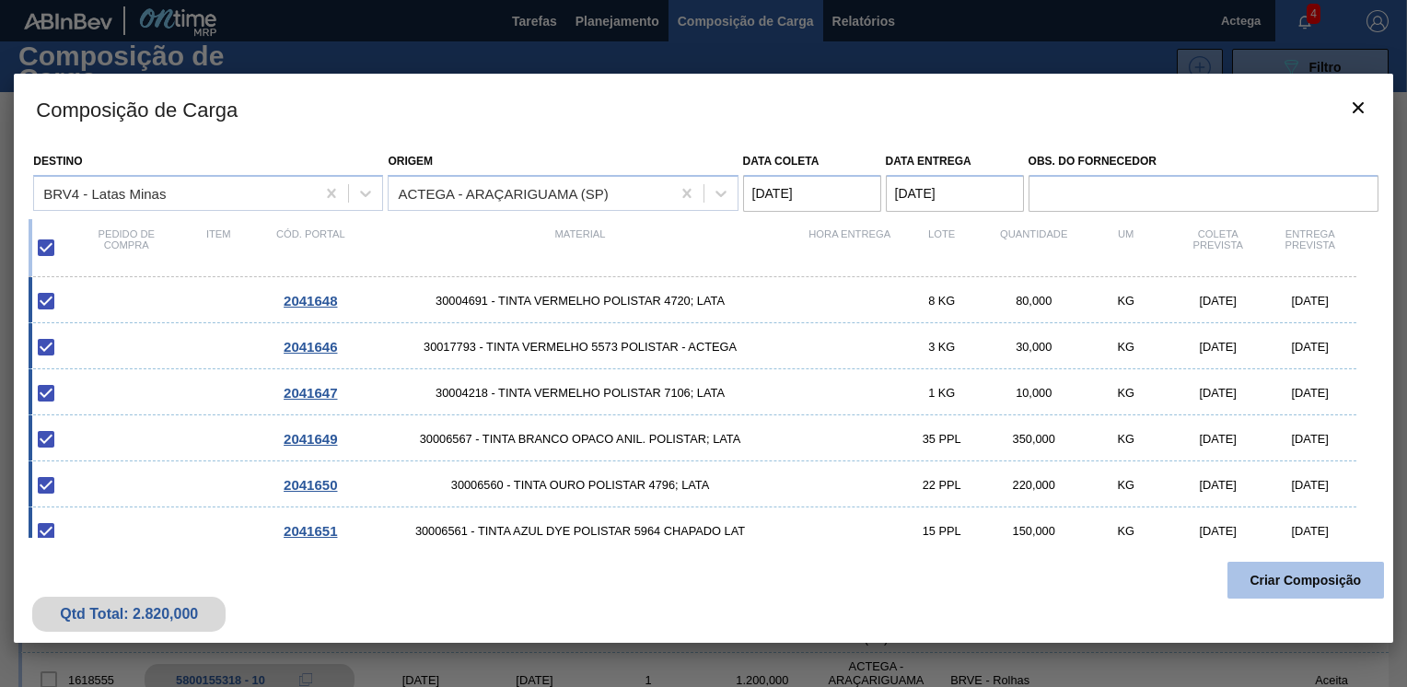
click at [1318, 573] on button "Criar Composição" at bounding box center [1305, 580] width 156 height 37
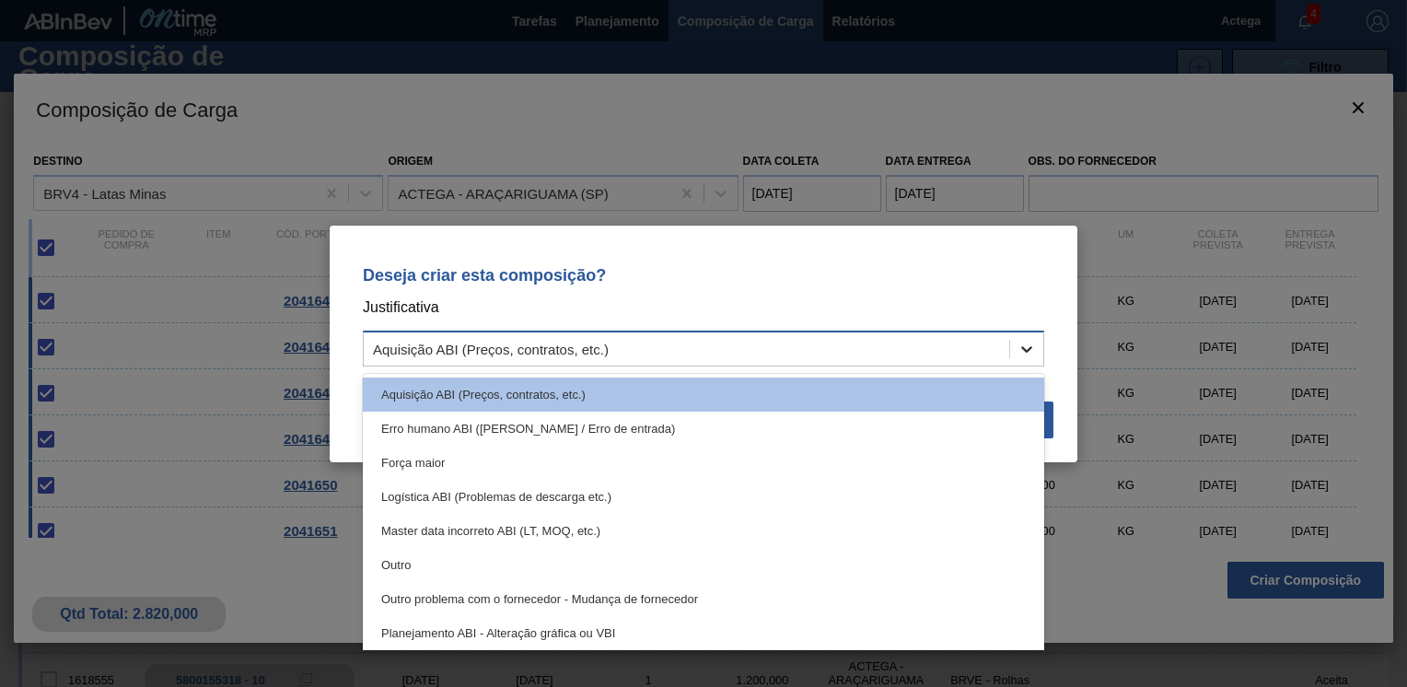
click at [1019, 353] on icon at bounding box center [1026, 349] width 18 height 18
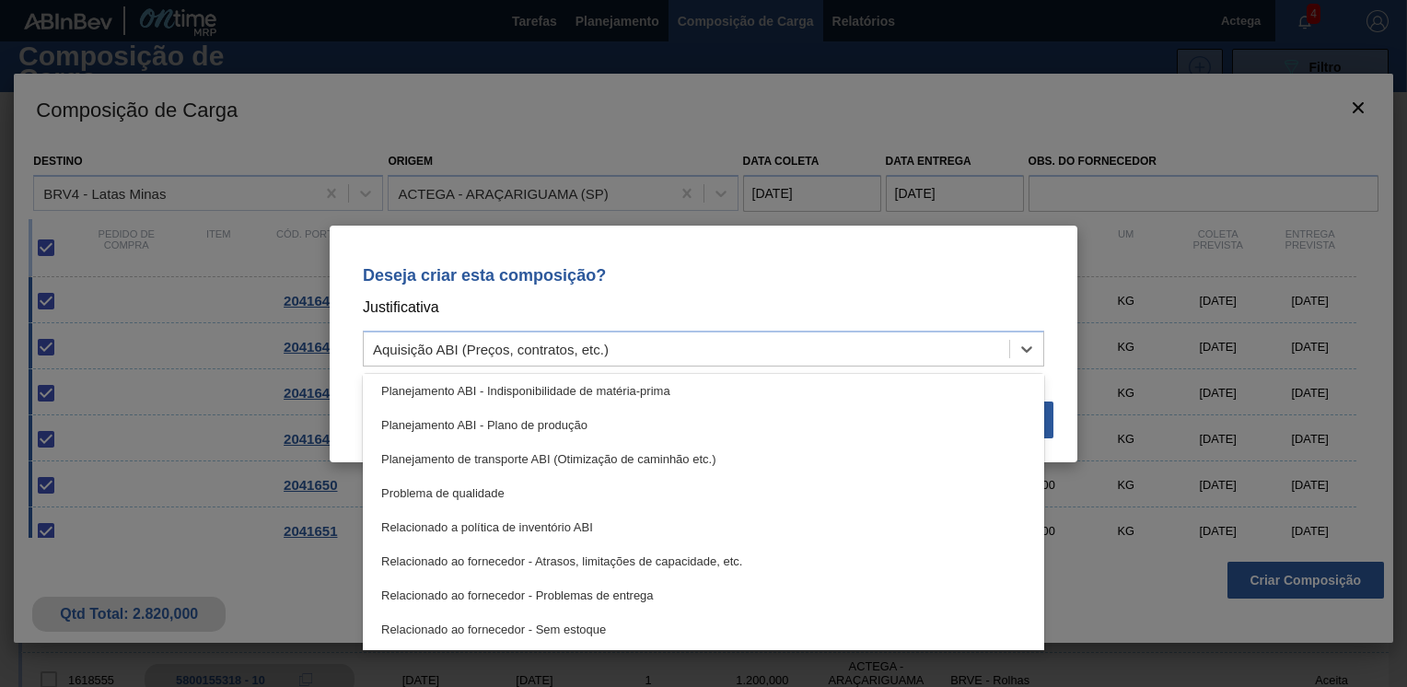
scroll to position [344, 0]
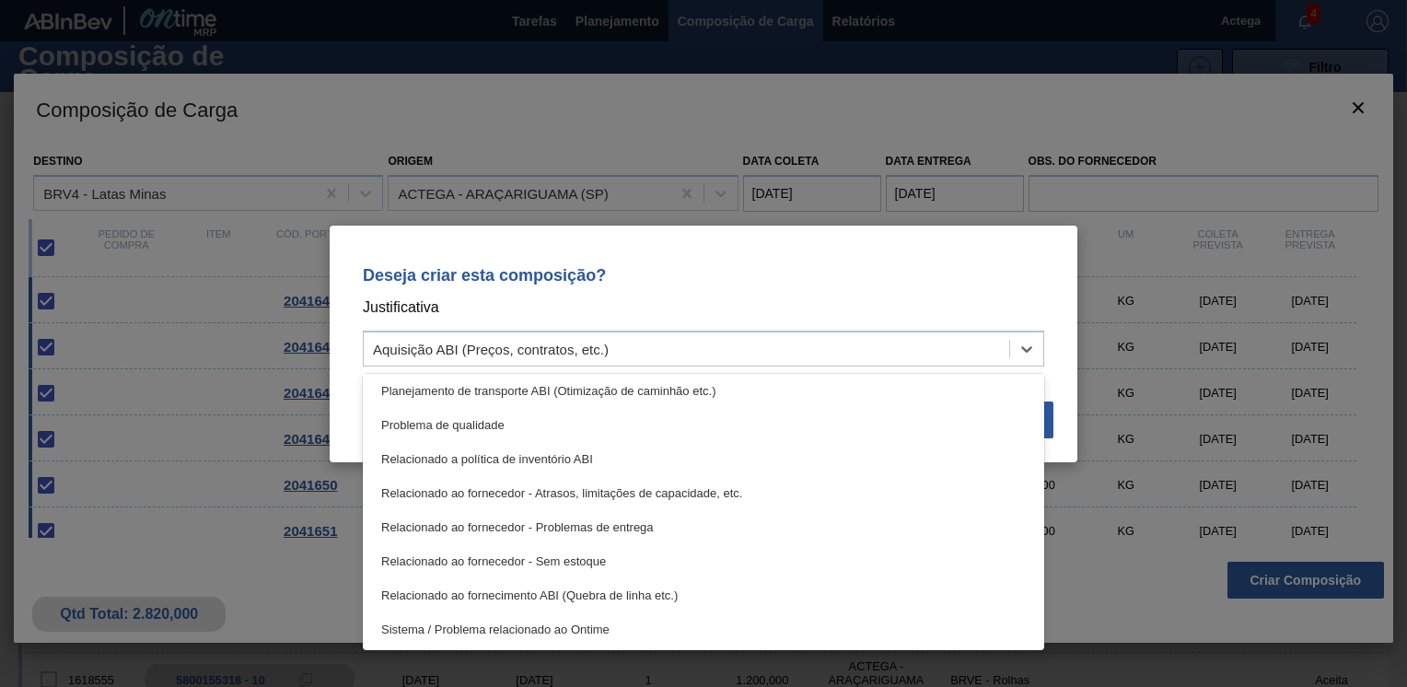
click at [846, 272] on p "Deseja criar esta composição?" at bounding box center [703, 275] width 681 height 18
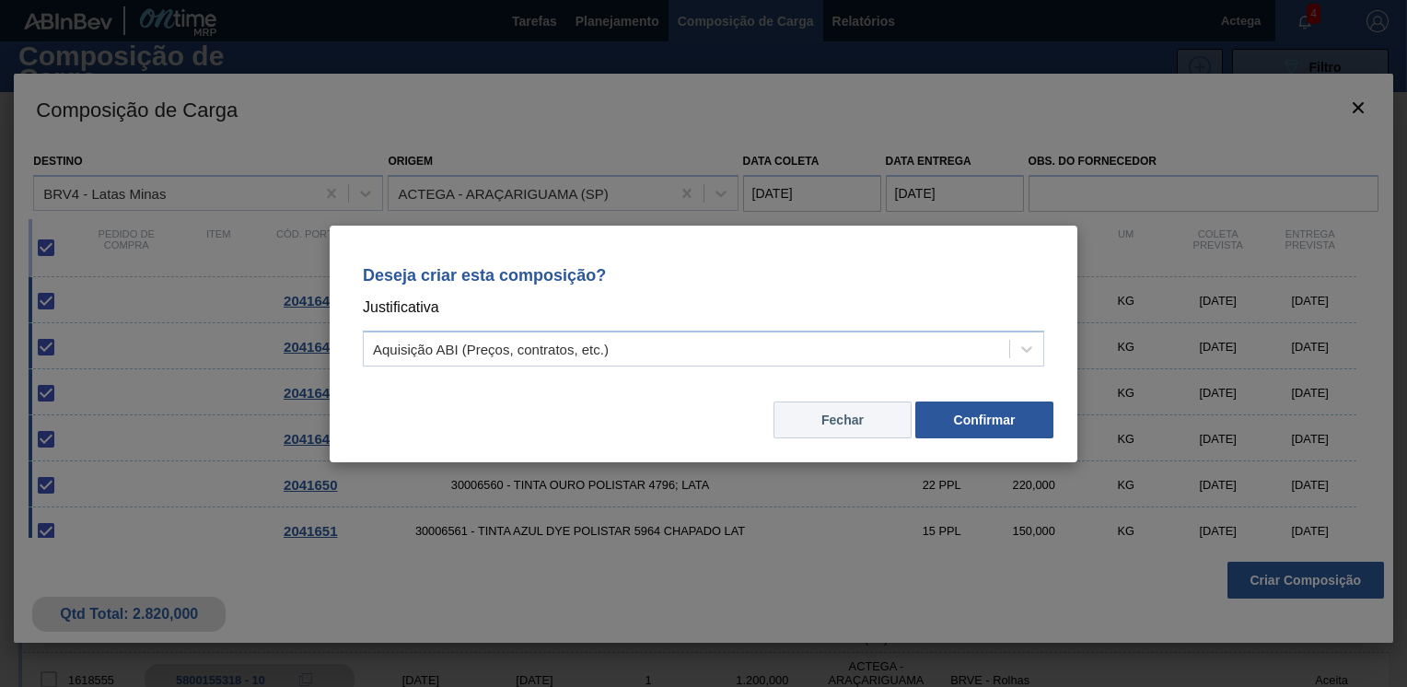
click at [847, 415] on button "Fechar" at bounding box center [842, 419] width 138 height 37
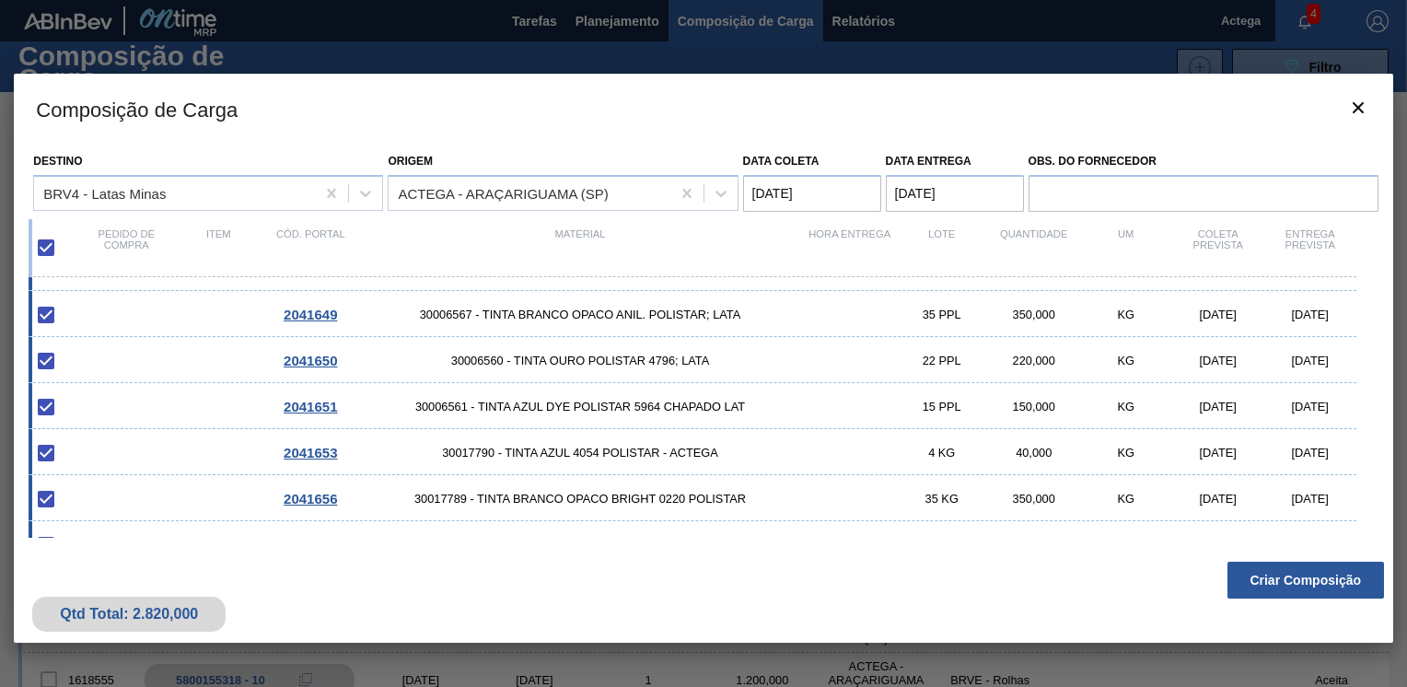
scroll to position [245, 0]
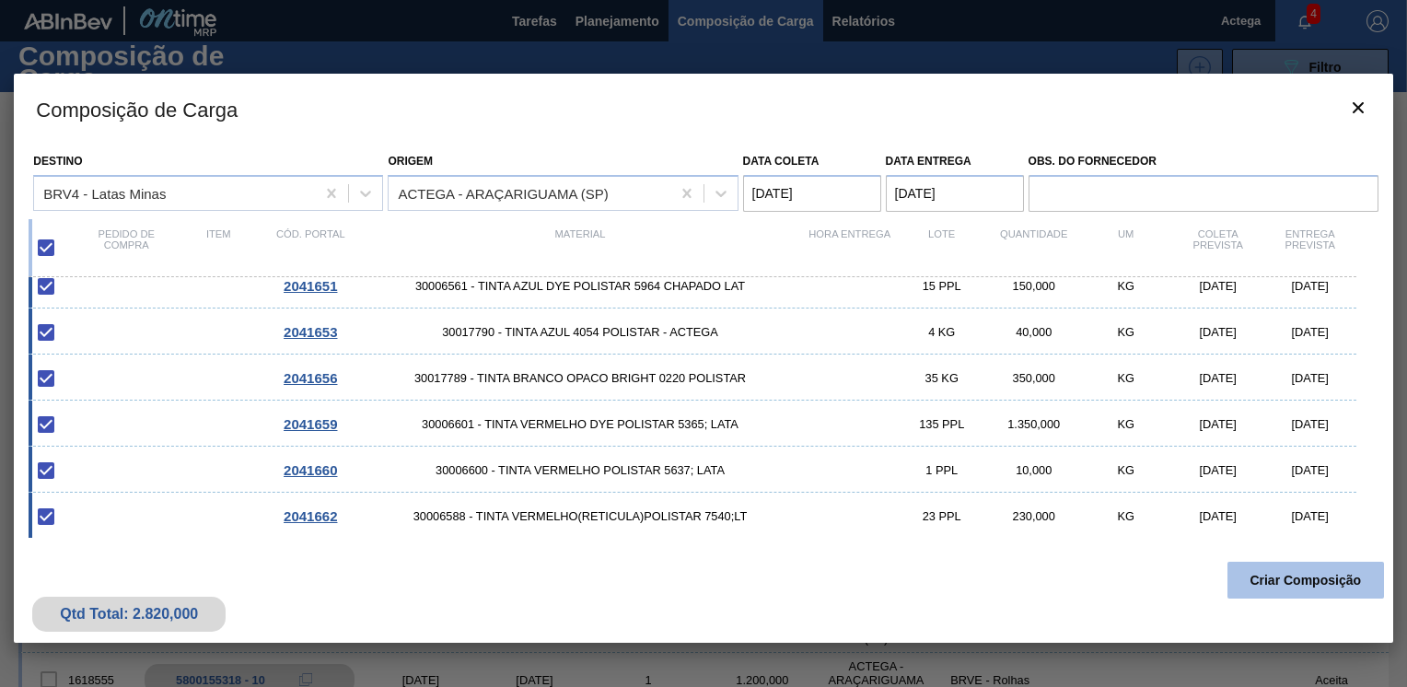
click at [1313, 584] on button "Criar Composição" at bounding box center [1305, 580] width 156 height 37
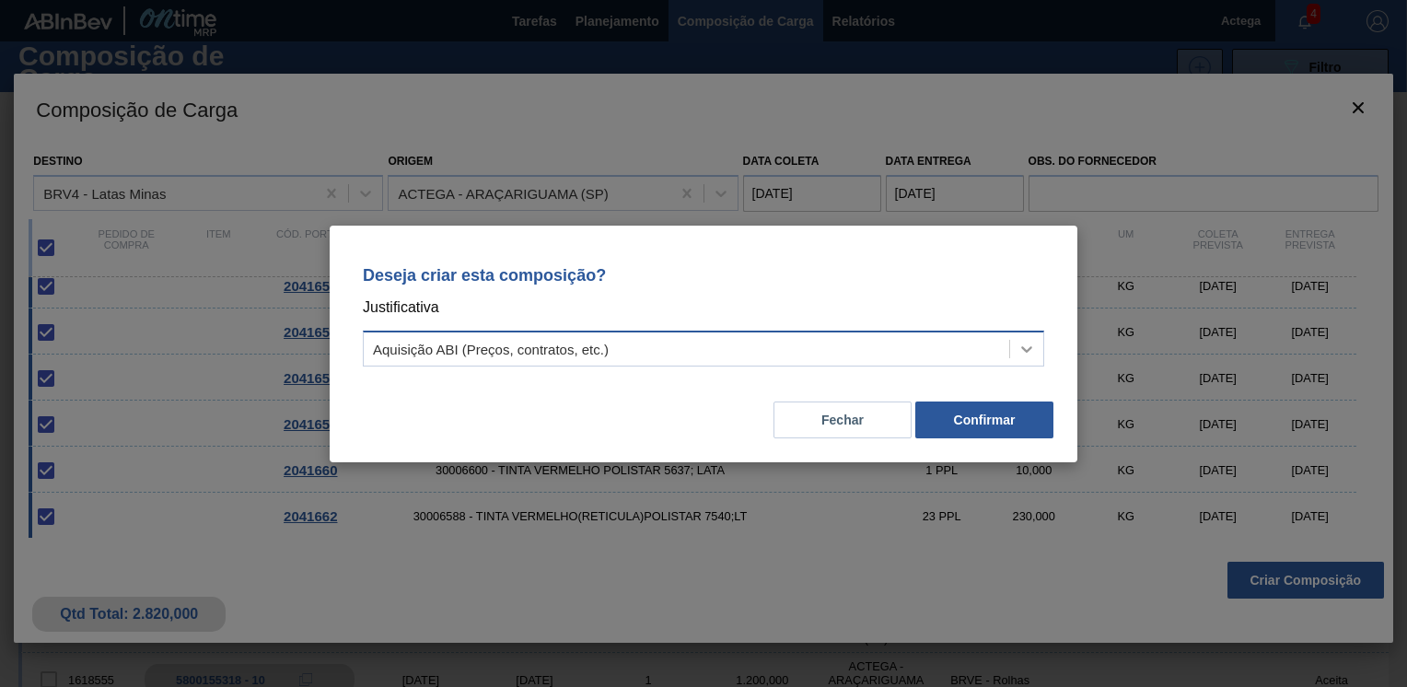
click at [1032, 344] on icon at bounding box center [1026, 349] width 18 height 18
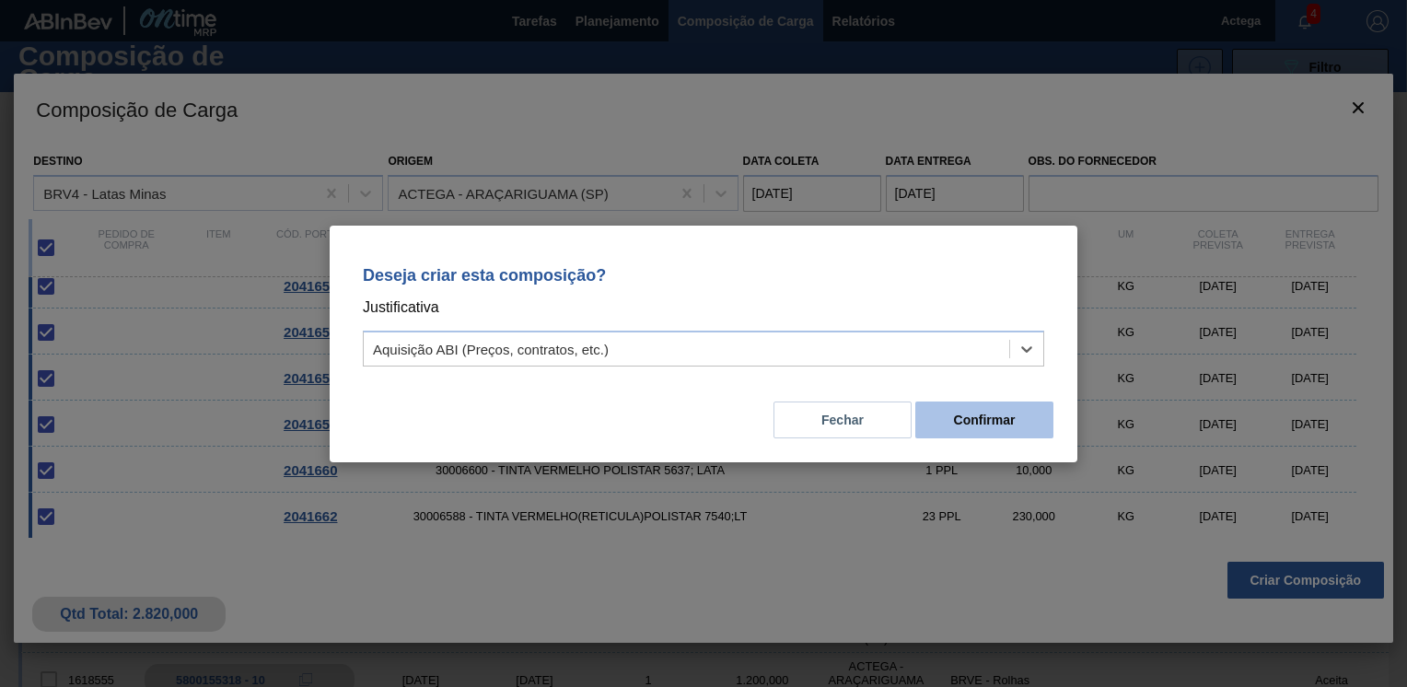
click at [987, 424] on button "Confirmar" at bounding box center [984, 419] width 138 height 37
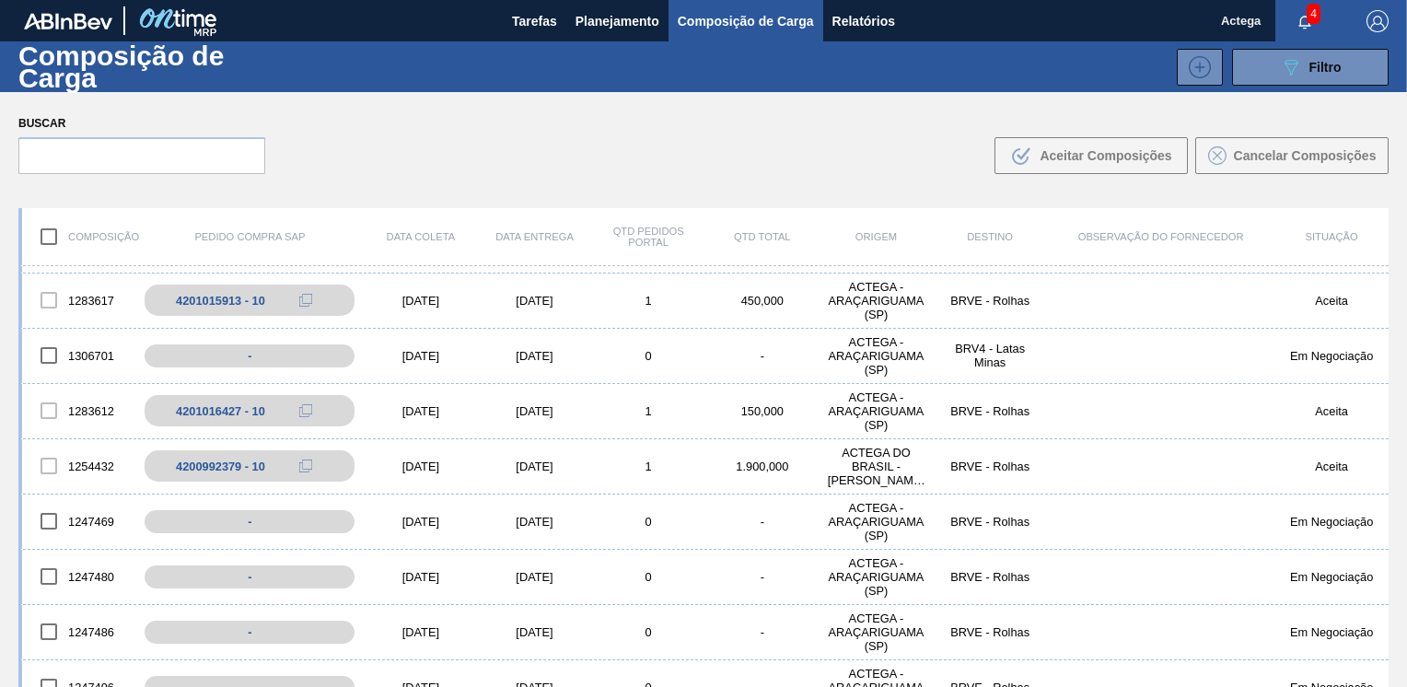
scroll to position [2253, 0]
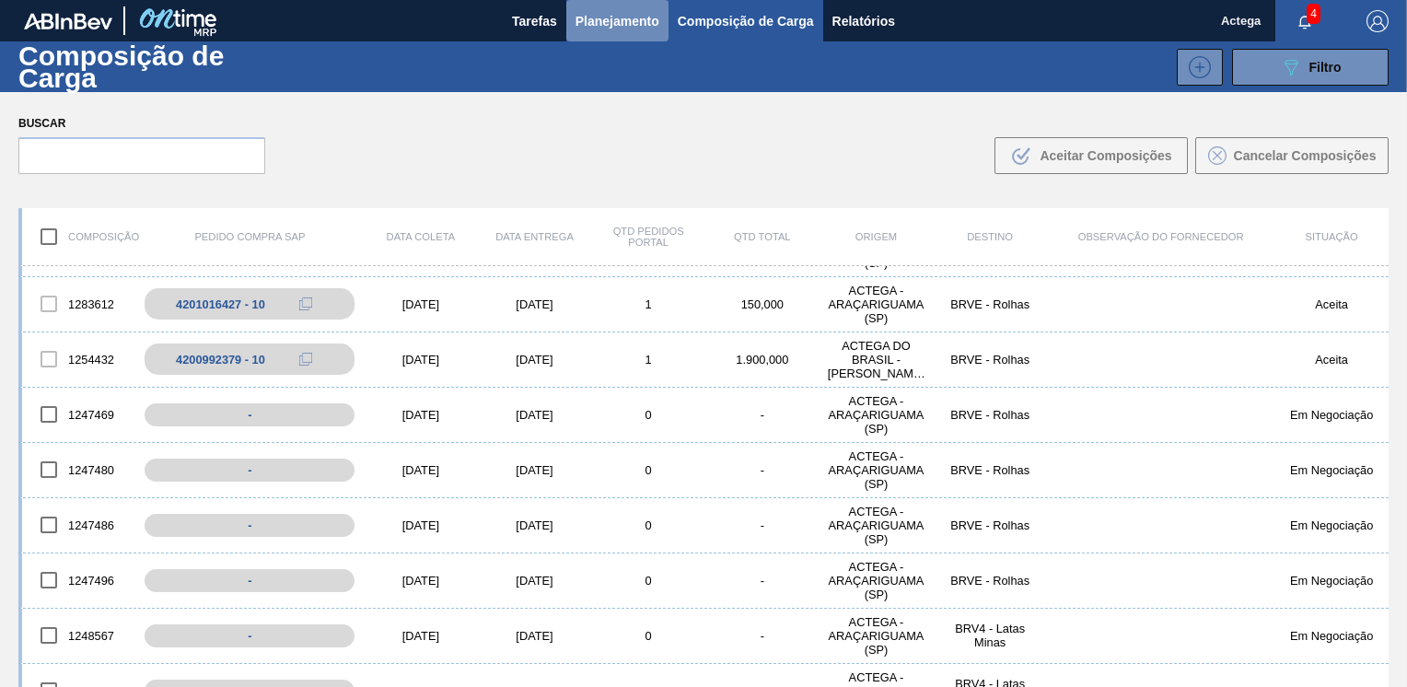
click at [626, 17] on span "Planejamento" at bounding box center [617, 21] width 84 height 22
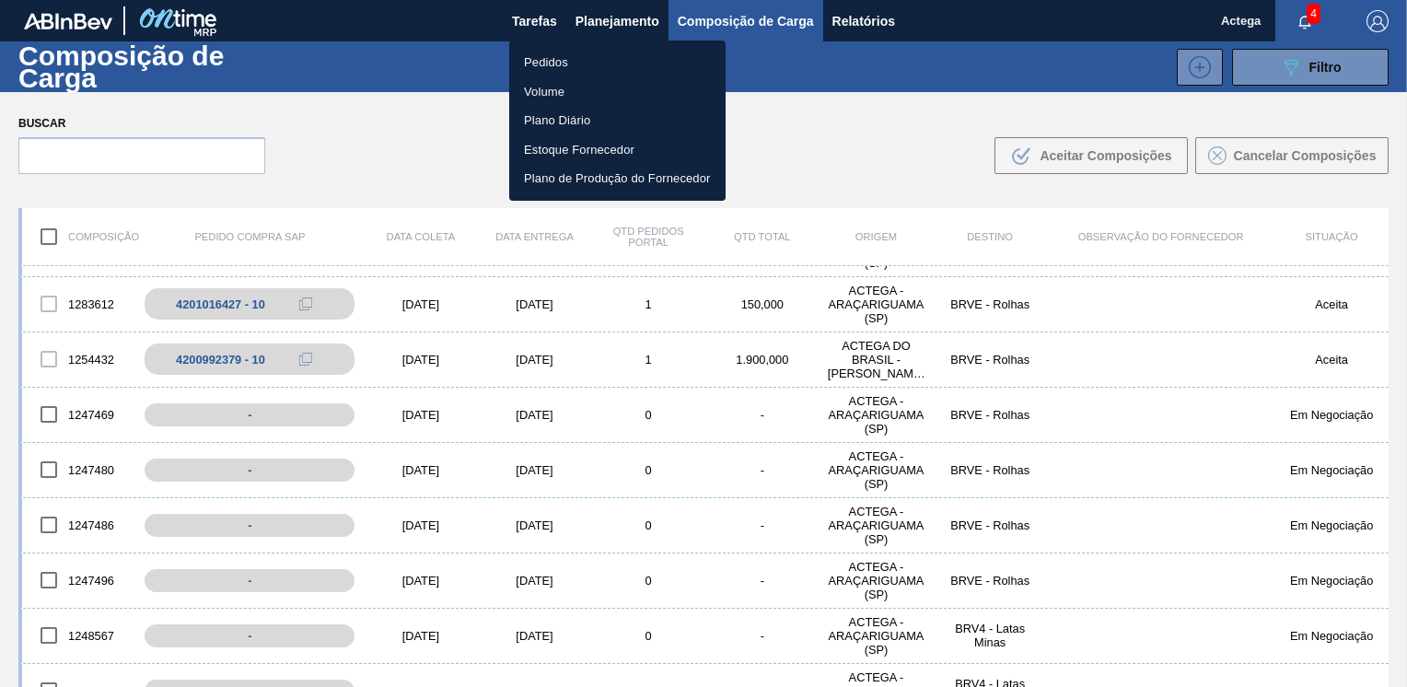
click at [723, 11] on div at bounding box center [703, 343] width 1407 height 687
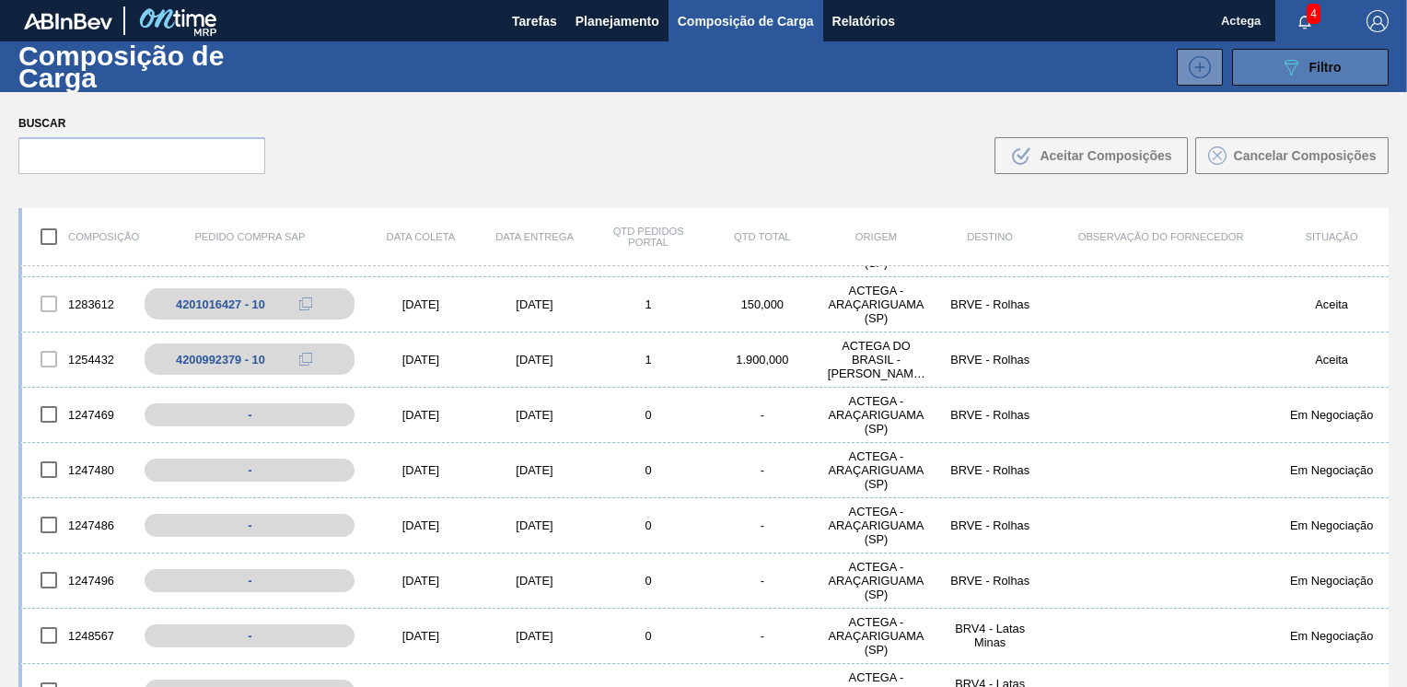
click at [1309, 69] on span "Filtro" at bounding box center [1325, 67] width 32 height 15
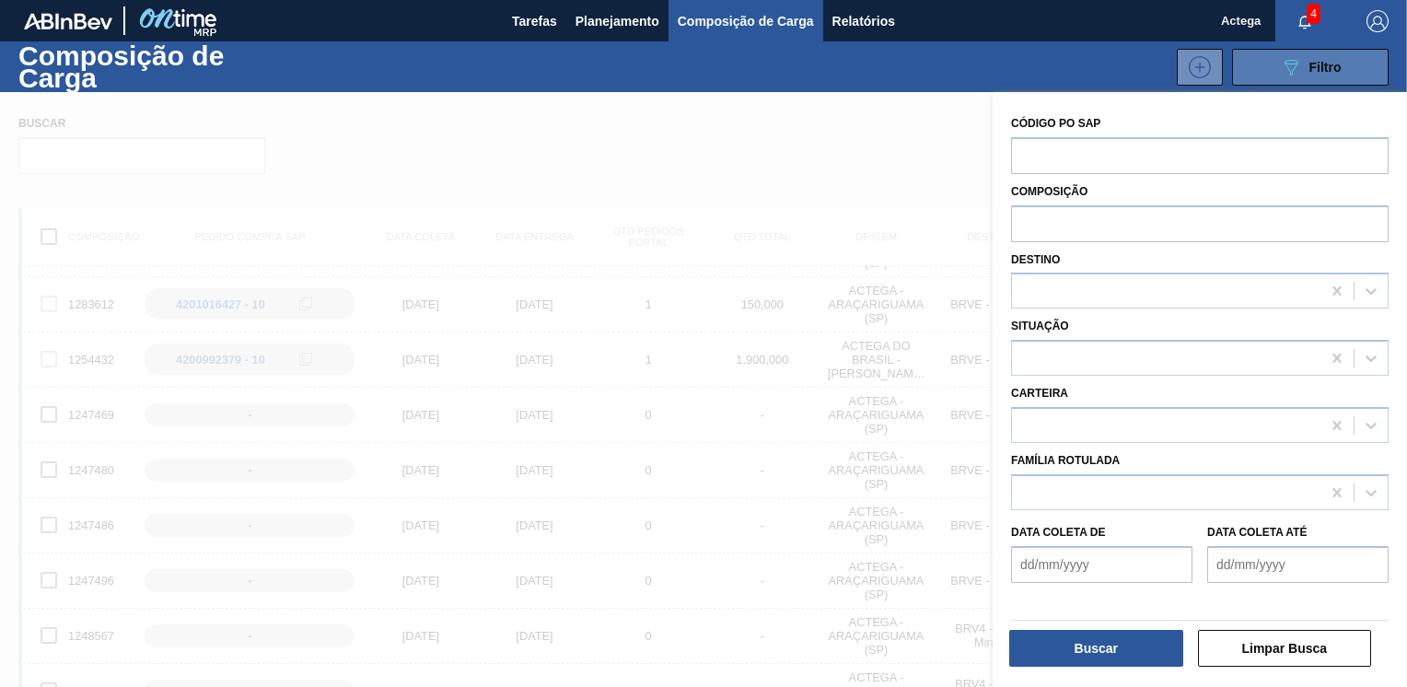
click at [1353, 64] on button "089F7B8B-B2A5-4AFE-B5C0-19BA573D28AC Filtro" at bounding box center [1310, 67] width 156 height 37
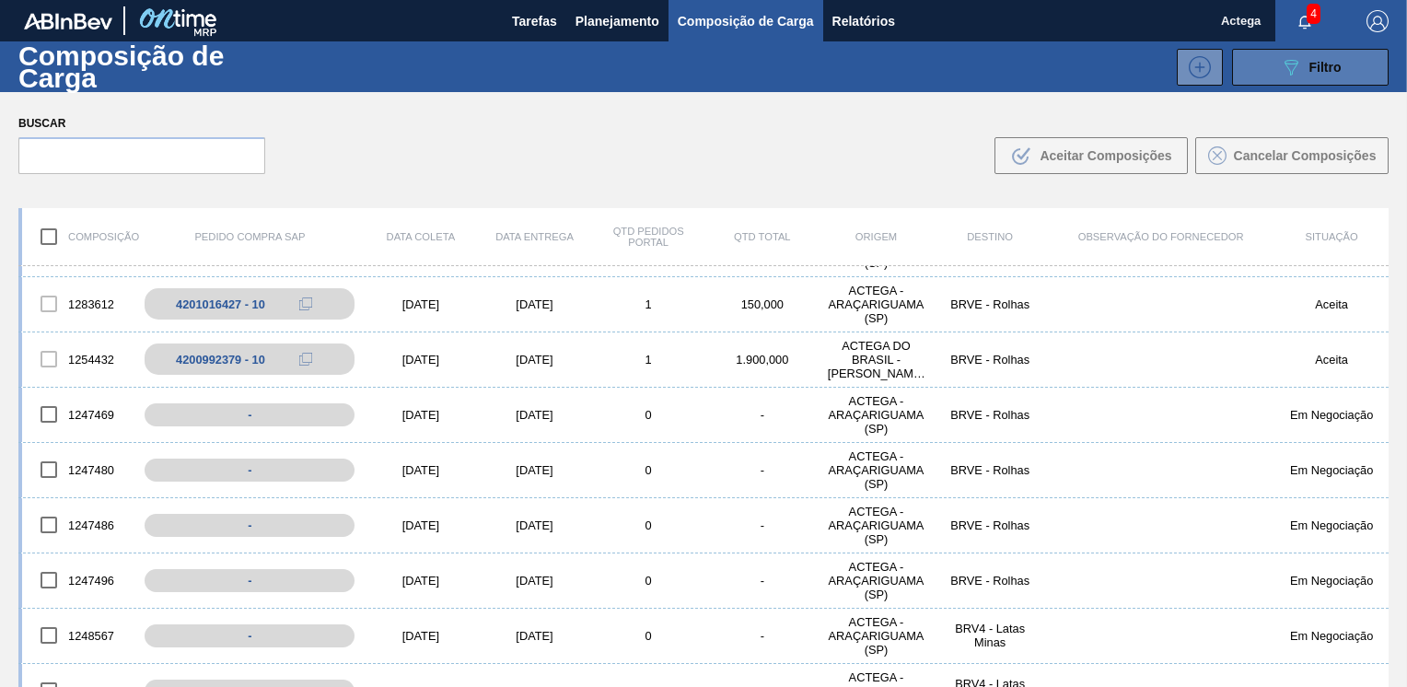
click at [1353, 64] on button "089F7B8B-B2A5-4AFE-B5C0-19BA573D28AC Filtro" at bounding box center [1310, 67] width 156 height 37
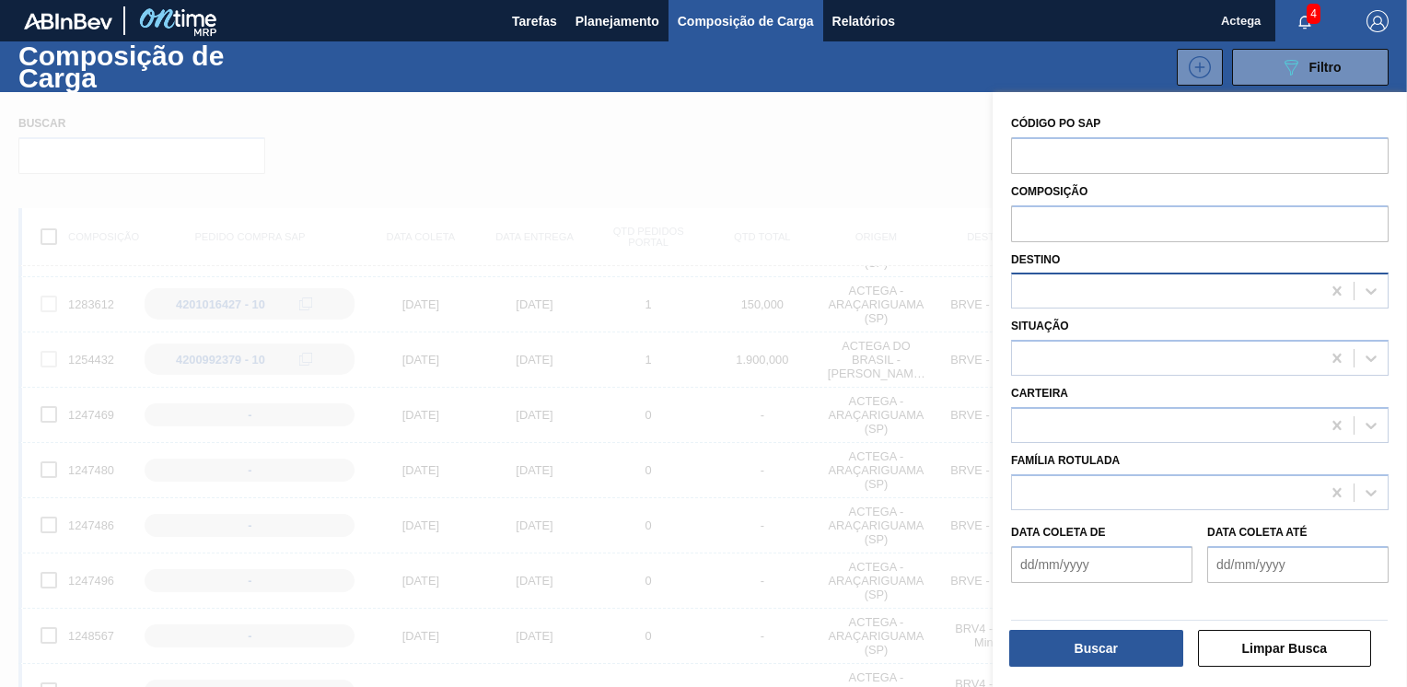
click at [1122, 276] on div at bounding box center [1199, 290] width 377 height 36
type input "lata"
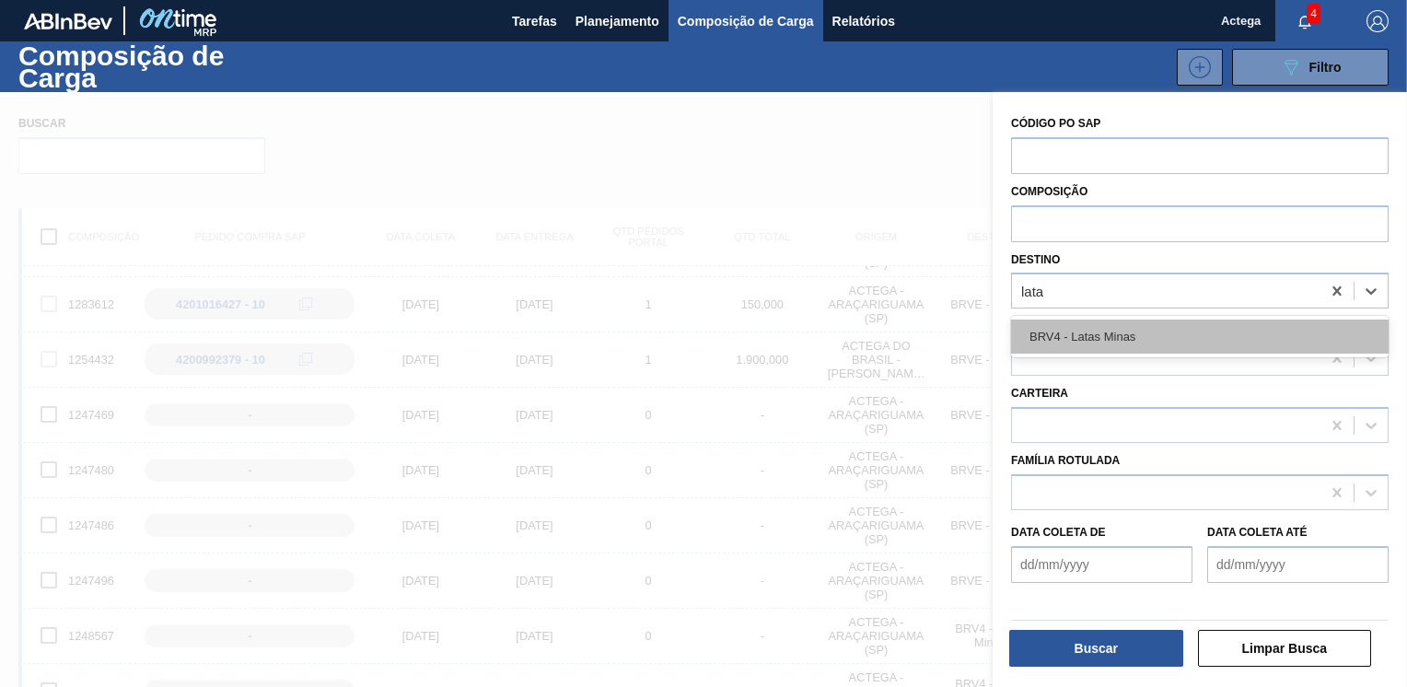
click at [1079, 330] on div "BRV4 - Latas Minas" at bounding box center [1199, 336] width 377 height 34
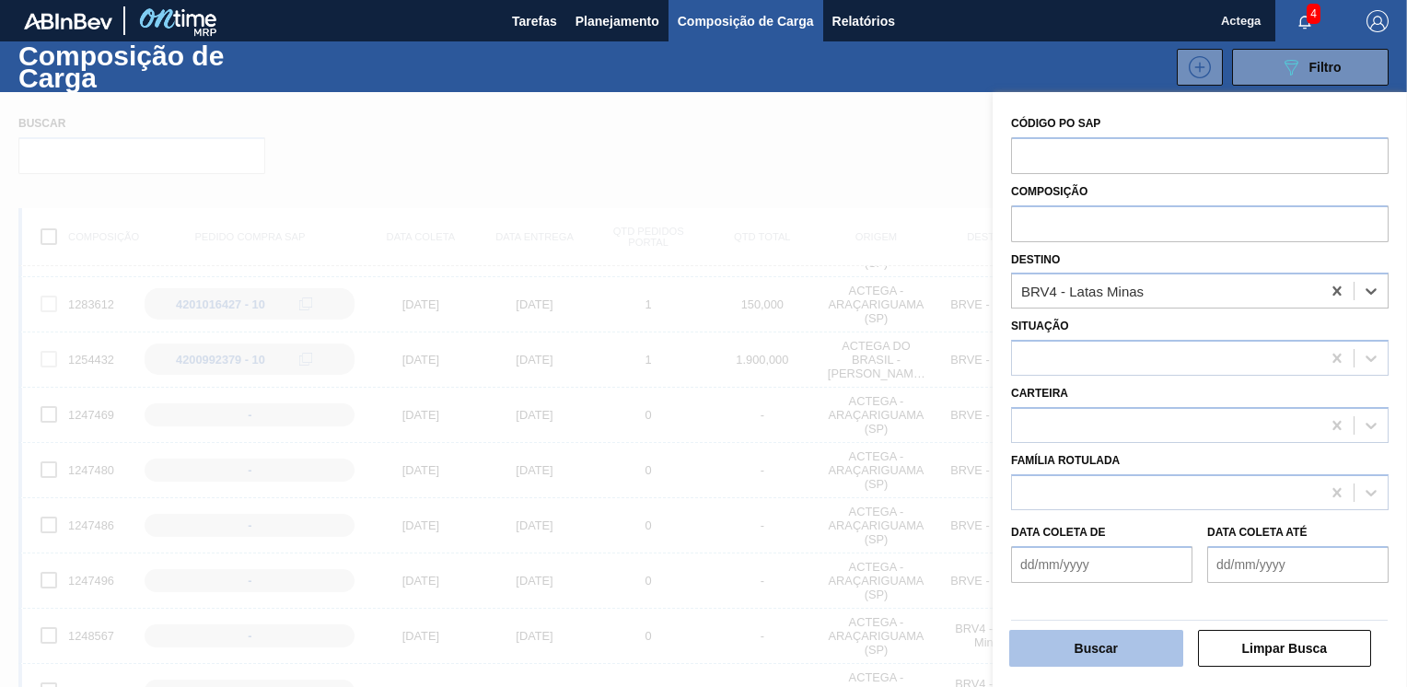
click at [1146, 654] on button "Buscar" at bounding box center [1096, 648] width 174 height 37
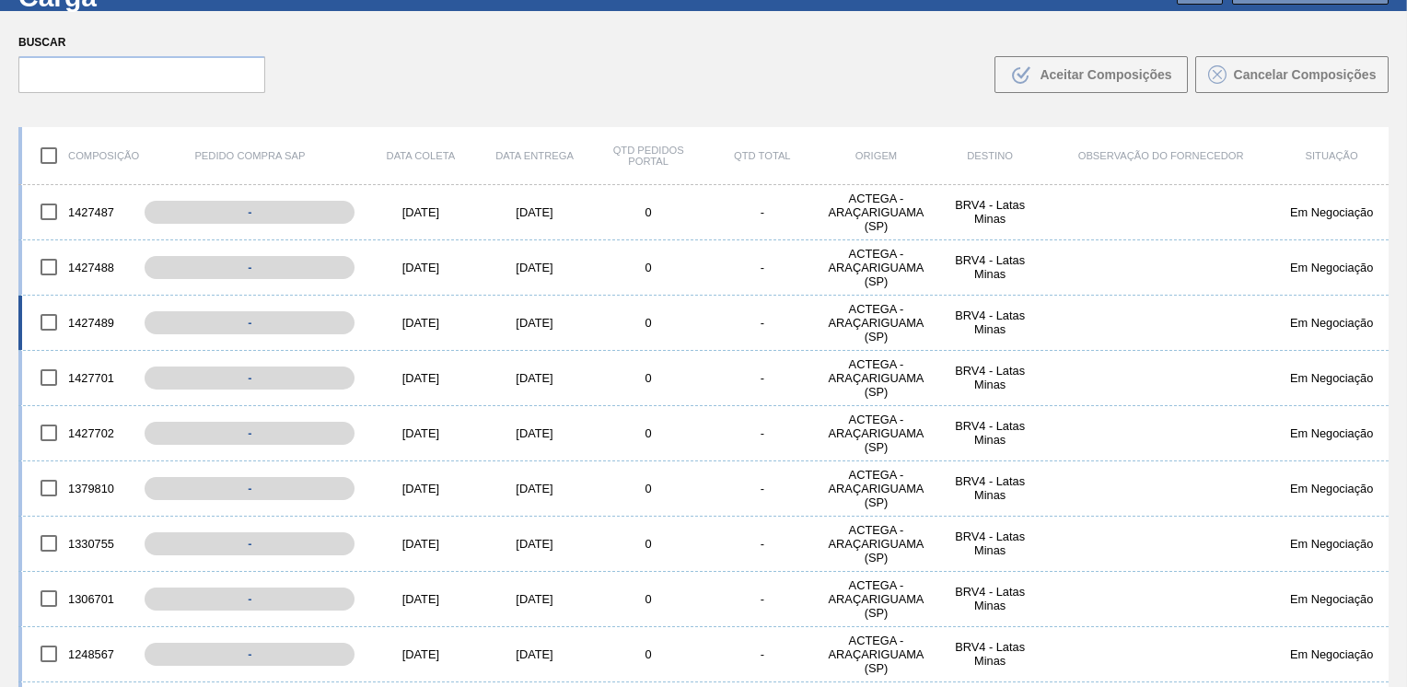
scroll to position [0, 0]
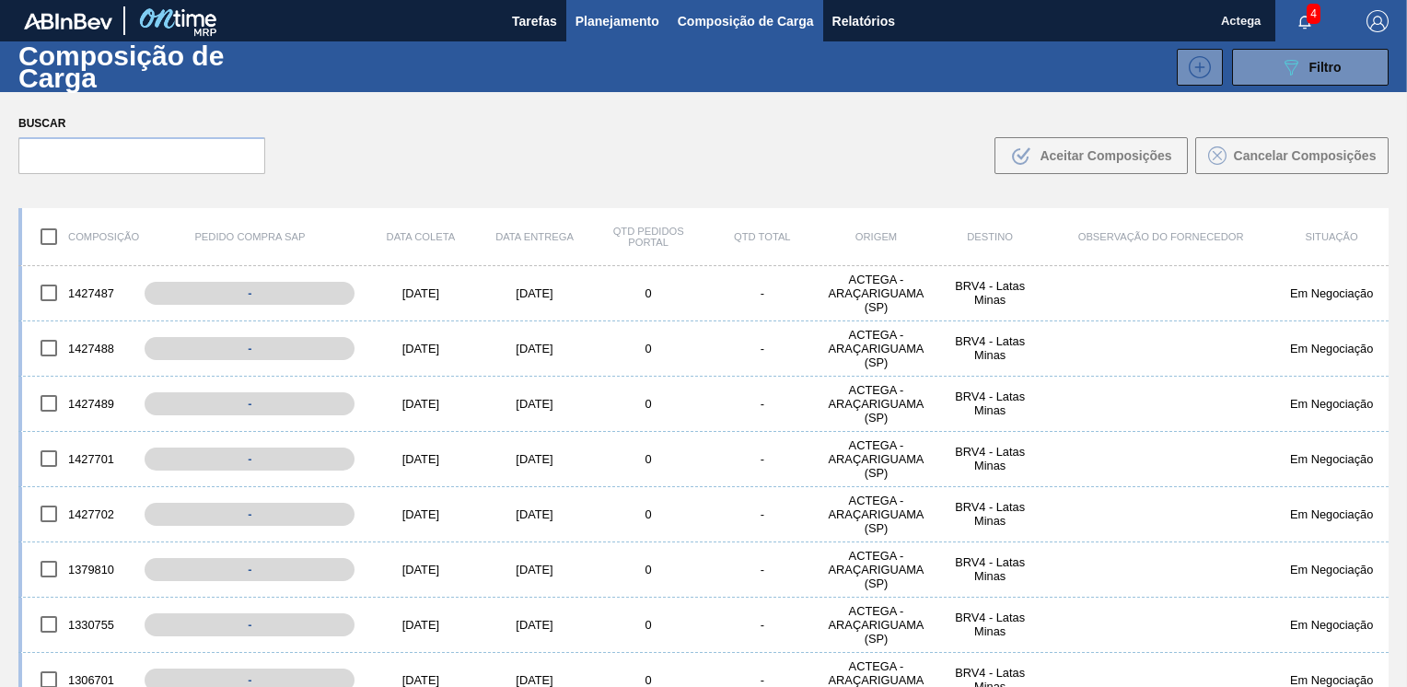
click at [626, 13] on span "Planejamento" at bounding box center [617, 21] width 84 height 22
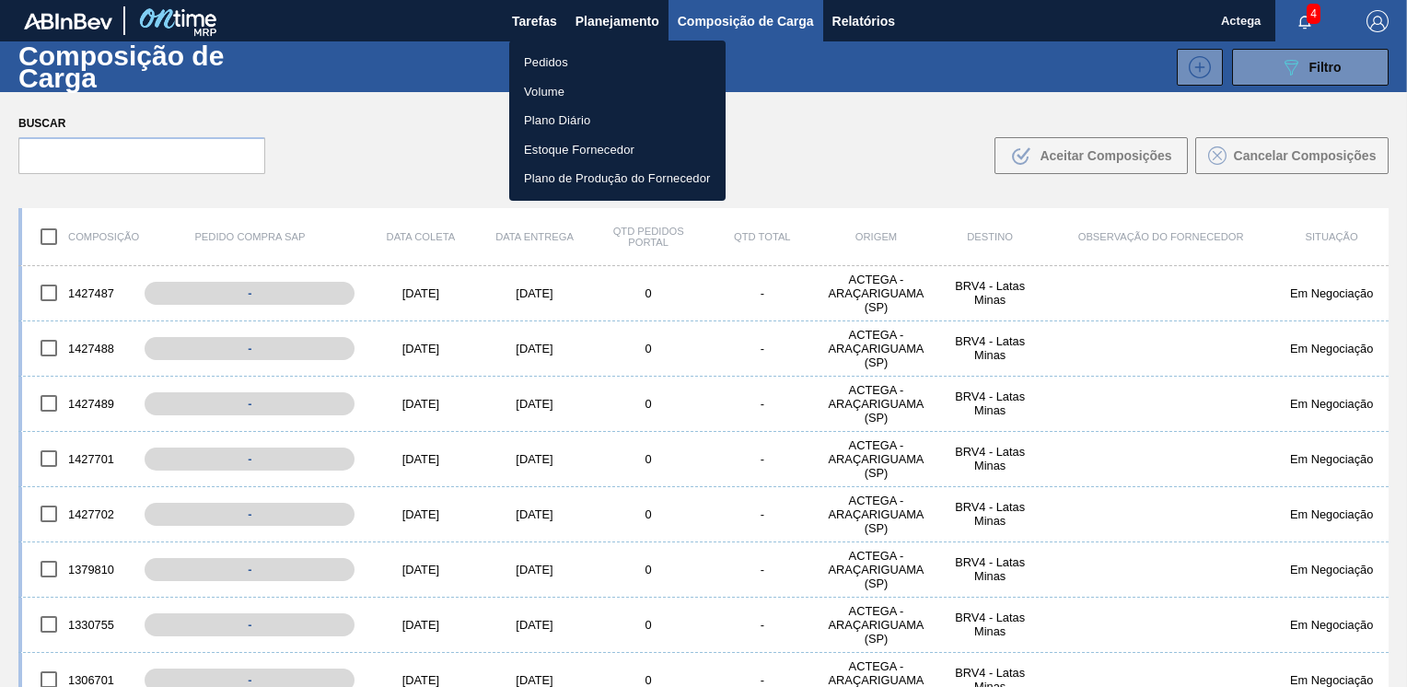
click at [583, 62] on li "Pedidos" at bounding box center [617, 62] width 216 height 29
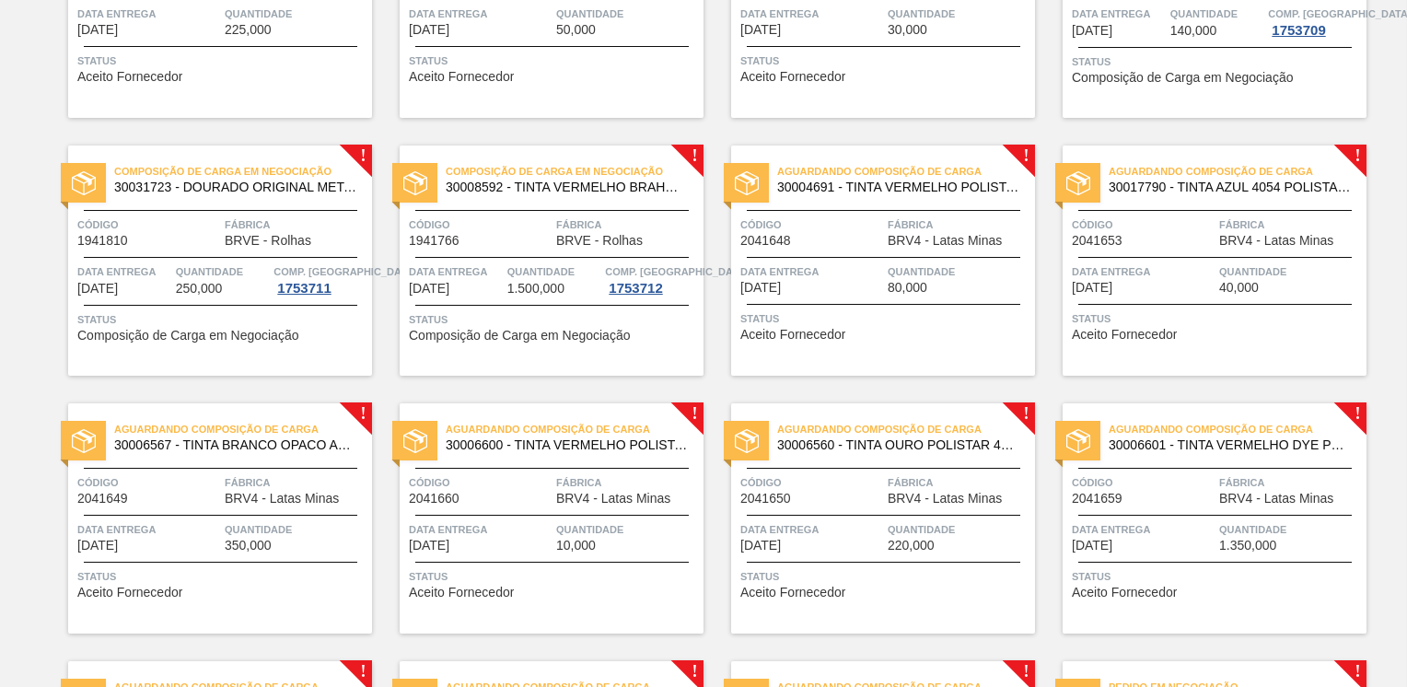
scroll to position [644, 0]
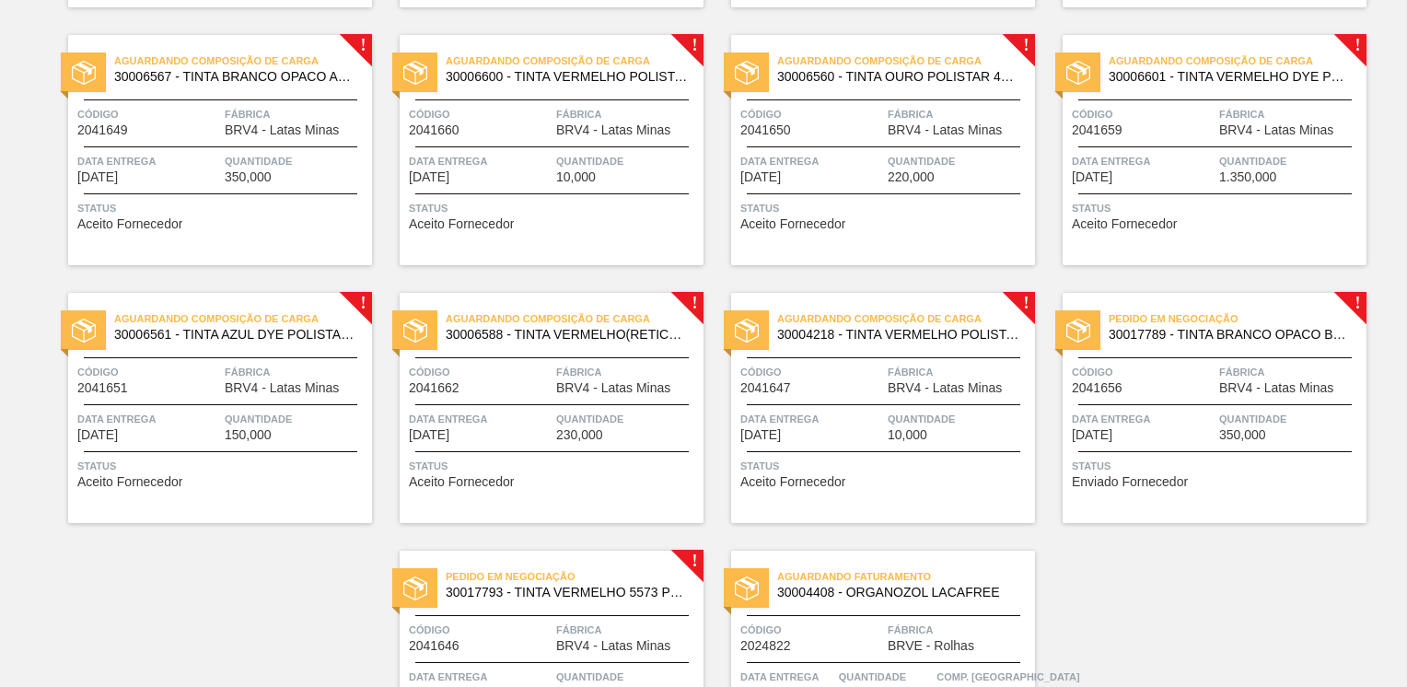
click at [1199, 368] on span "Código" at bounding box center [1143, 372] width 143 height 18
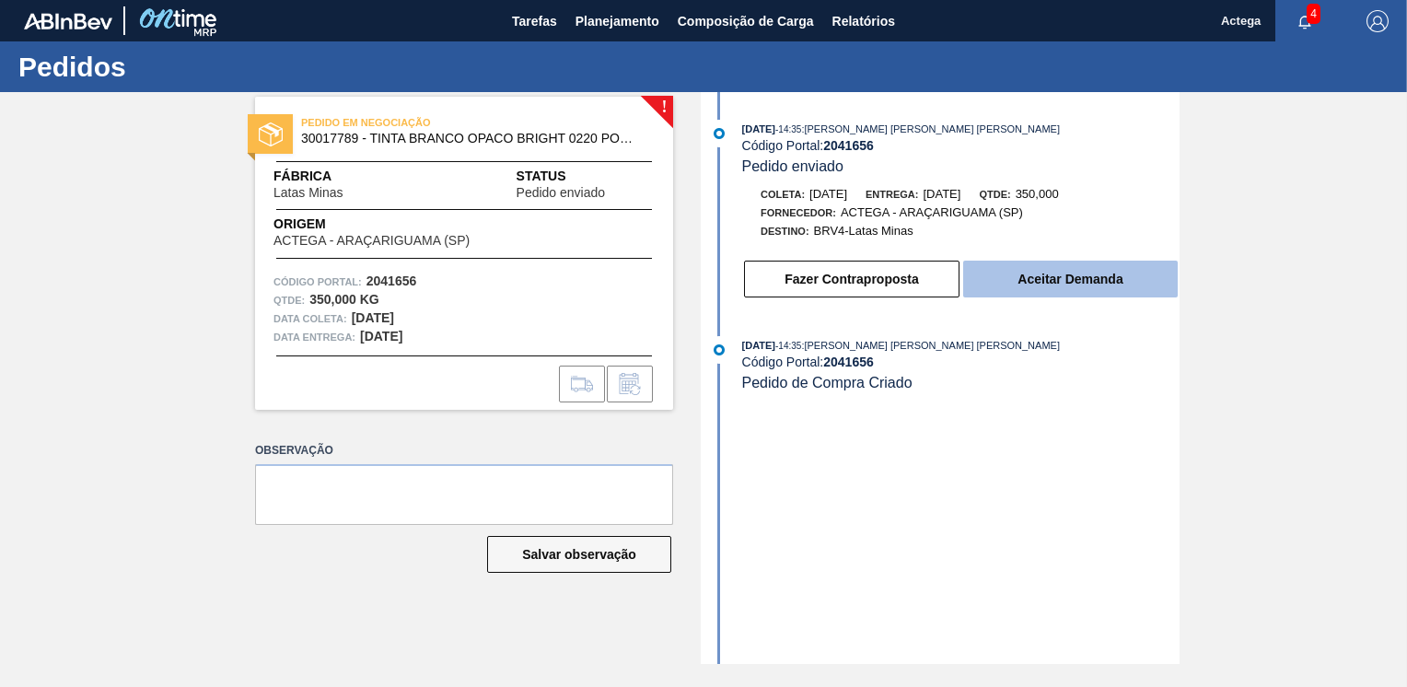
click at [1066, 277] on button "Aceitar Demanda" at bounding box center [1070, 279] width 214 height 37
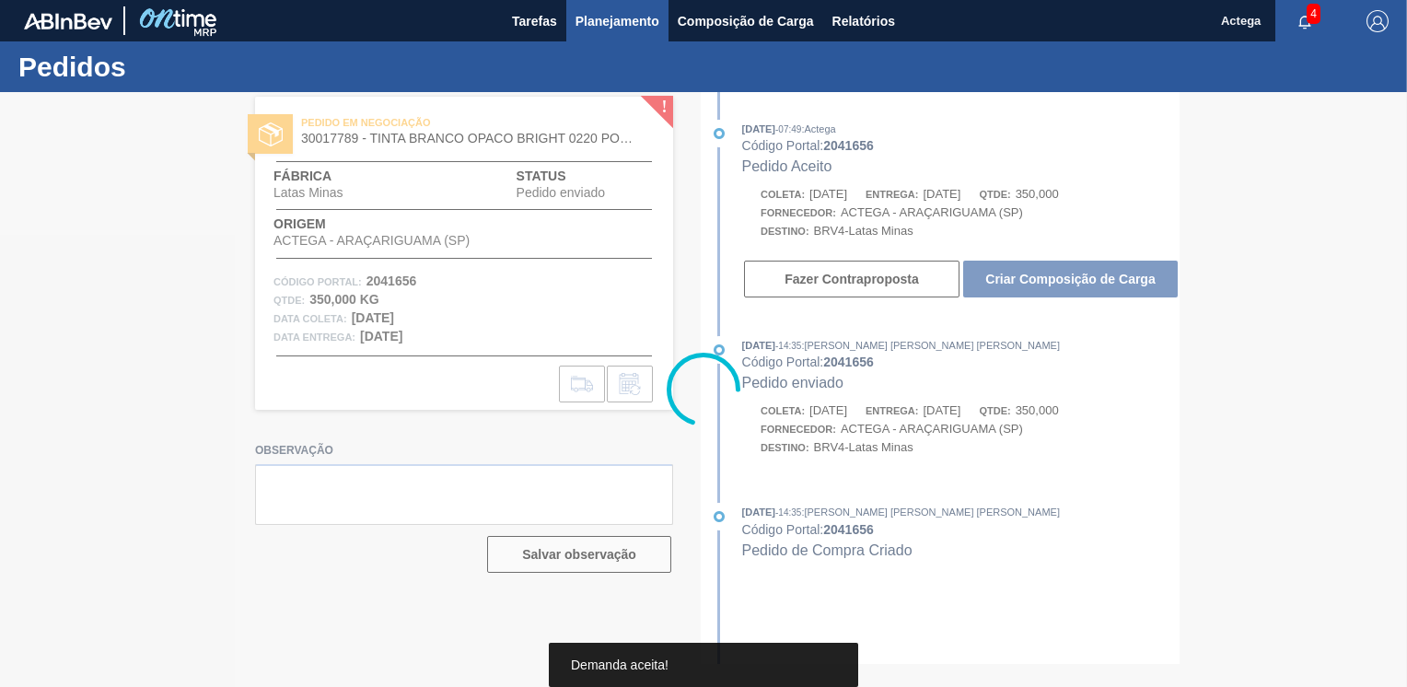
click at [611, 29] on span "Planejamento" at bounding box center [617, 21] width 84 height 22
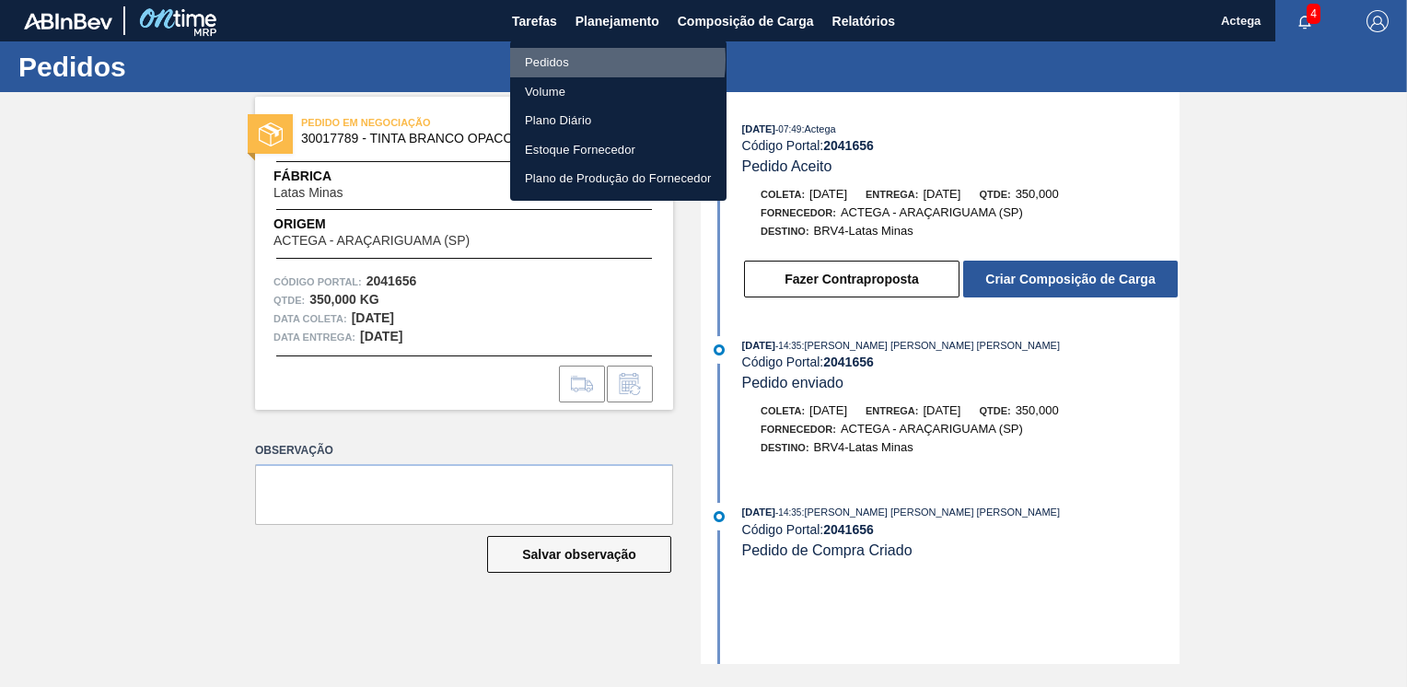
click at [590, 60] on li "Pedidos" at bounding box center [618, 62] width 216 height 29
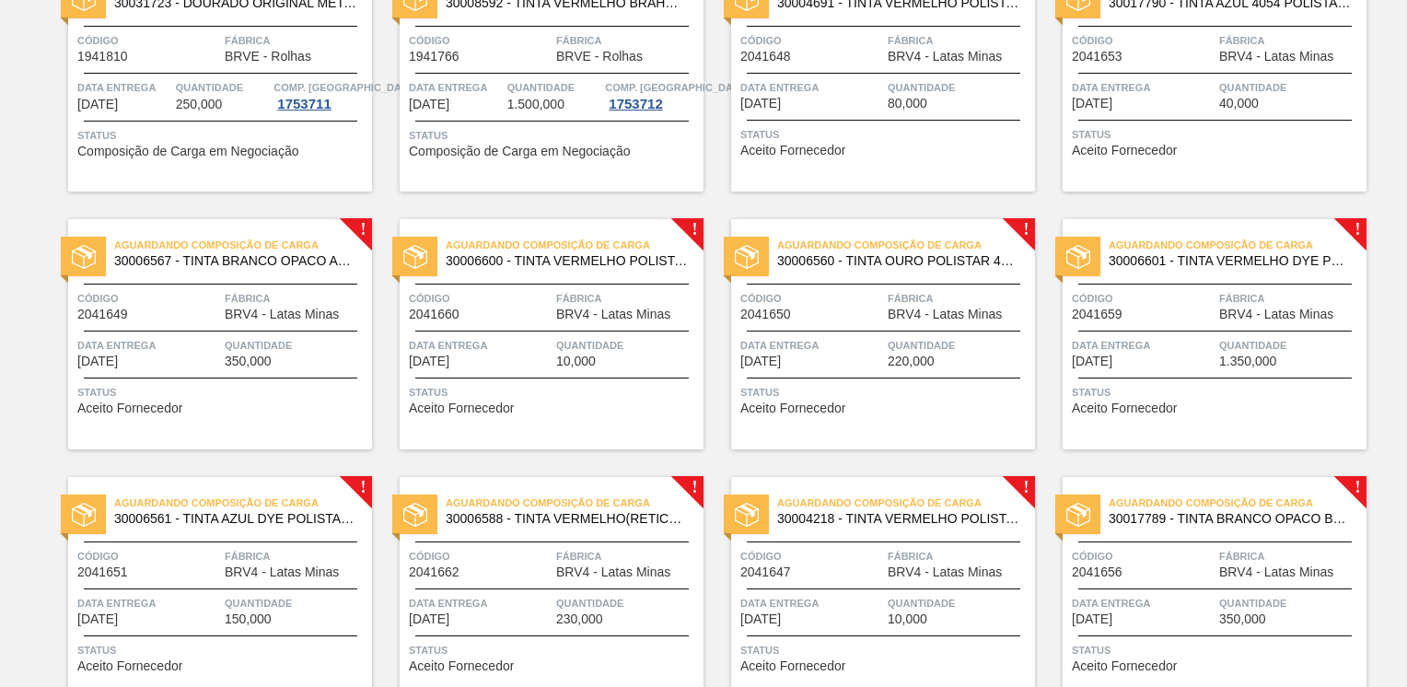
scroll to position [736, 0]
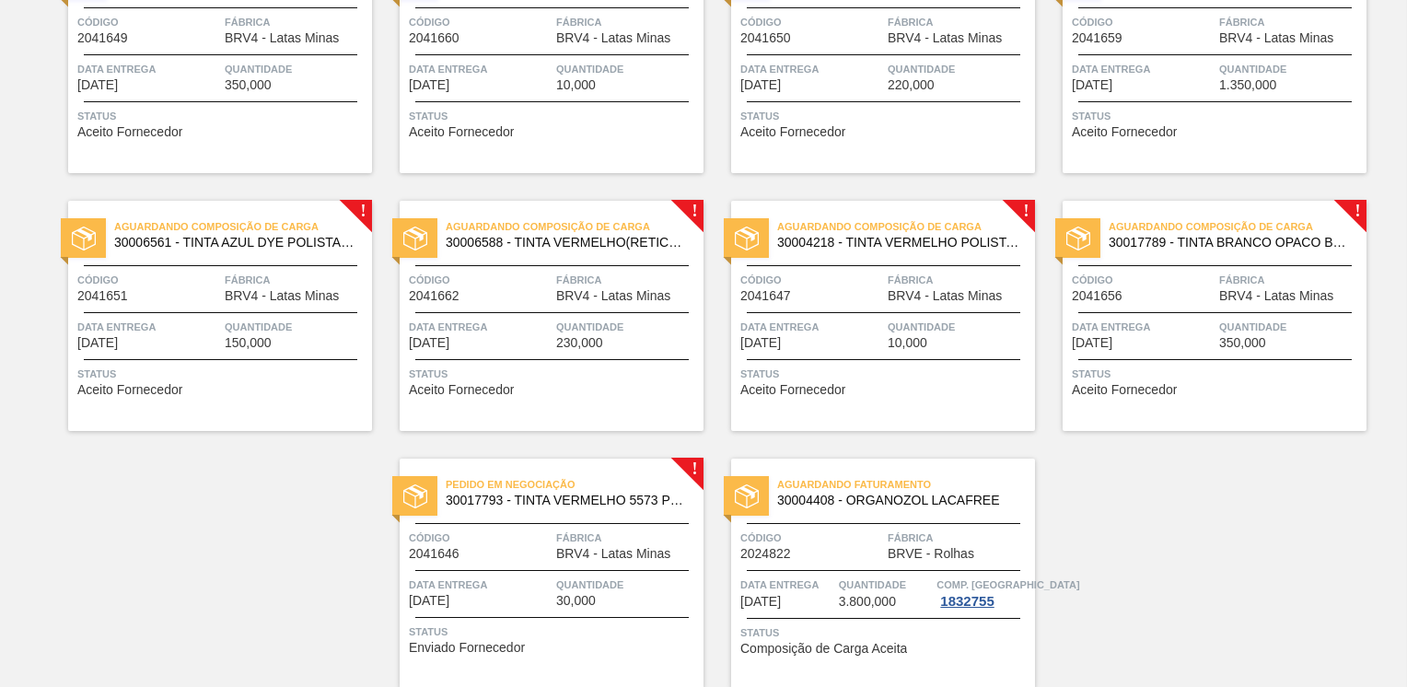
click at [541, 538] on span "Código" at bounding box center [480, 537] width 143 height 18
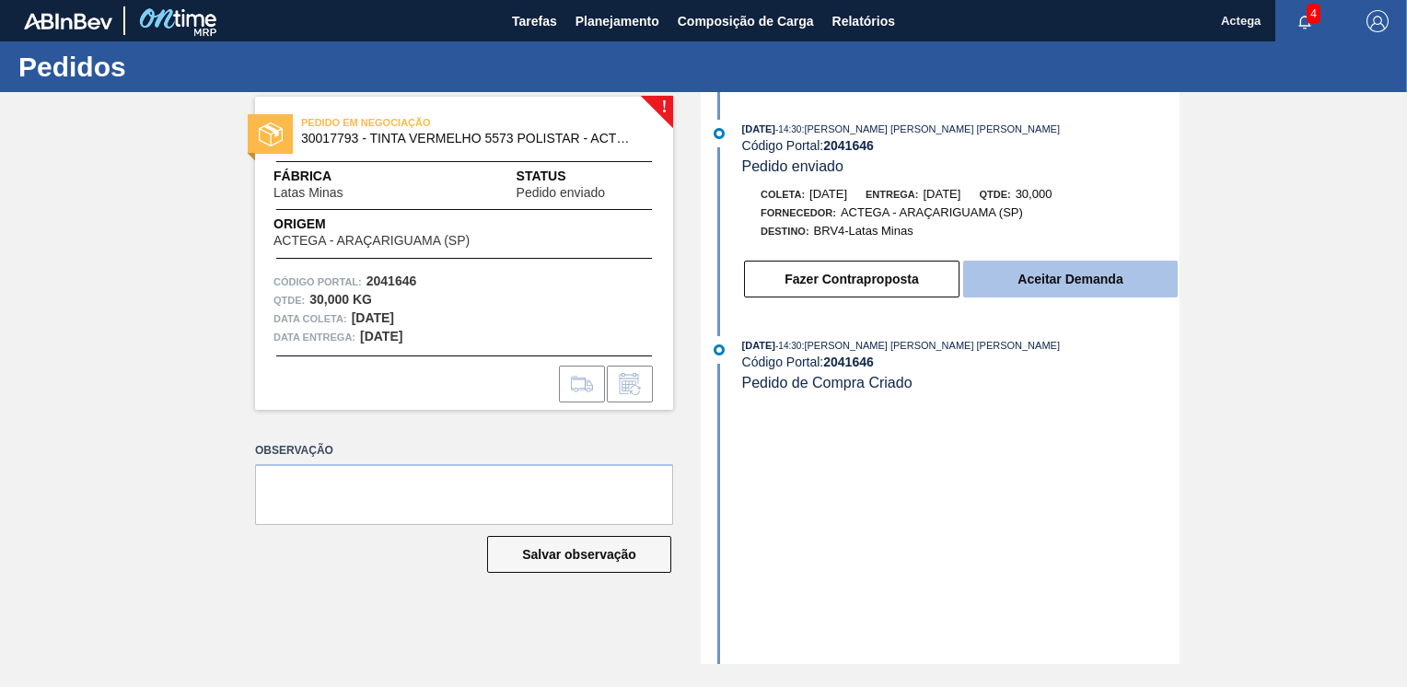
click at [1035, 274] on button "Aceitar Demanda" at bounding box center [1070, 279] width 214 height 37
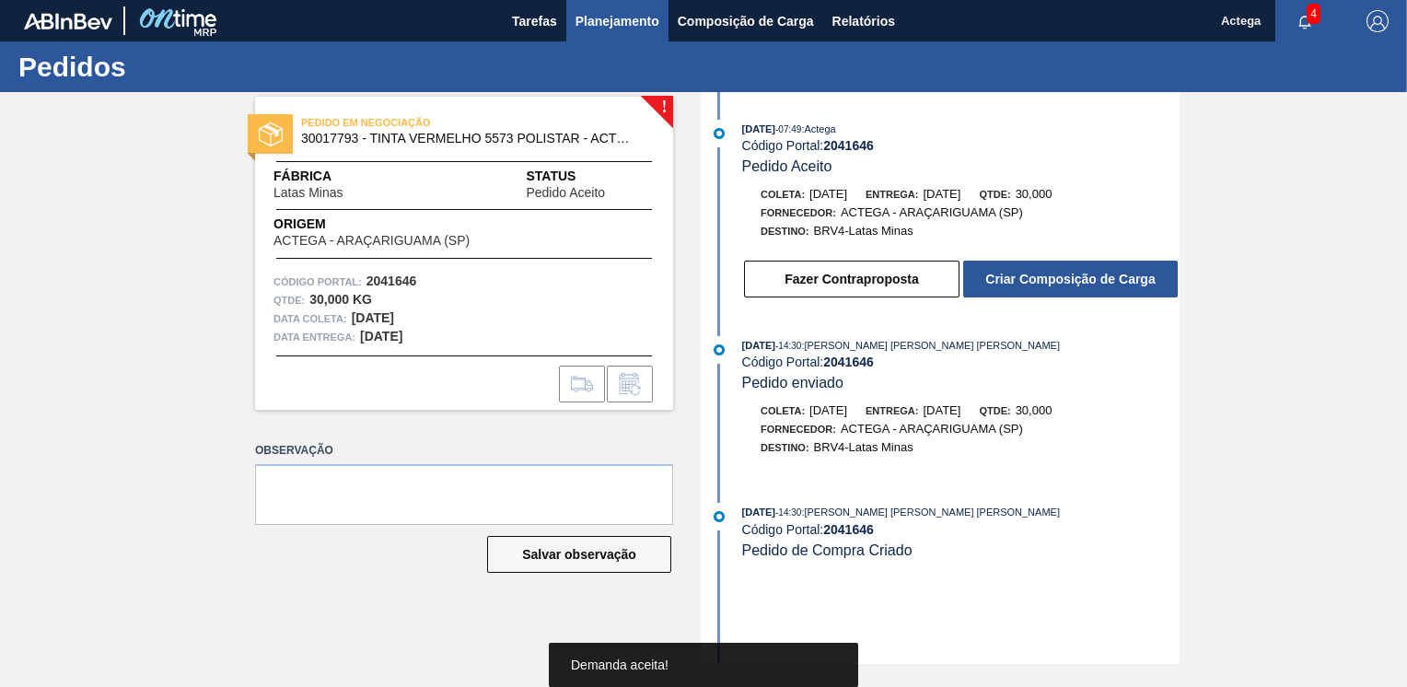
click at [633, 21] on span "Planejamento" at bounding box center [617, 21] width 84 height 22
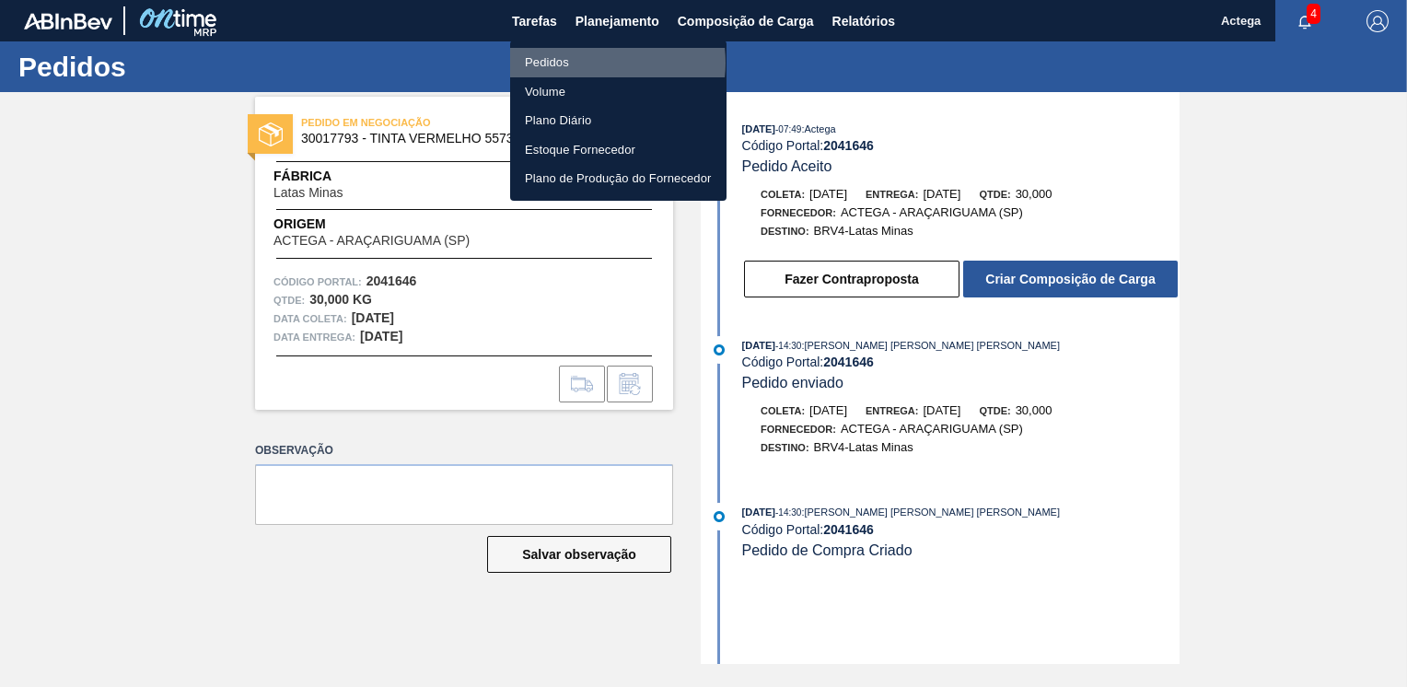
click at [593, 63] on li "Pedidos" at bounding box center [618, 62] width 216 height 29
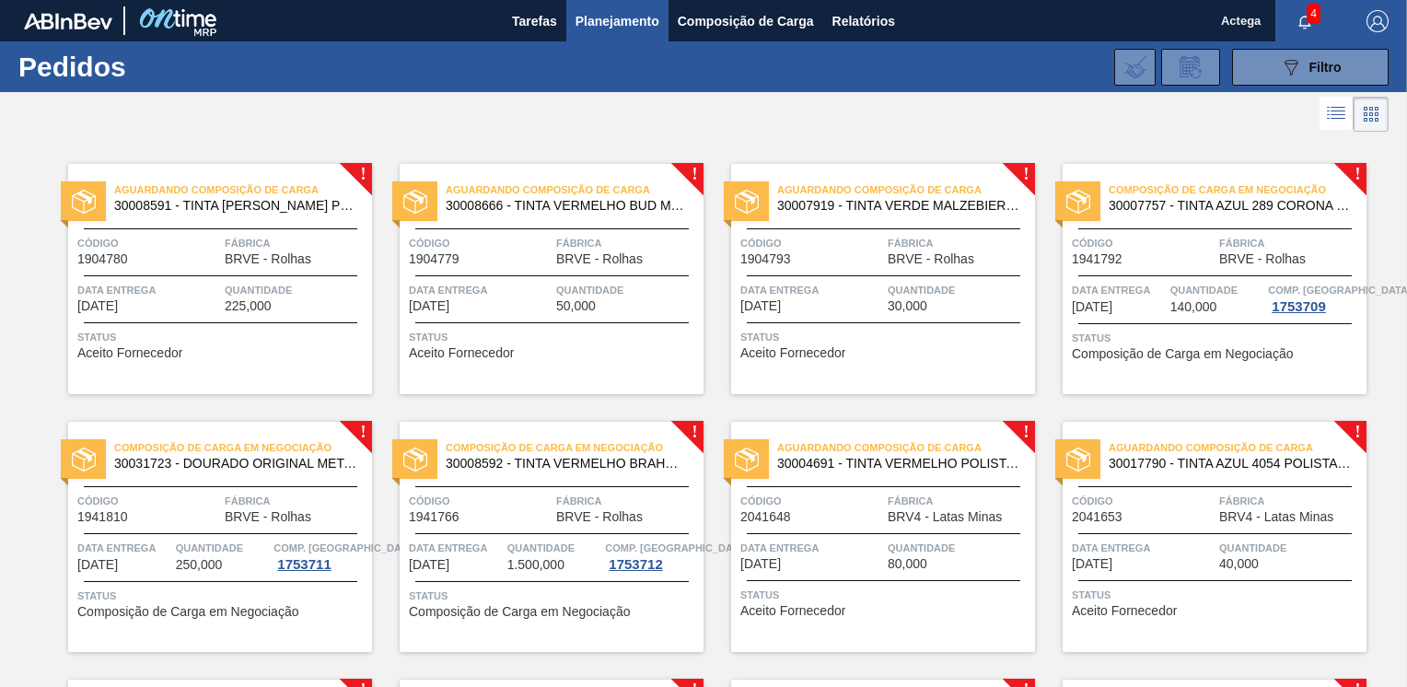
click at [873, 522] on div "Código 2041648" at bounding box center [811, 508] width 143 height 32
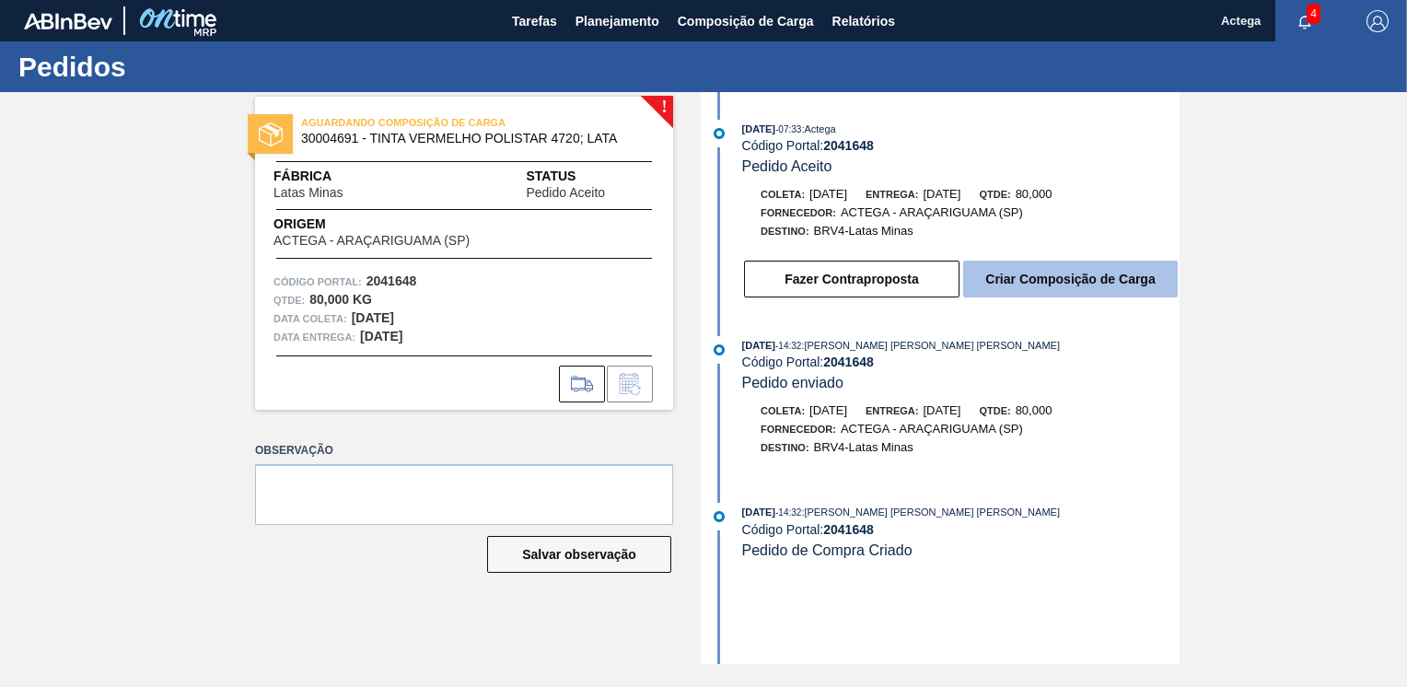
click at [1024, 283] on button "Criar Composição de Carga" at bounding box center [1070, 279] width 214 height 37
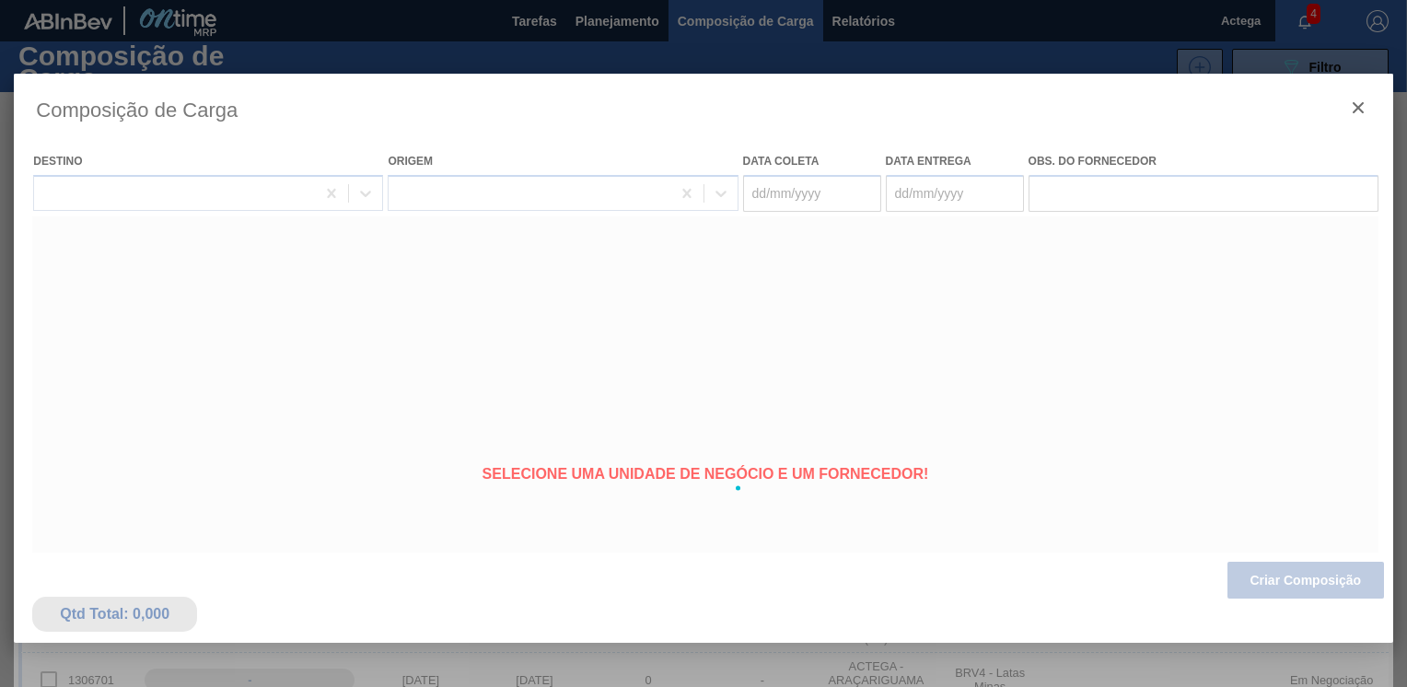
type coleta "[DATE]"
type entrega "[DATE]"
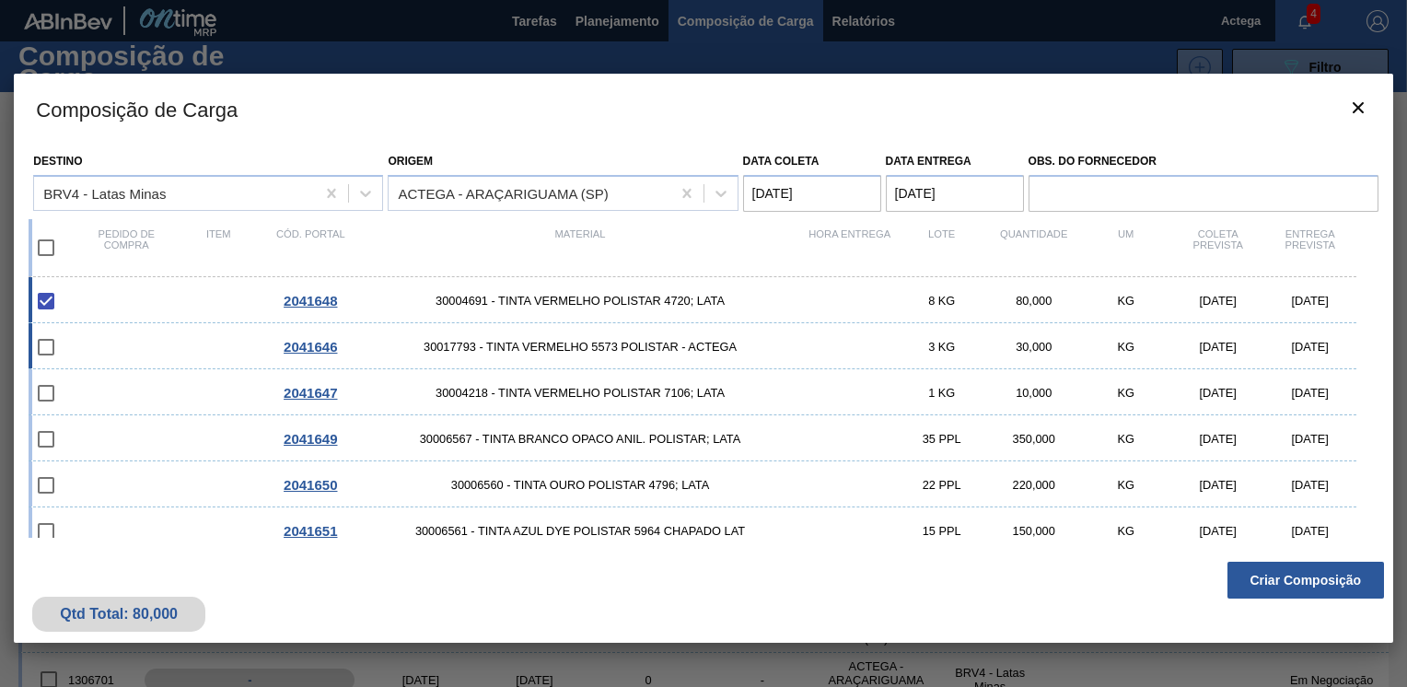
click at [62, 366] on div "2041646 30017793 - TINTA VERMELHO 5573 POLISTAR - ACTEGA 3 KG 30,000 KG [DATE] …" at bounding box center [692, 346] width 1327 height 46
checkbox input "true"
click at [62, 395] on input "checkbox" at bounding box center [46, 393] width 39 height 39
checkbox input "false"
click at [56, 431] on input "checkbox" at bounding box center [46, 439] width 39 height 39
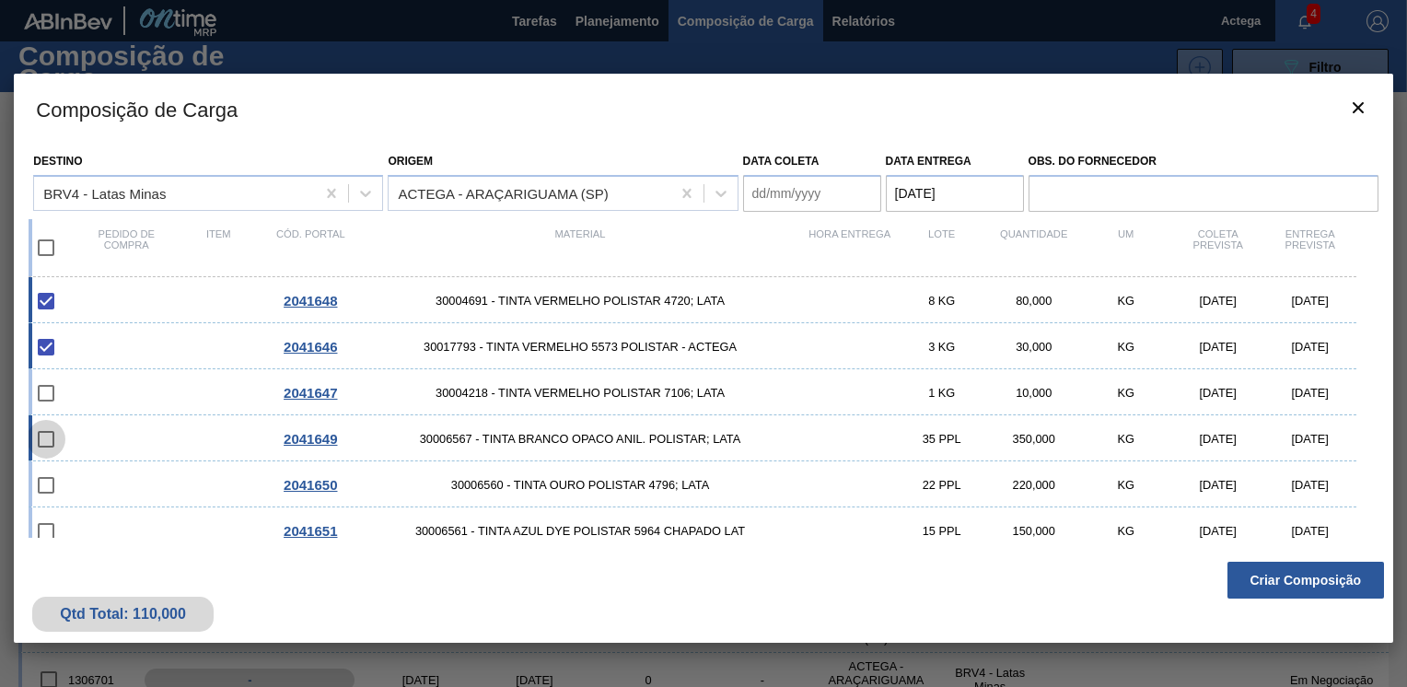
checkbox input "false"
click at [62, 399] on input "checkbox" at bounding box center [46, 393] width 39 height 39
click at [41, 396] on input "checkbox" at bounding box center [46, 393] width 39 height 39
checkbox input "false"
click at [55, 441] on input "checkbox" at bounding box center [46, 439] width 39 height 39
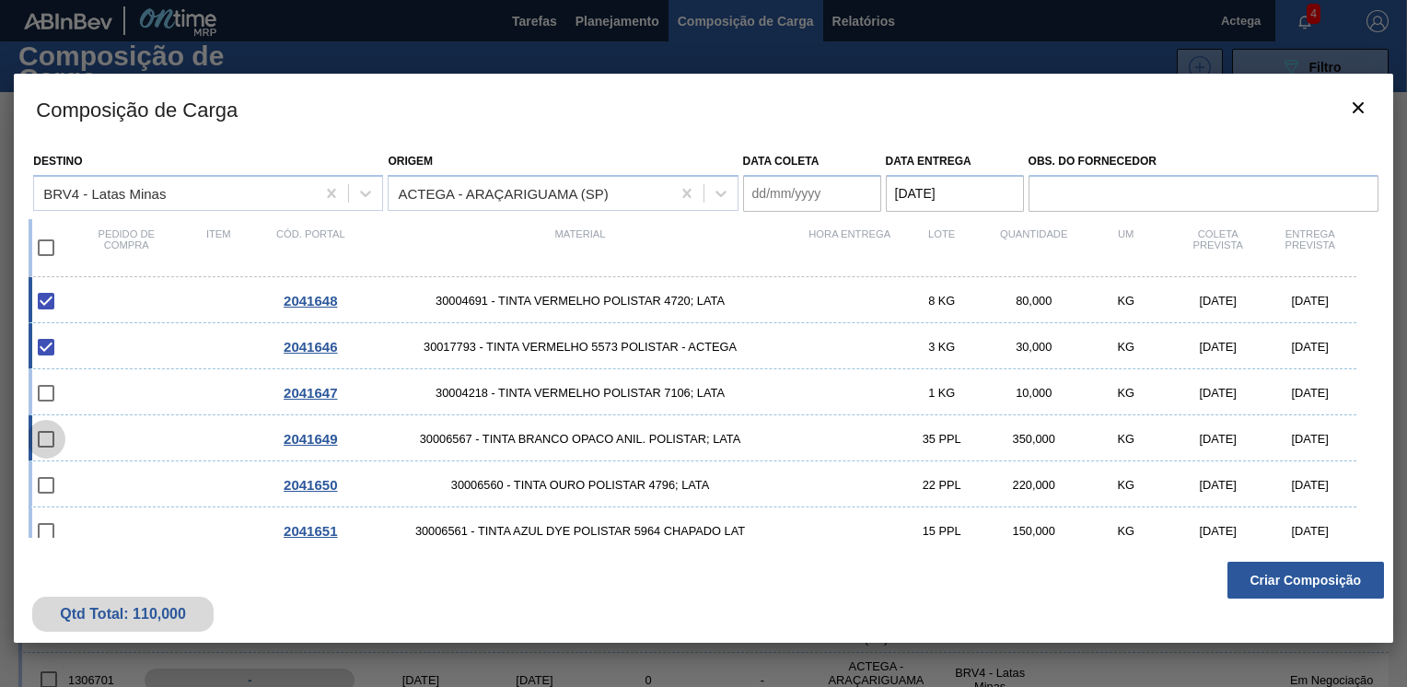
checkbox input "false"
drag, startPoint x: 62, startPoint y: 388, endPoint x: 53, endPoint y: 395, distance: 11.1
click at [53, 395] on input "checkbox" at bounding box center [46, 393] width 39 height 39
click at [52, 389] on input "checkbox" at bounding box center [46, 393] width 39 height 39
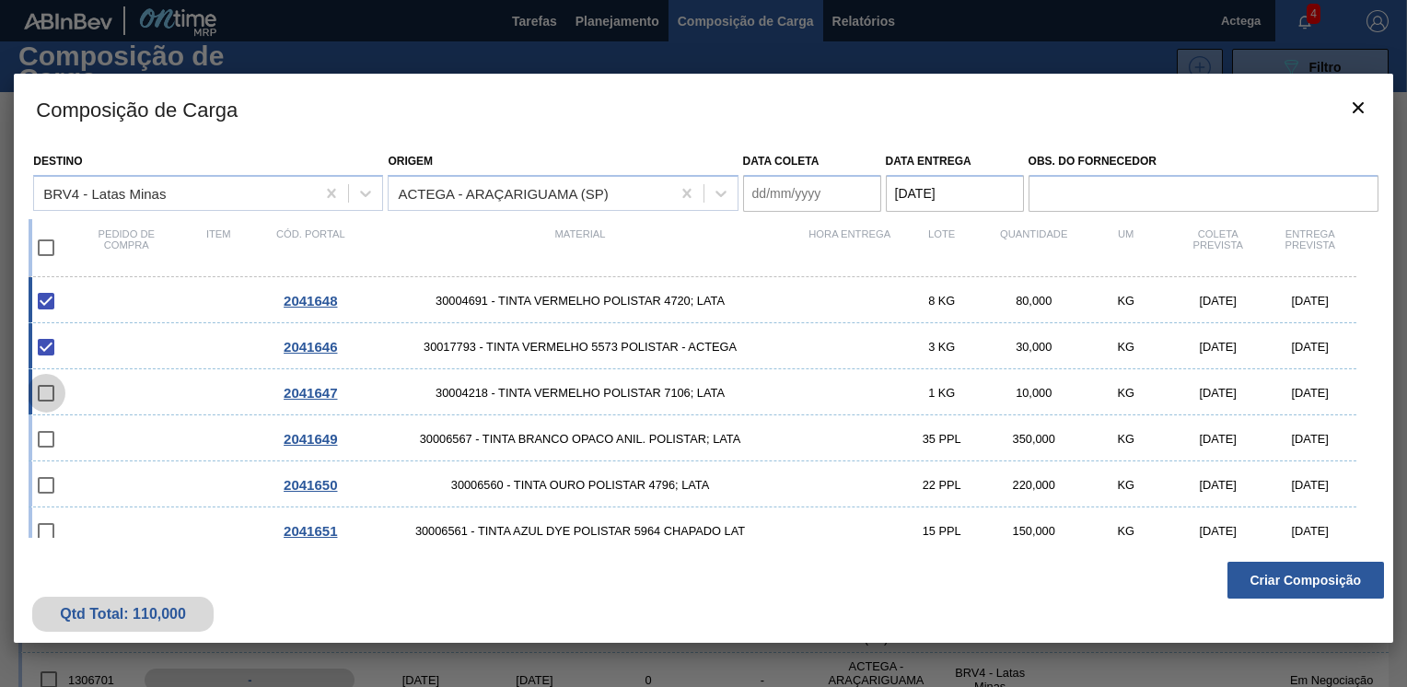
click at [52, 389] on input "checkbox" at bounding box center [46, 393] width 39 height 39
checkbox input "false"
click at [55, 440] on input "checkbox" at bounding box center [46, 439] width 39 height 39
checkbox input "false"
click at [57, 483] on input "checkbox" at bounding box center [46, 485] width 39 height 39
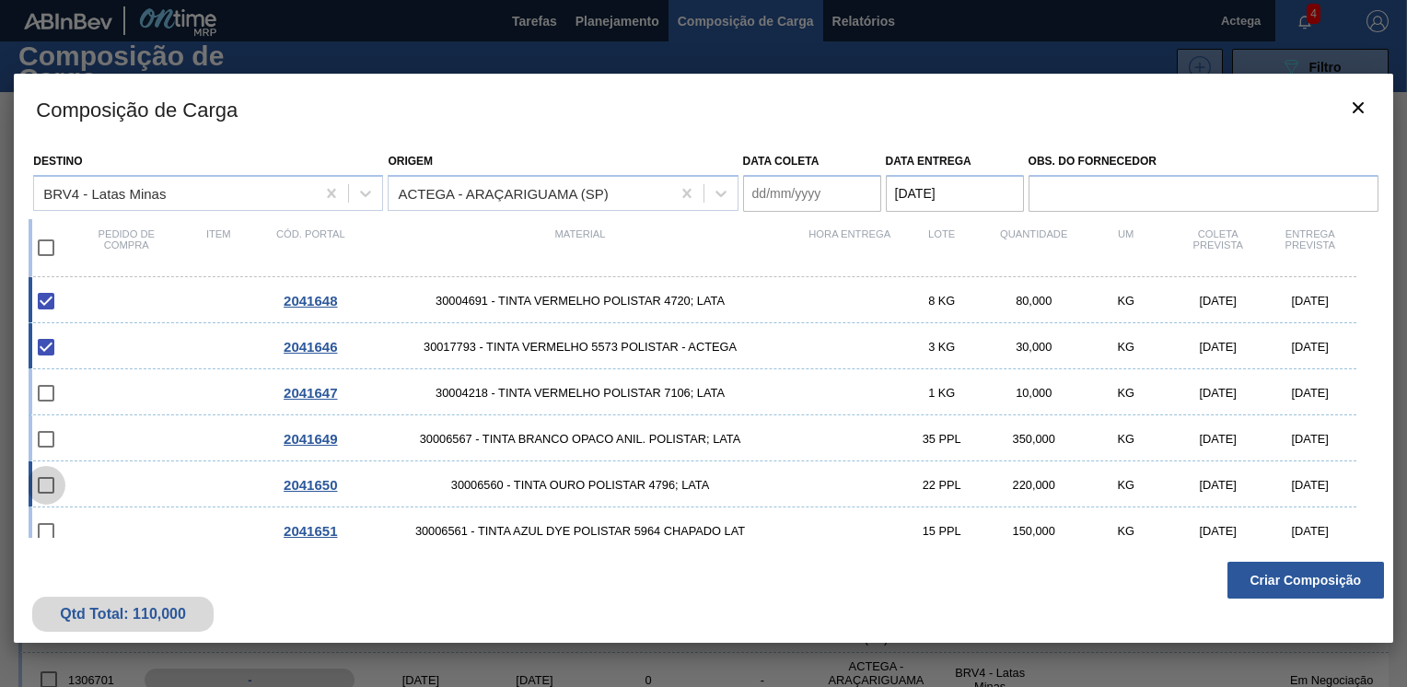
checkbox input "false"
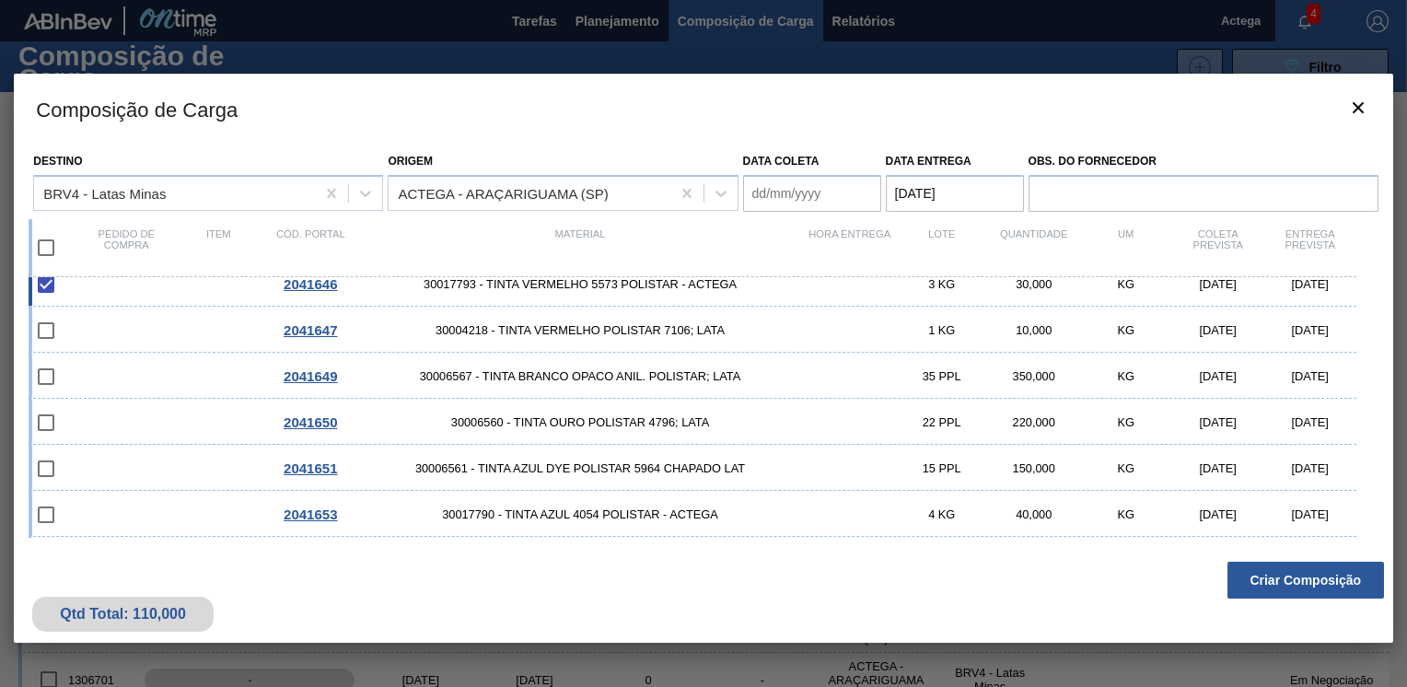
scroll to position [184, 0]
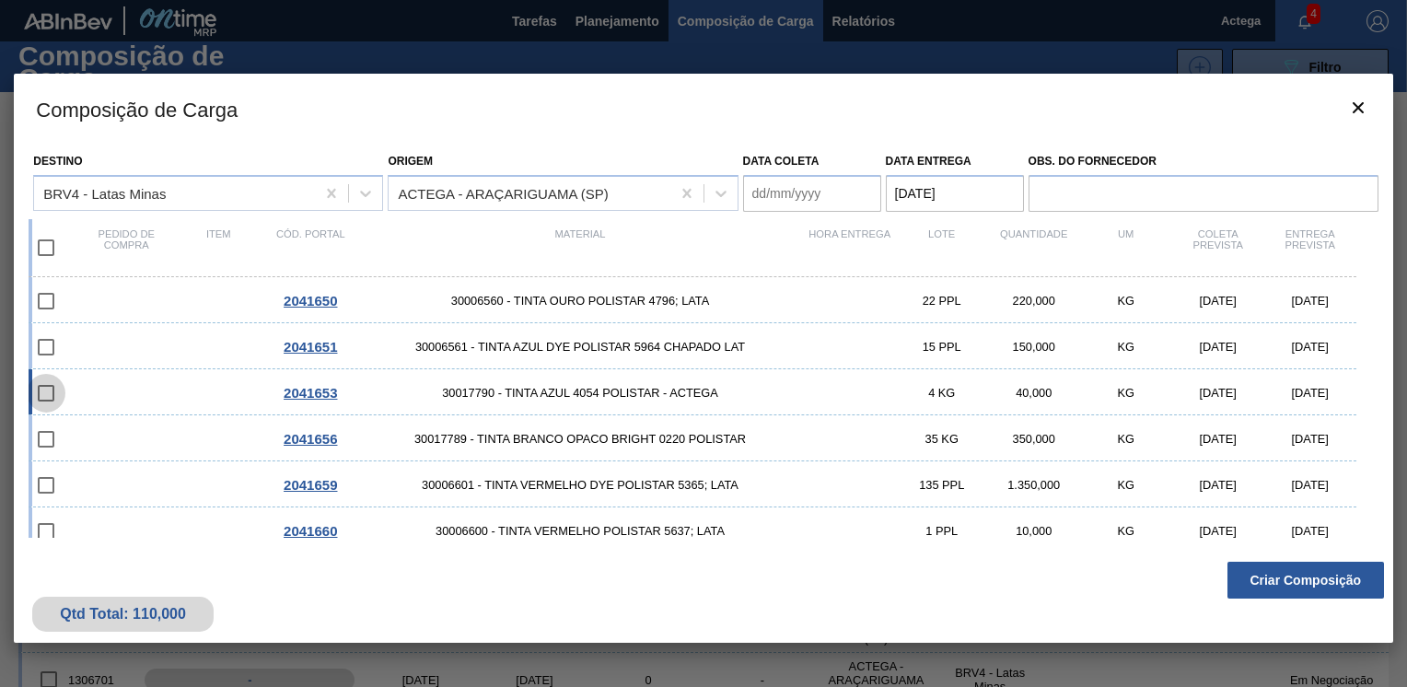
click at [33, 391] on input "checkbox" at bounding box center [46, 393] width 39 height 39
click at [47, 403] on input "checkbox" at bounding box center [46, 393] width 39 height 39
checkbox input "false"
click at [49, 446] on input "checkbox" at bounding box center [46, 439] width 39 height 39
checkbox input "false"
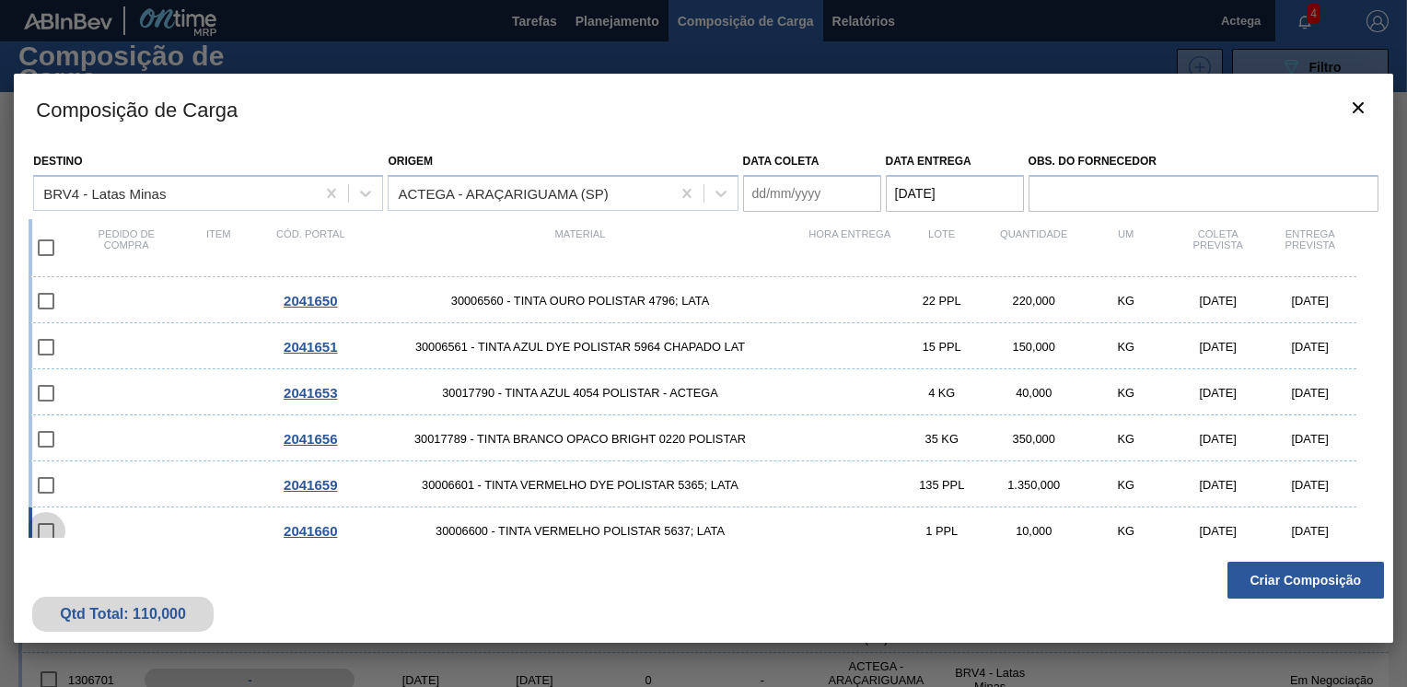
click at [55, 516] on input "checkbox" at bounding box center [46, 531] width 39 height 39
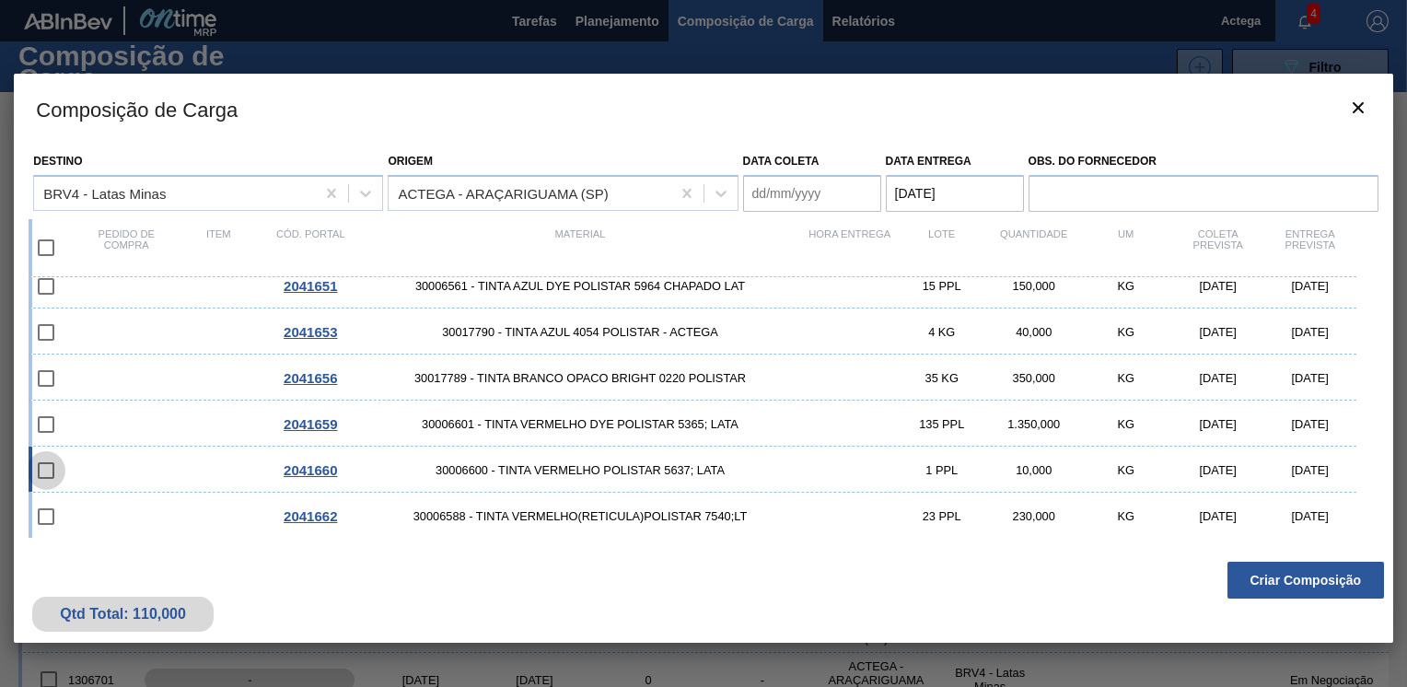
click at [59, 487] on input "checkbox" at bounding box center [46, 470] width 39 height 39
checkbox input "false"
click at [53, 510] on input "checkbox" at bounding box center [46, 516] width 39 height 39
checkbox input "false"
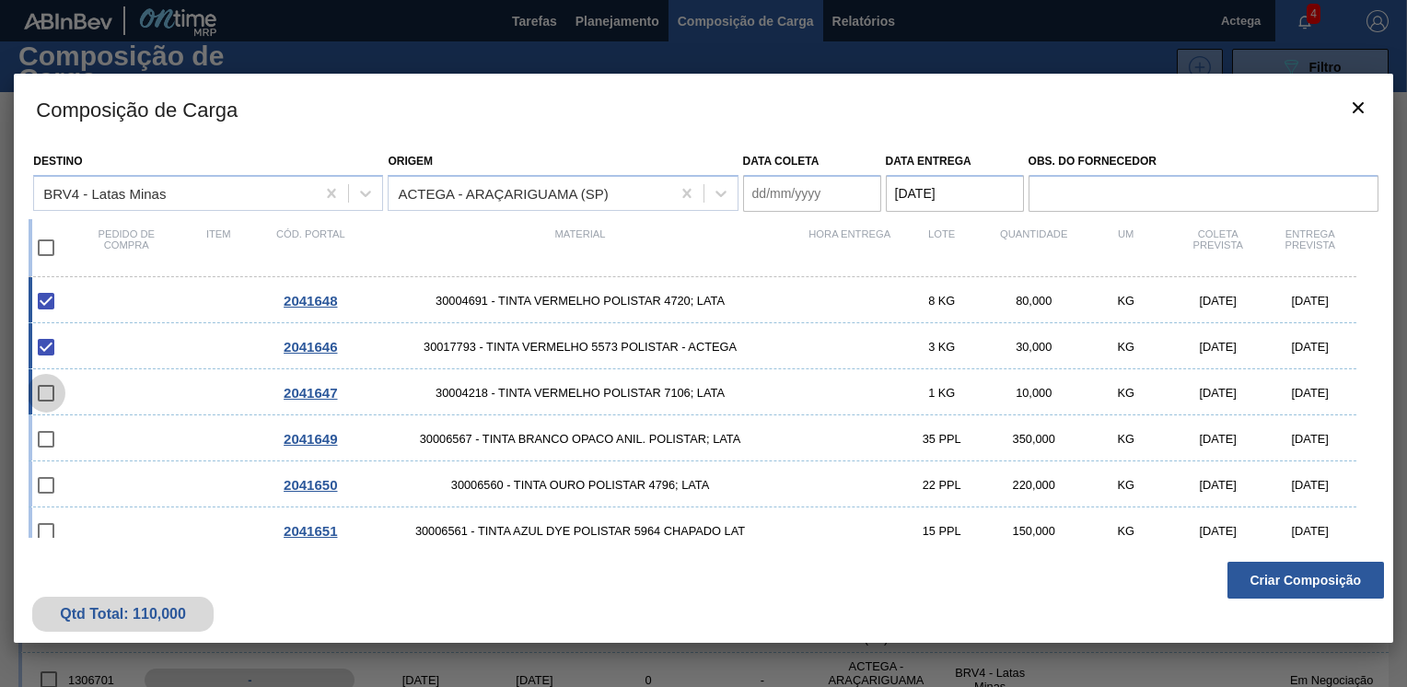
click at [49, 391] on input "checkbox" at bounding box center [46, 393] width 39 height 39
checkbox input "false"
click at [43, 235] on input "checkbox" at bounding box center [46, 247] width 39 height 39
checkbox input "true"
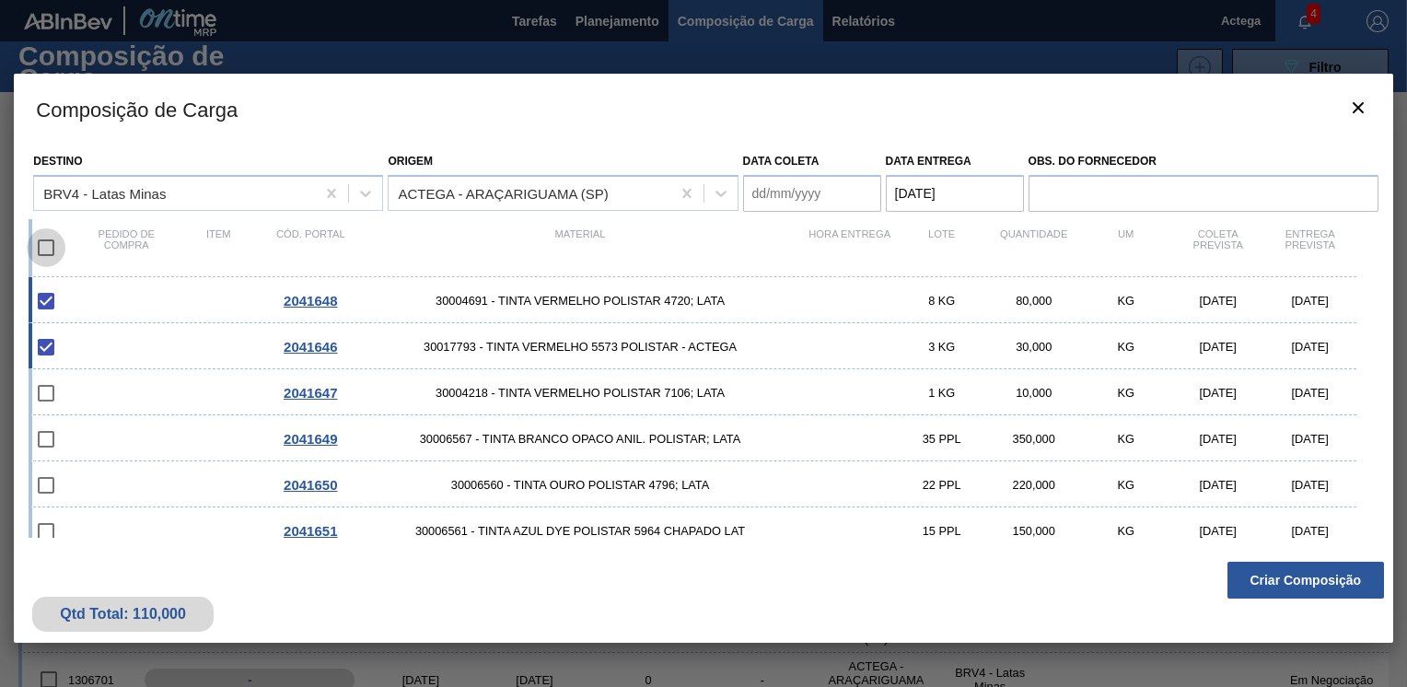
checkbox input "true"
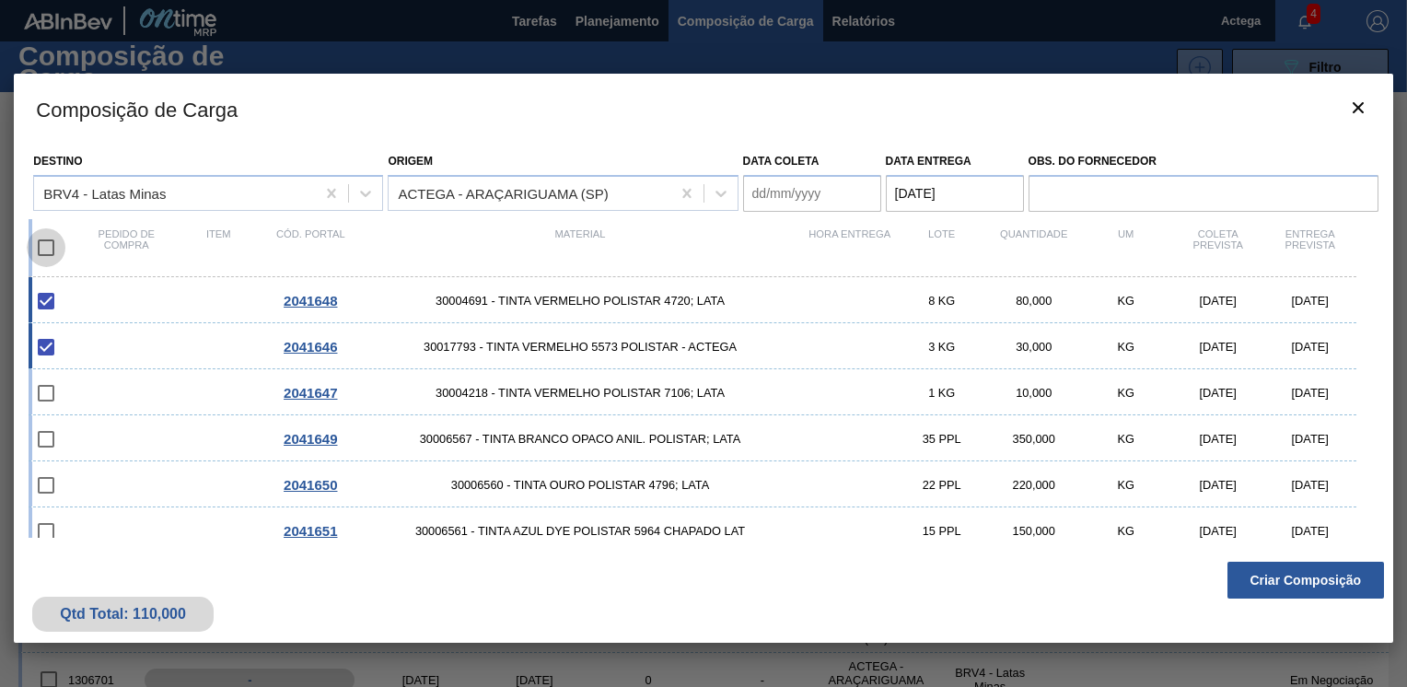
checkbox input "true"
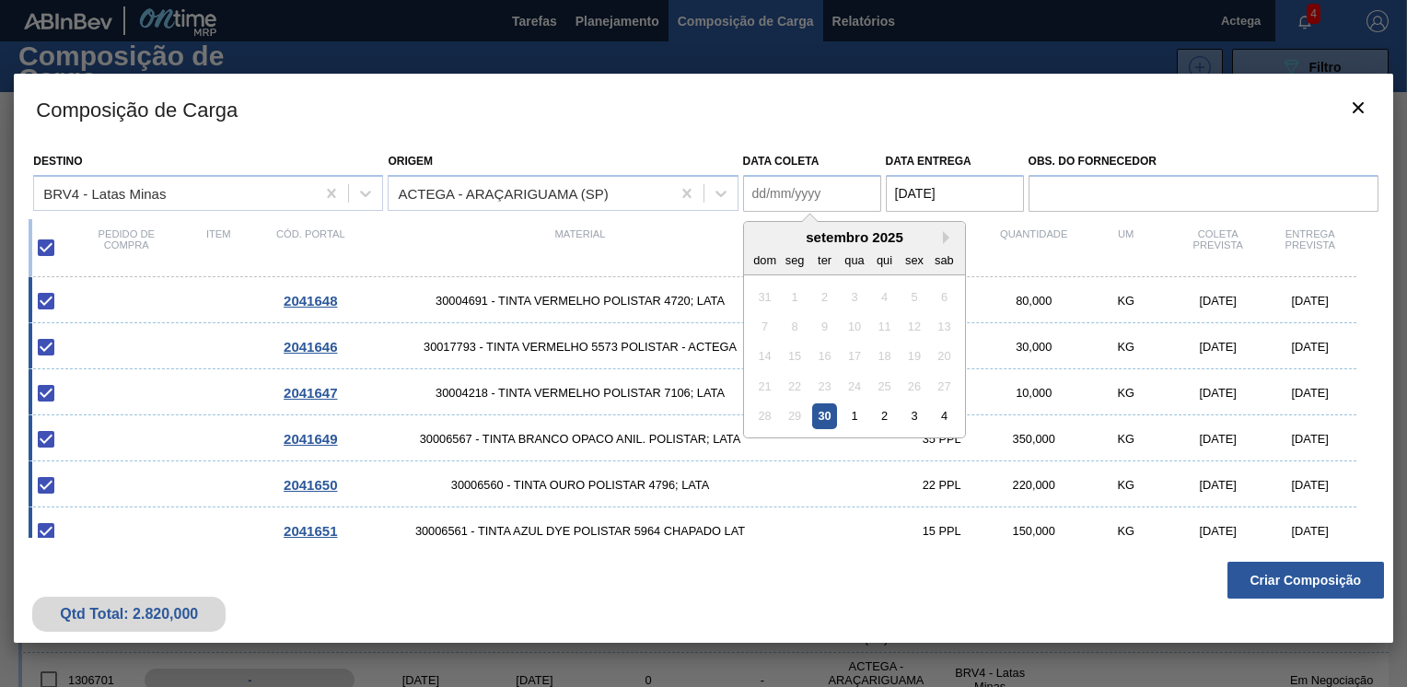
click at [747, 182] on coleta "Data coleta" at bounding box center [812, 193] width 138 height 37
click at [862, 193] on coleta "Data coleta" at bounding box center [812, 193] width 138 height 37
click at [759, 235] on div "setembro 2025" at bounding box center [854, 237] width 221 height 16
click at [945, 241] on button "Next Month" at bounding box center [949, 237] width 13 height 13
click at [803, 319] on div "6" at bounding box center [794, 326] width 25 height 25
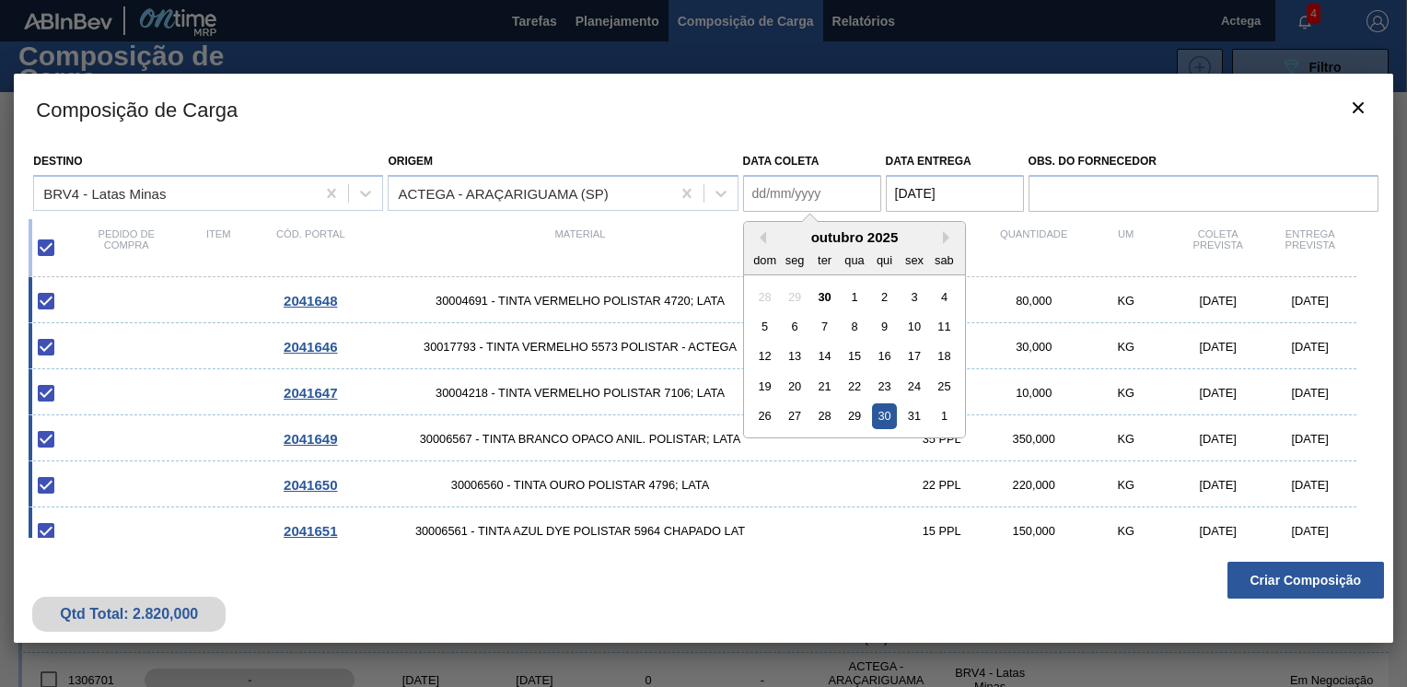
type coleta "[DATE]"
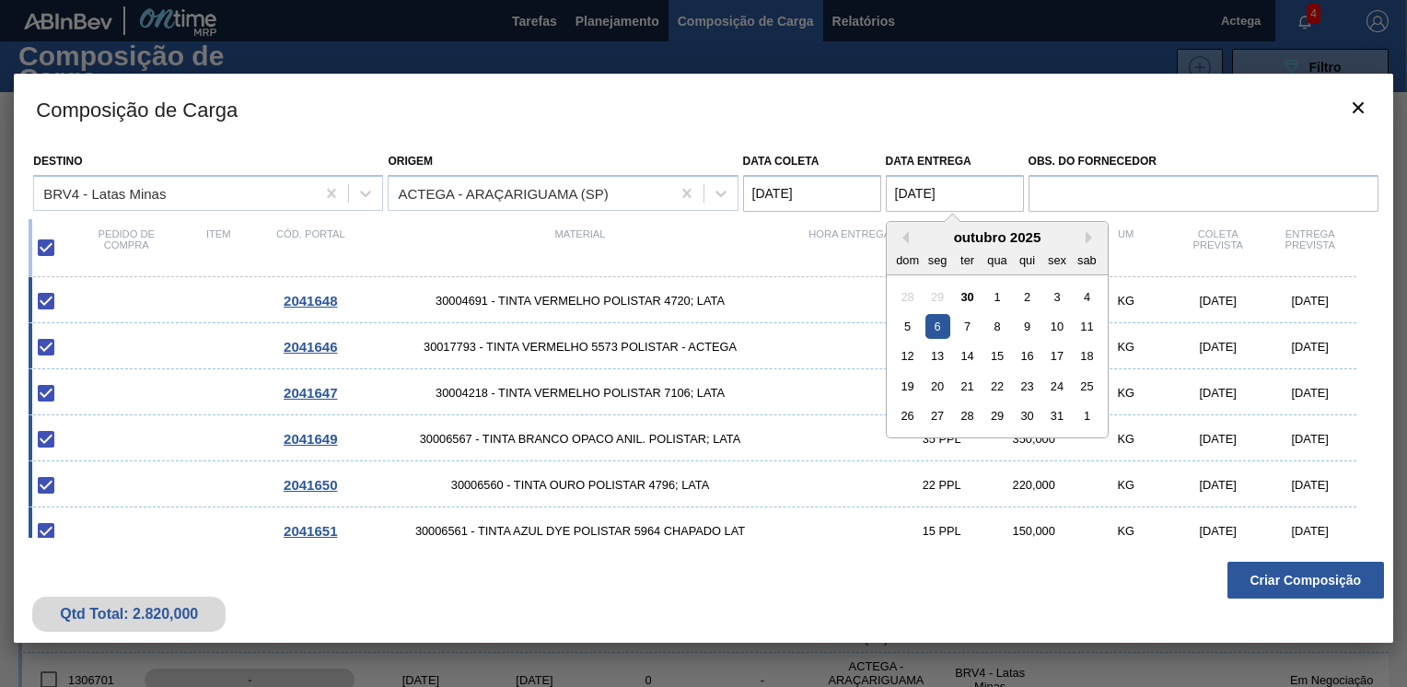
click at [904, 193] on entrega "[DATE]" at bounding box center [955, 193] width 138 height 37
click at [965, 311] on div "5 6 7 8 9 10 11" at bounding box center [996, 325] width 209 height 29
click at [965, 321] on div "7" at bounding box center [967, 326] width 25 height 25
type entrega "[DATE]"
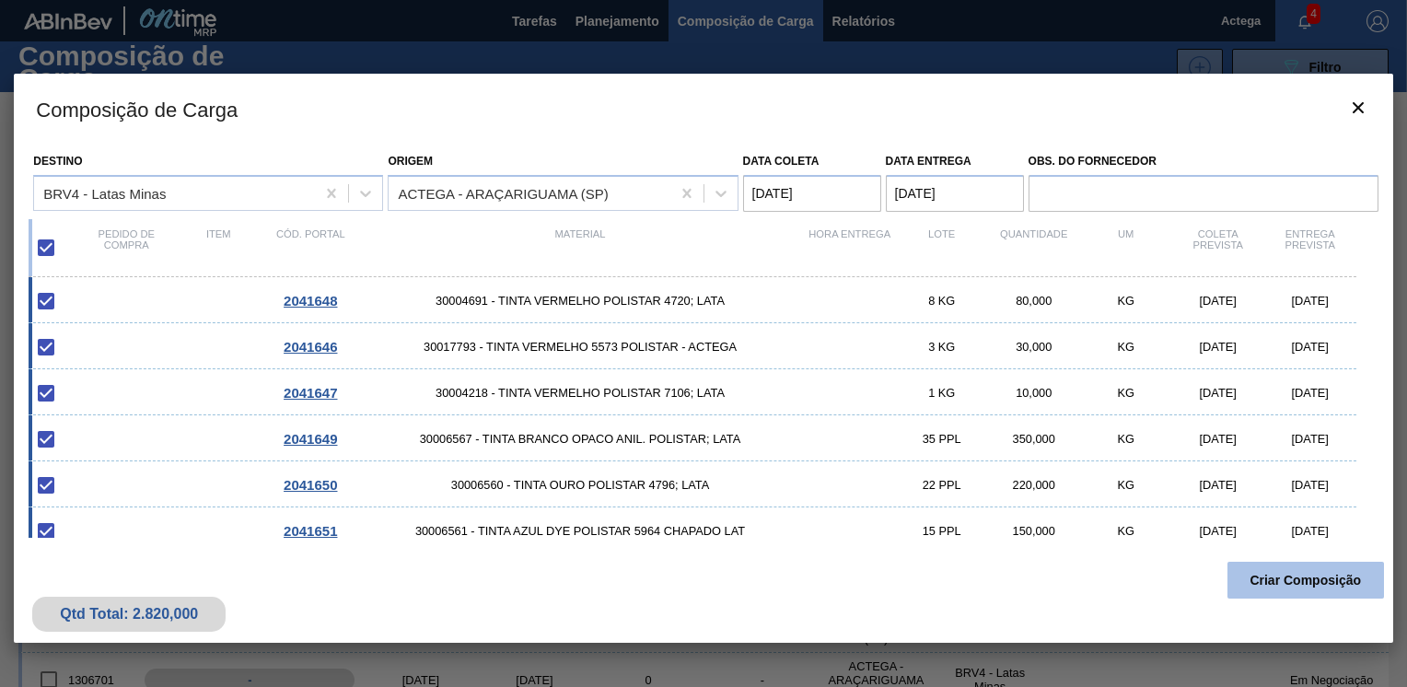
click at [1278, 578] on button "Criar Composição" at bounding box center [1305, 580] width 156 height 37
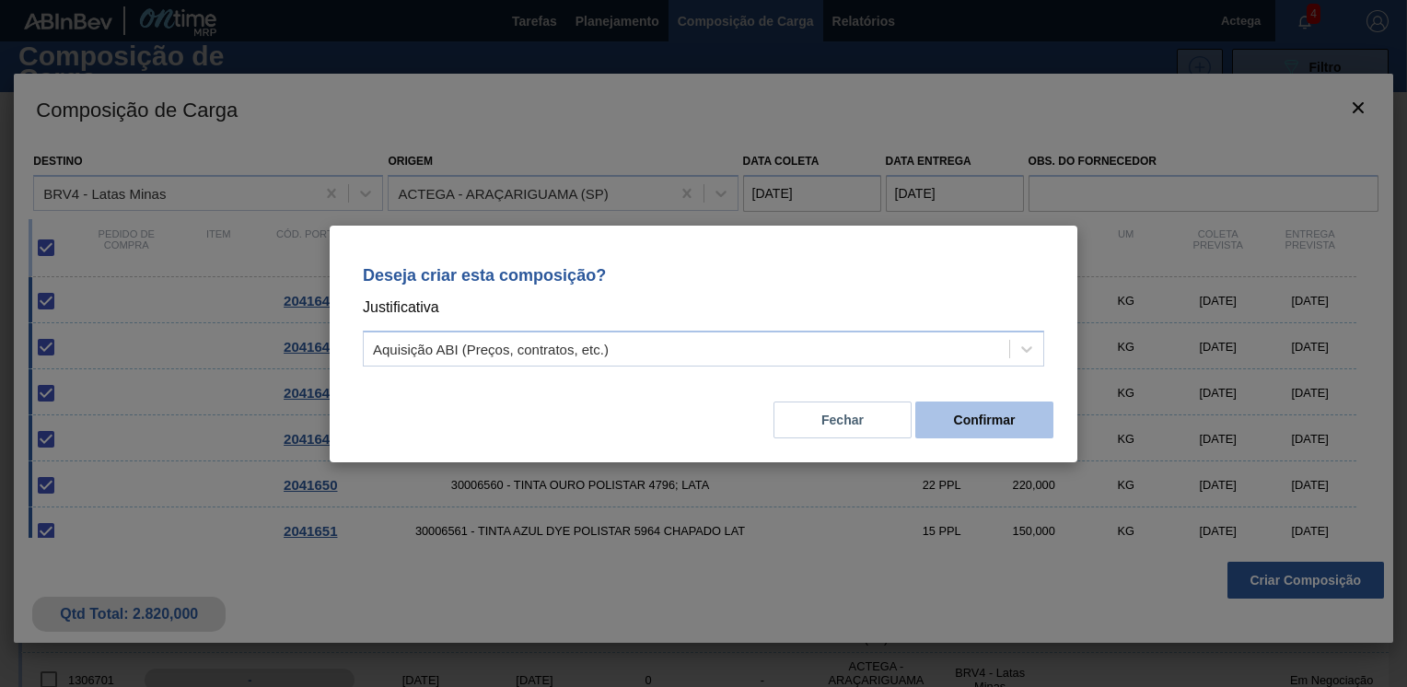
click at [972, 422] on button "Confirmar" at bounding box center [984, 419] width 138 height 37
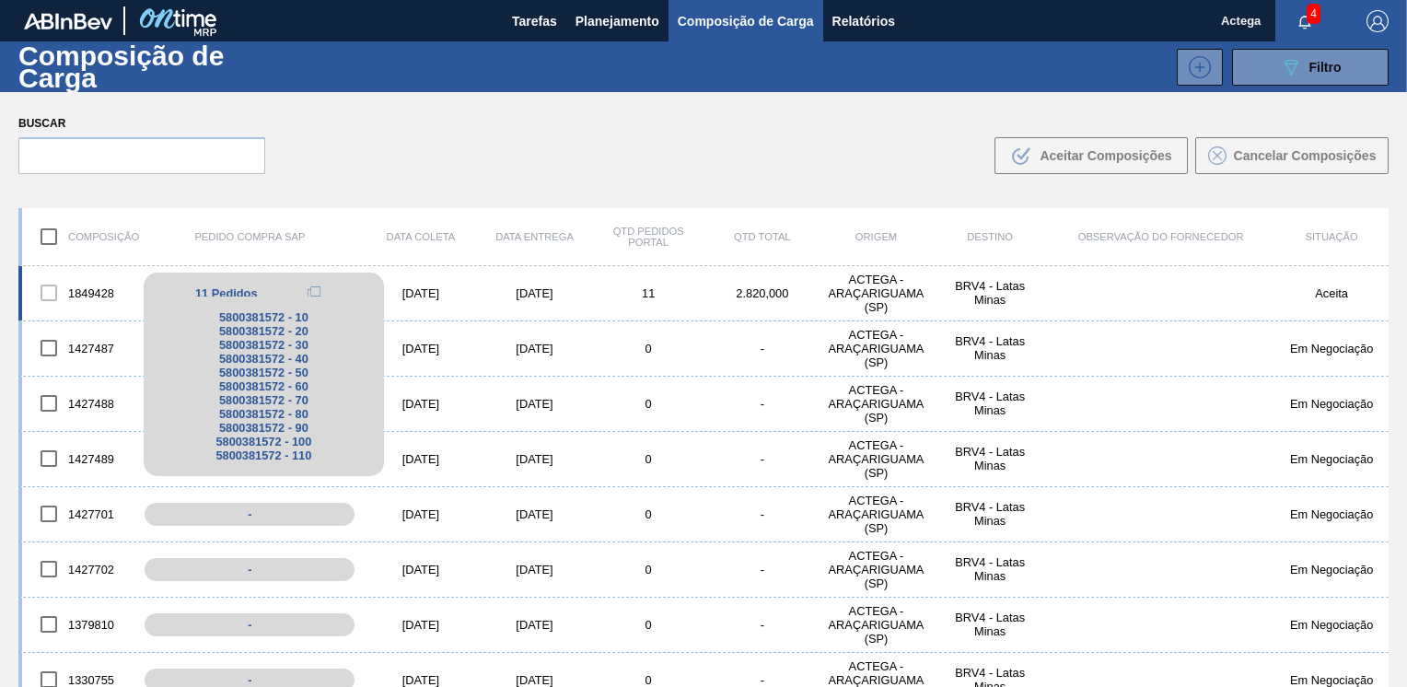
click at [237, 300] on div "5800381572 - 10 5800381572 - 20 5800381572 - 30 5800381572 - 40 5800381572 - 50…" at bounding box center [264, 386] width 240 height 180
click at [236, 313] on div "5800381572 - 10" at bounding box center [263, 317] width 213 height 14
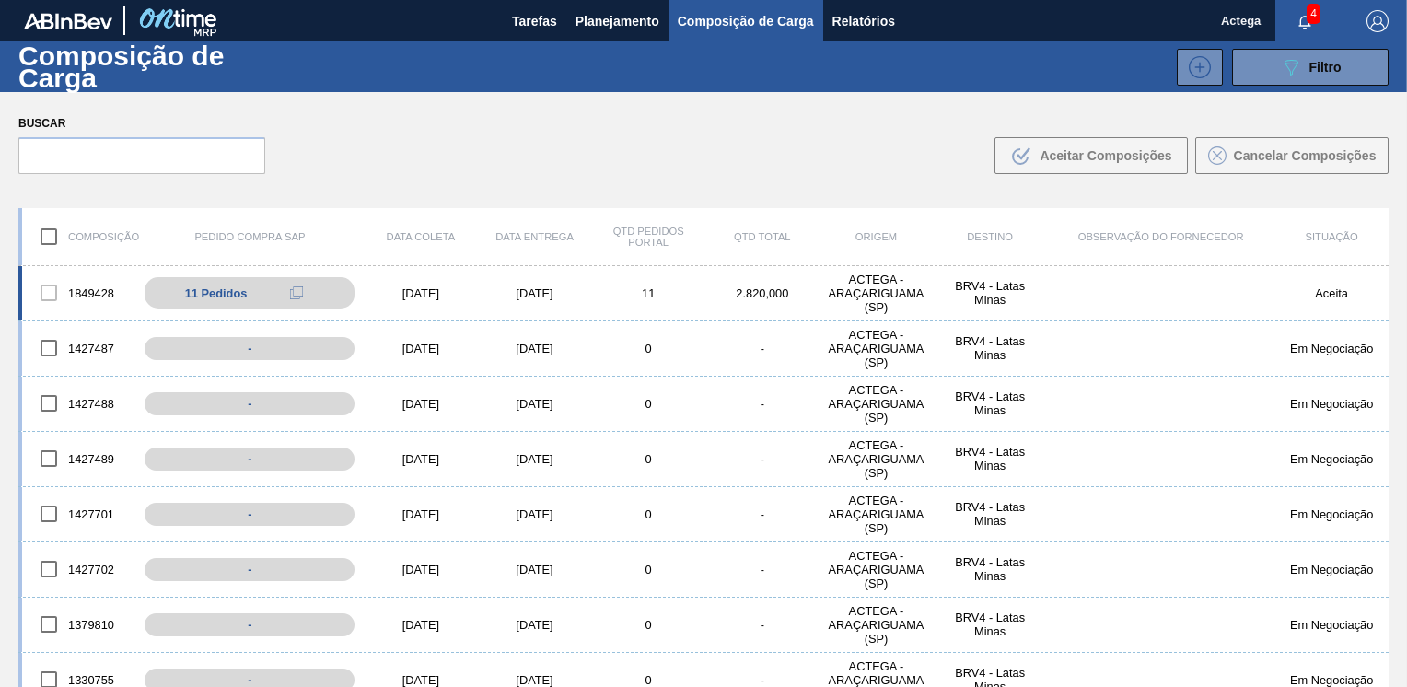
click at [427, 295] on div "[DATE]" at bounding box center [421, 293] width 114 height 14
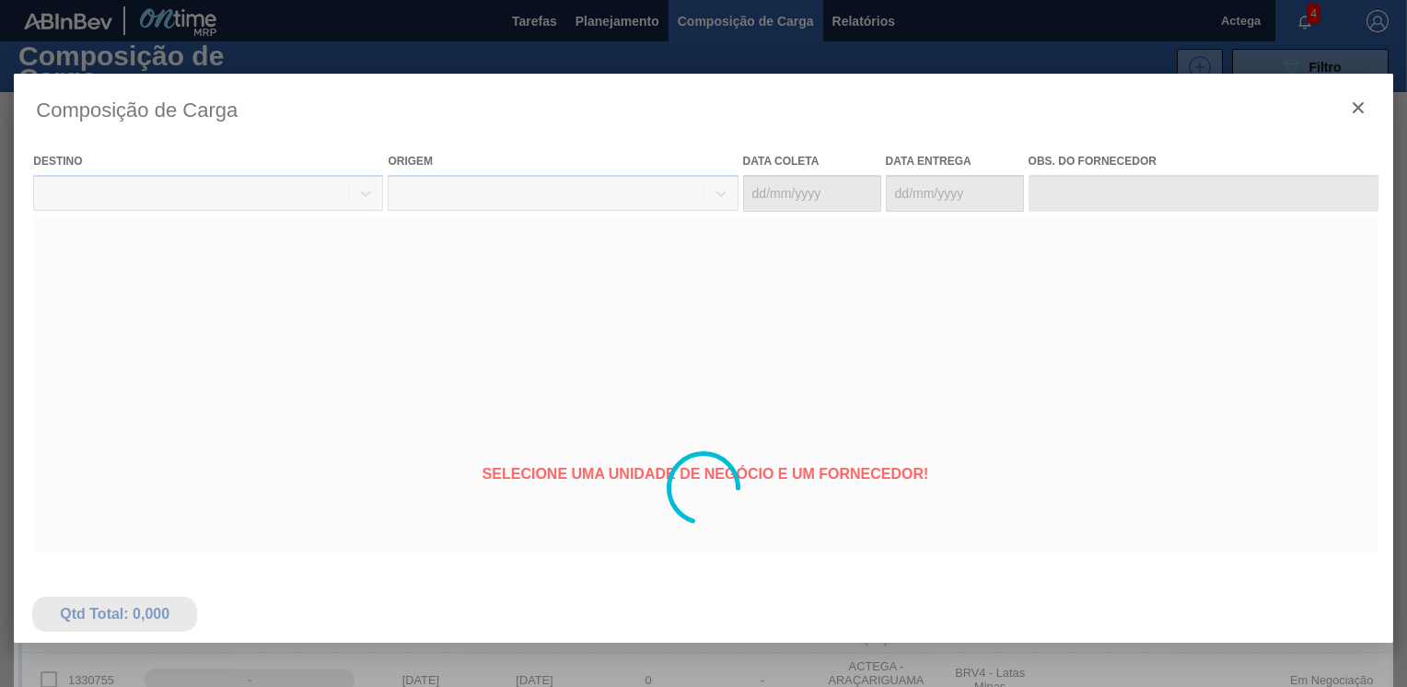
type coleta "[DATE]"
type entrega "[DATE]"
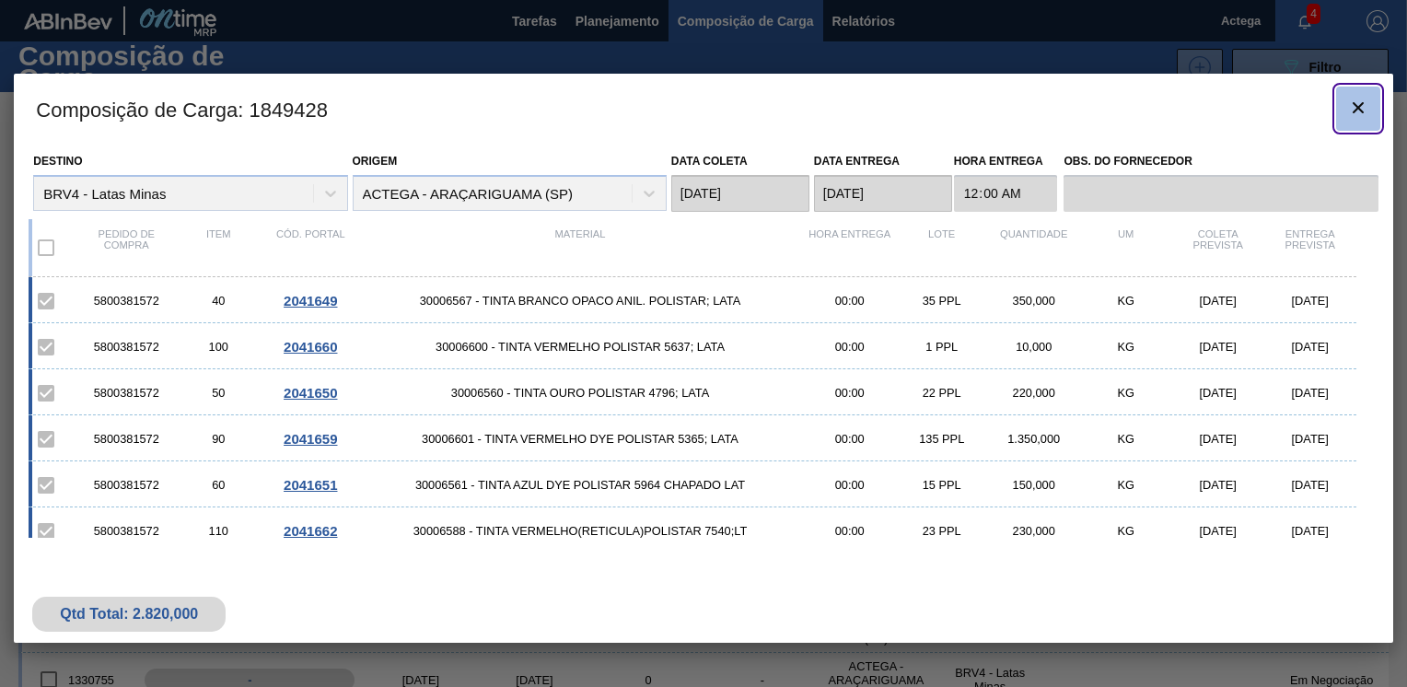
click at [1352, 102] on icon "botão de ícone" at bounding box center [1357, 107] width 11 height 11
